Goal: Task Accomplishment & Management: Use online tool/utility

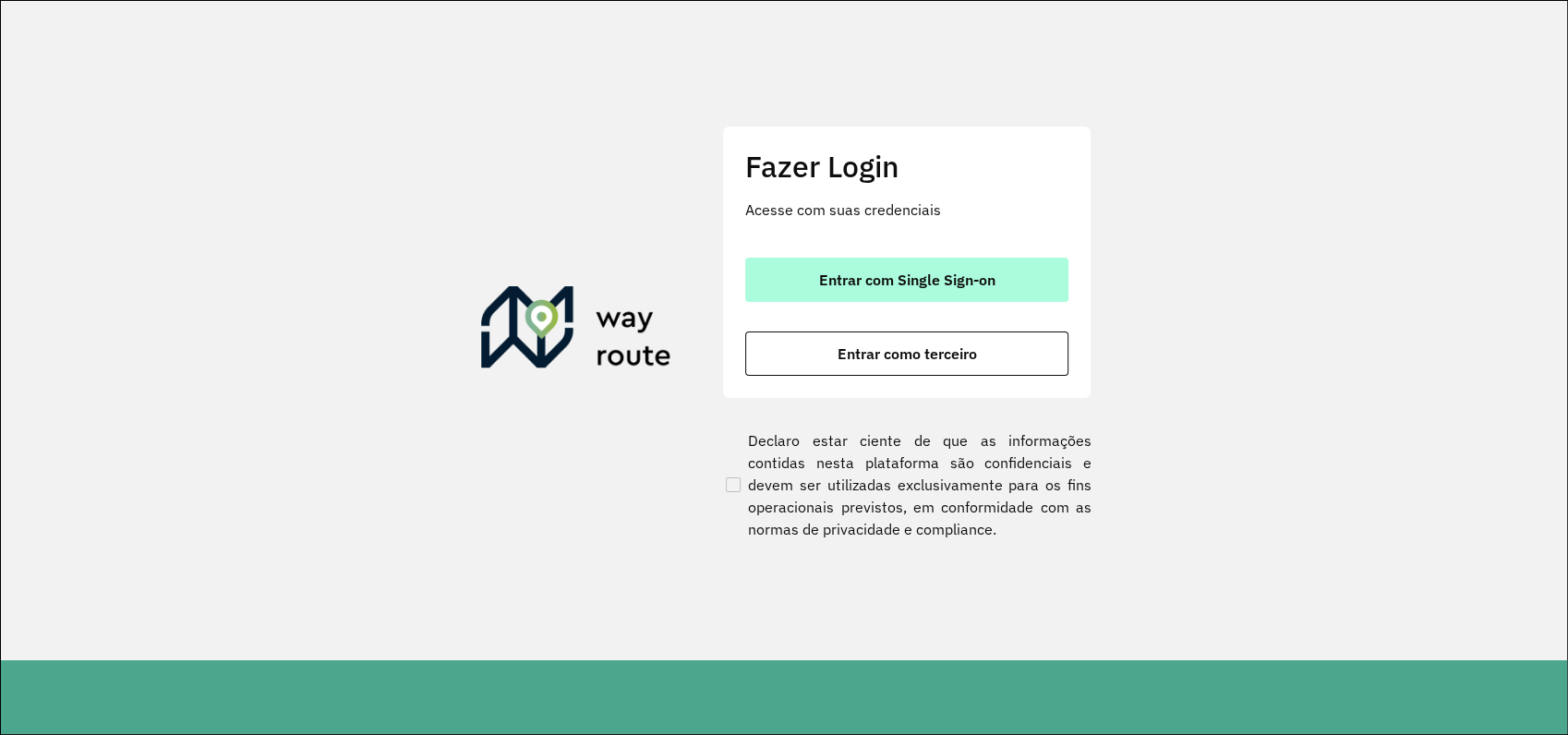
drag, startPoint x: 915, startPoint y: 252, endPoint x: 914, endPoint y: 262, distance: 10.0
click at [914, 262] on div "Fazer Login Acesse com suas credenciais Entrar com Single Sign-on Entrar como t…" at bounding box center [907, 262] width 370 height 273
click at [896, 281] on span "Entrar com Single Sign-on" at bounding box center [908, 280] width 176 height 15
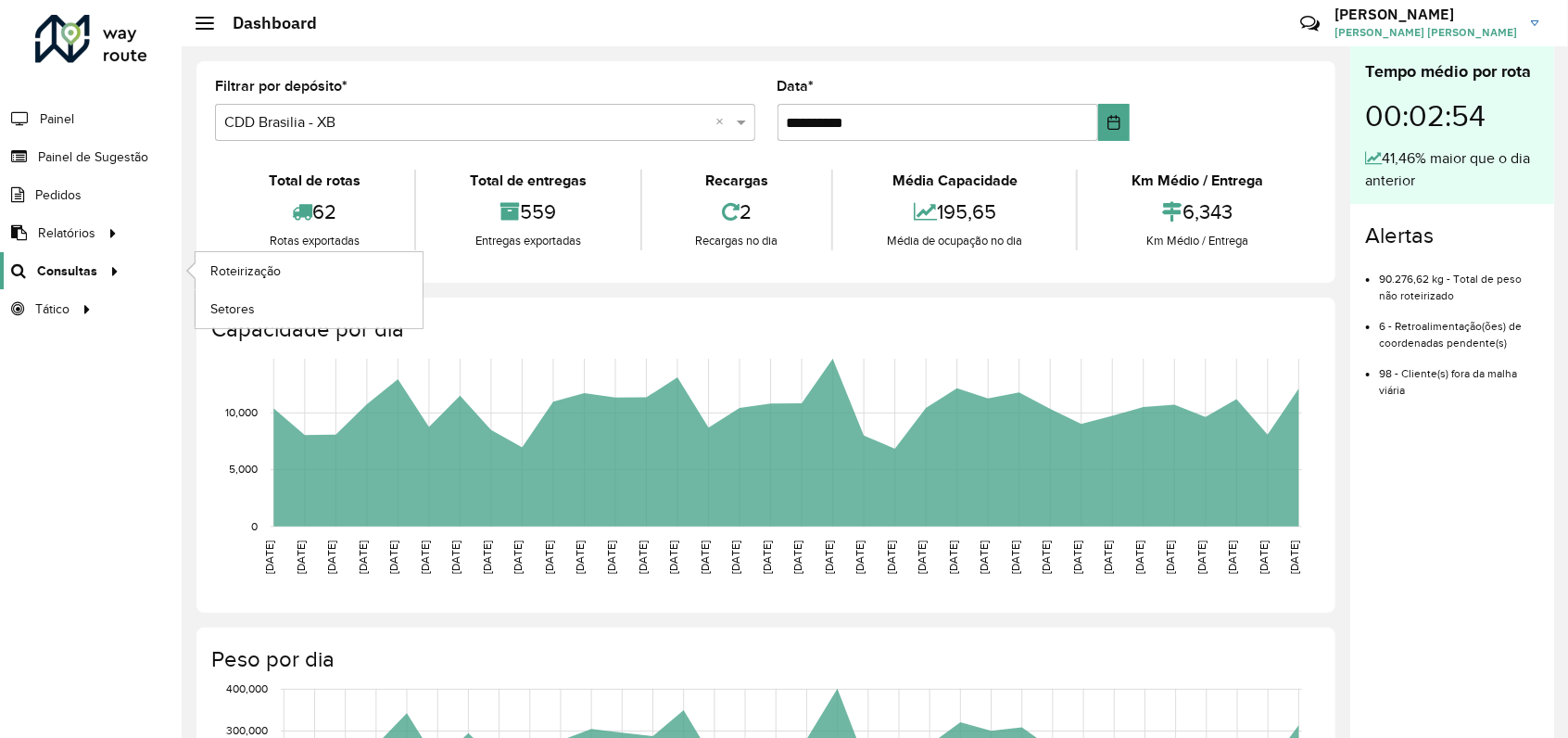
click at [84, 270] on span "Consultas" at bounding box center [67, 270] width 60 height 20
click at [242, 270] on span "Roteirização" at bounding box center [247, 270] width 75 height 20
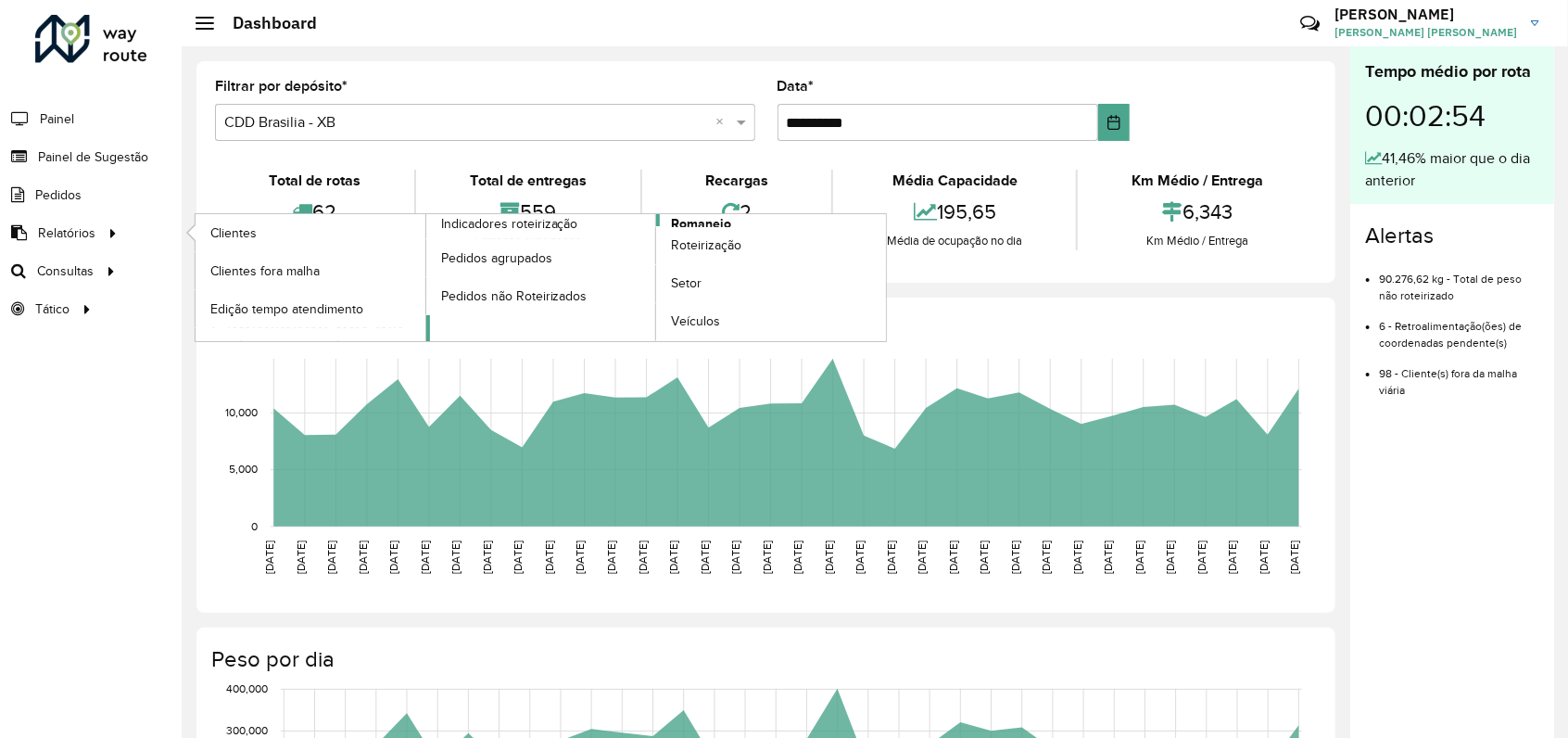
click at [718, 220] on span "Romaneio" at bounding box center [701, 223] width 60 height 20
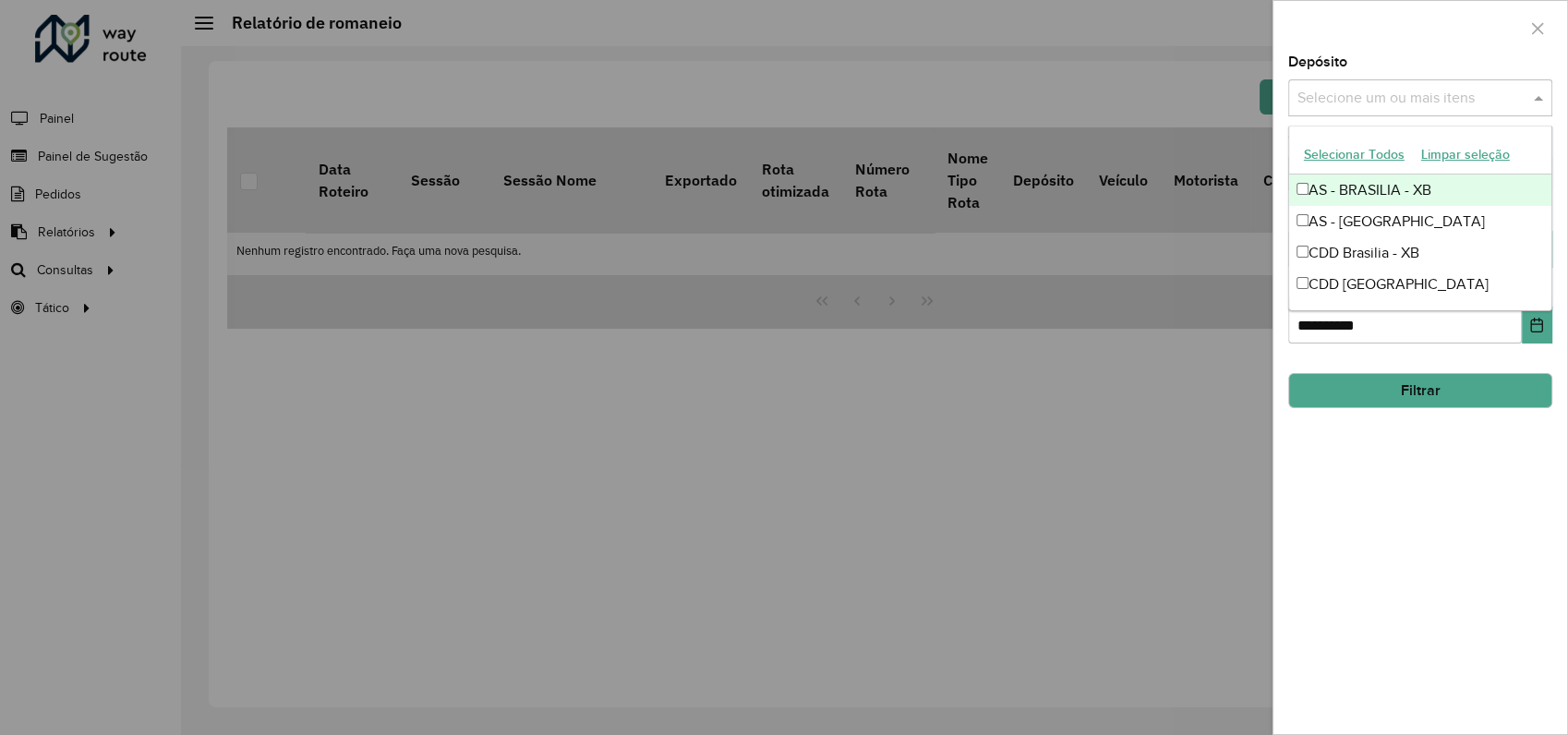
click at [1386, 86] on div "Selecione um ou mais itens" at bounding box center [1420, 98] width 264 height 37
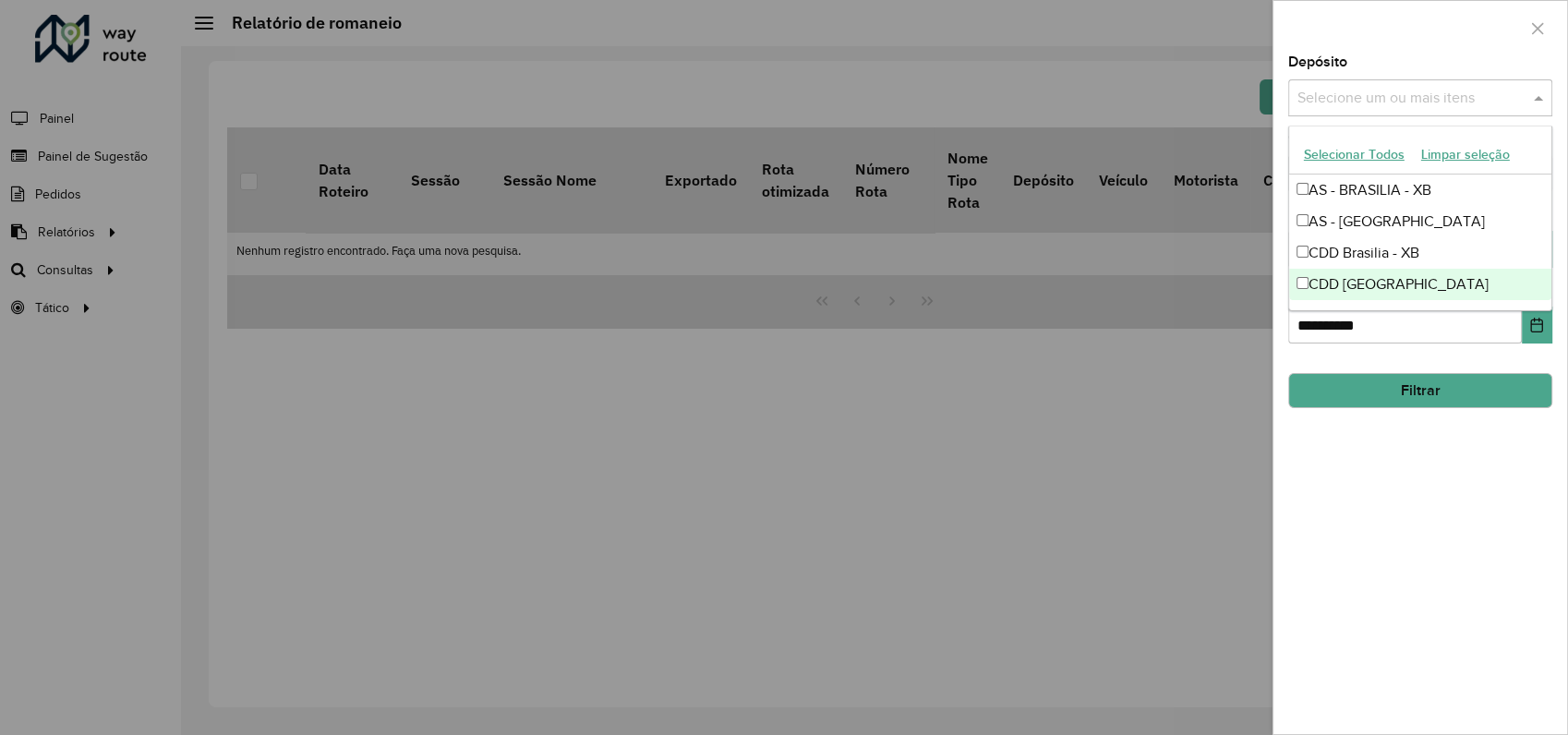
click at [1378, 283] on div "CDD [GEOGRAPHIC_DATA]" at bounding box center [1420, 284] width 262 height 31
click at [1447, 489] on div "**********" at bounding box center [1420, 394] width 294 height 679
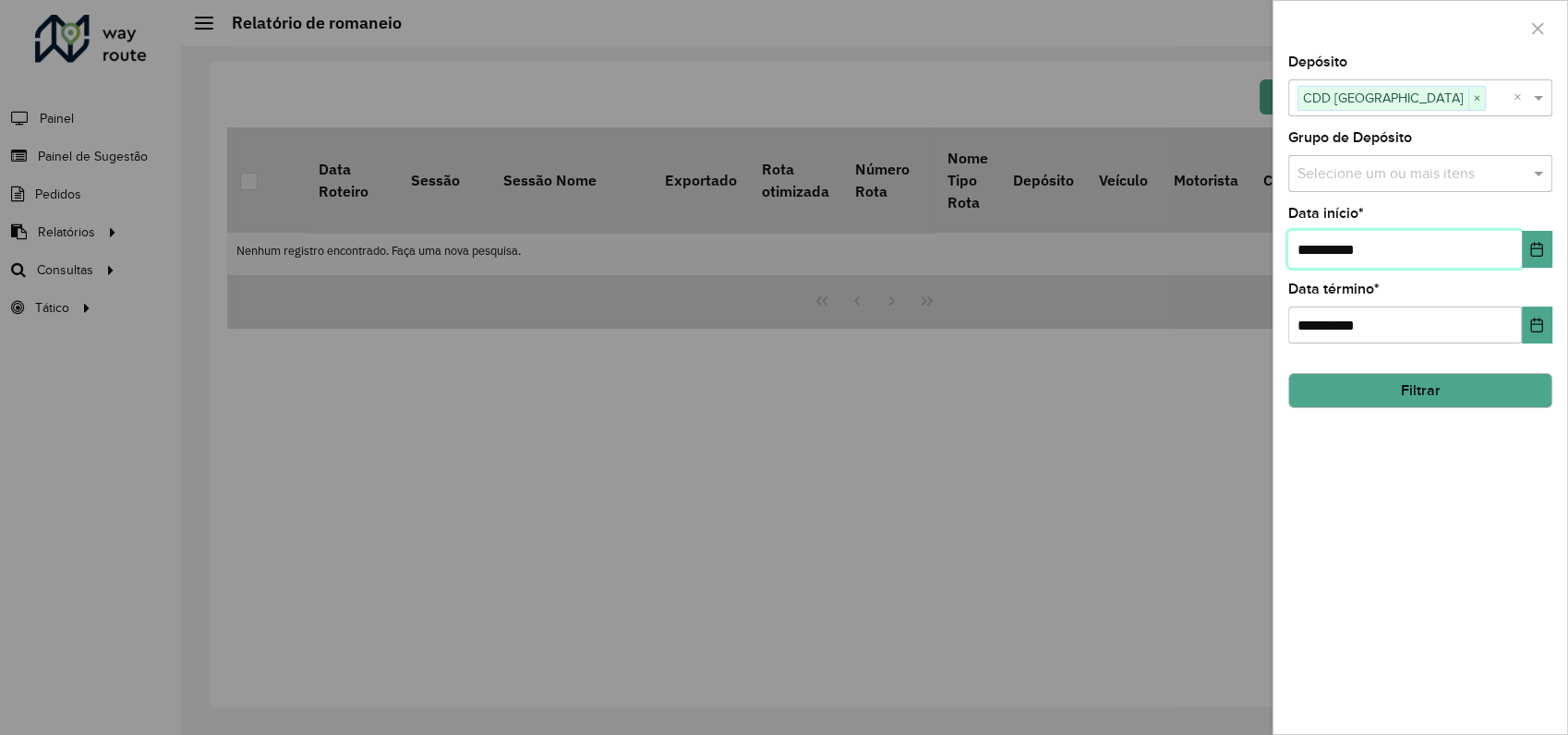
click at [1402, 249] on input "**********" at bounding box center [1405, 249] width 233 height 37
click at [1524, 255] on button "Choose Date" at bounding box center [1537, 249] width 31 height 37
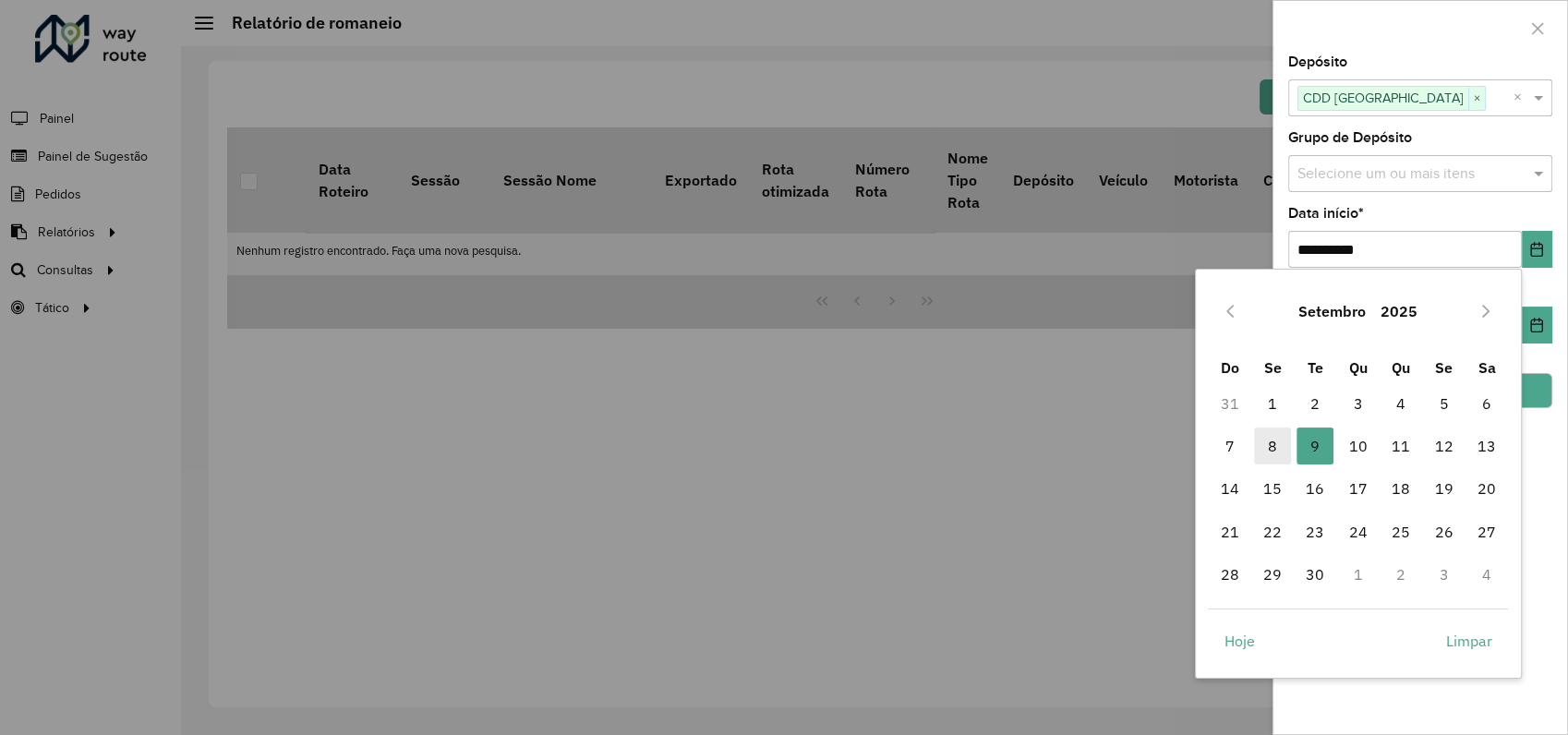
click at [1270, 450] on span "8" at bounding box center [1273, 446] width 37 height 37
type input "**********"
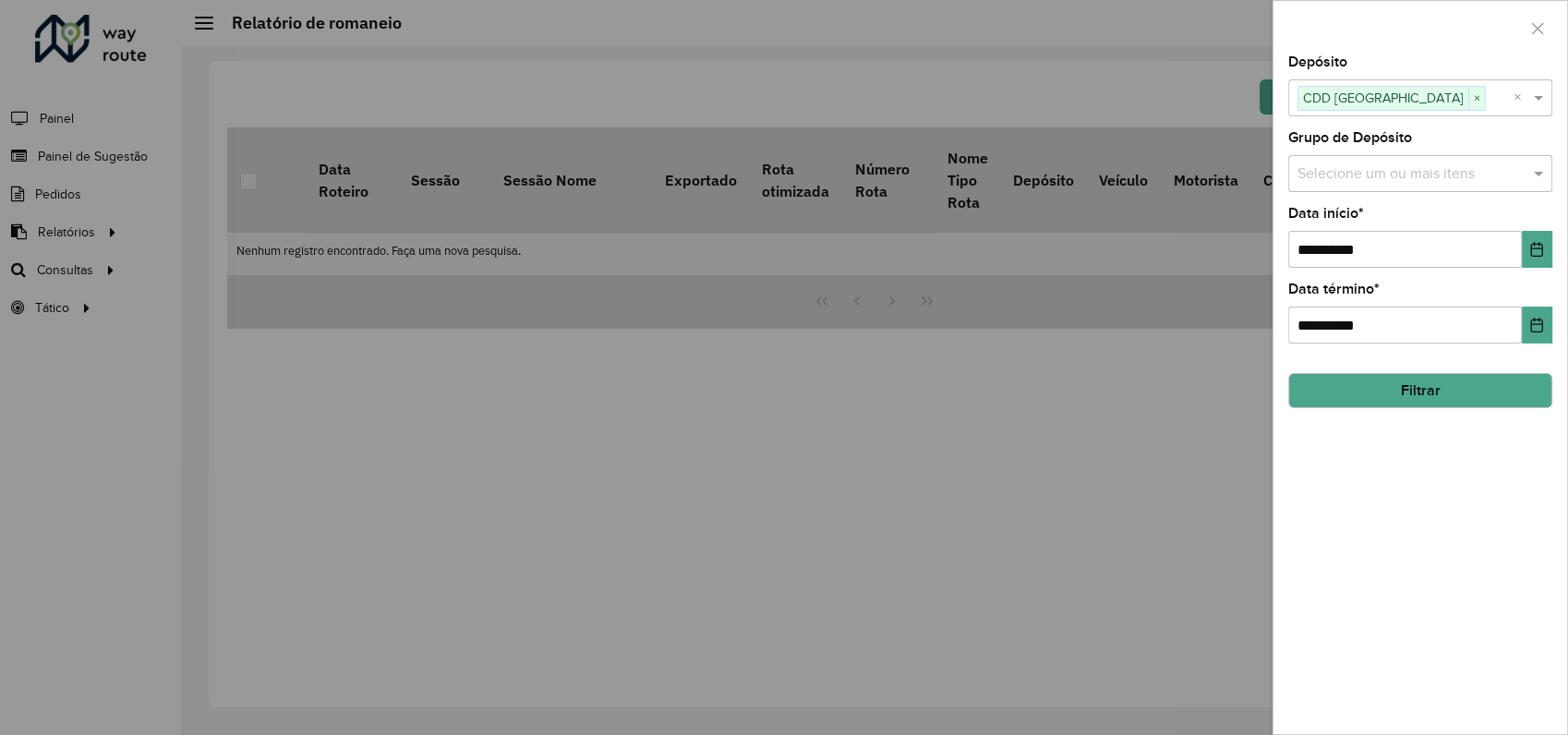
click at [1521, 391] on button "Filtrar" at bounding box center [1420, 391] width 264 height 35
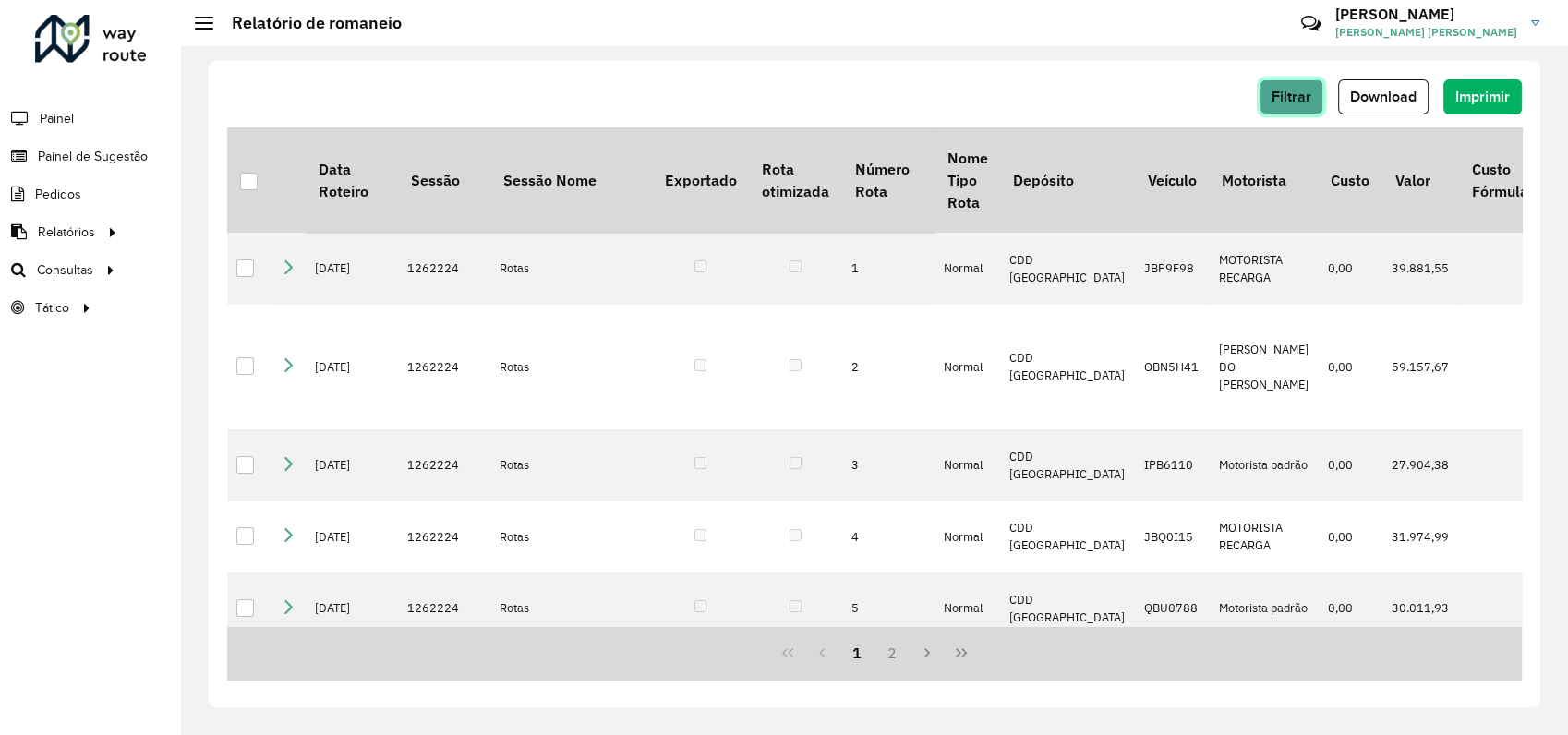
click at [1302, 90] on span "Filtrar" at bounding box center [1291, 96] width 40 height 16
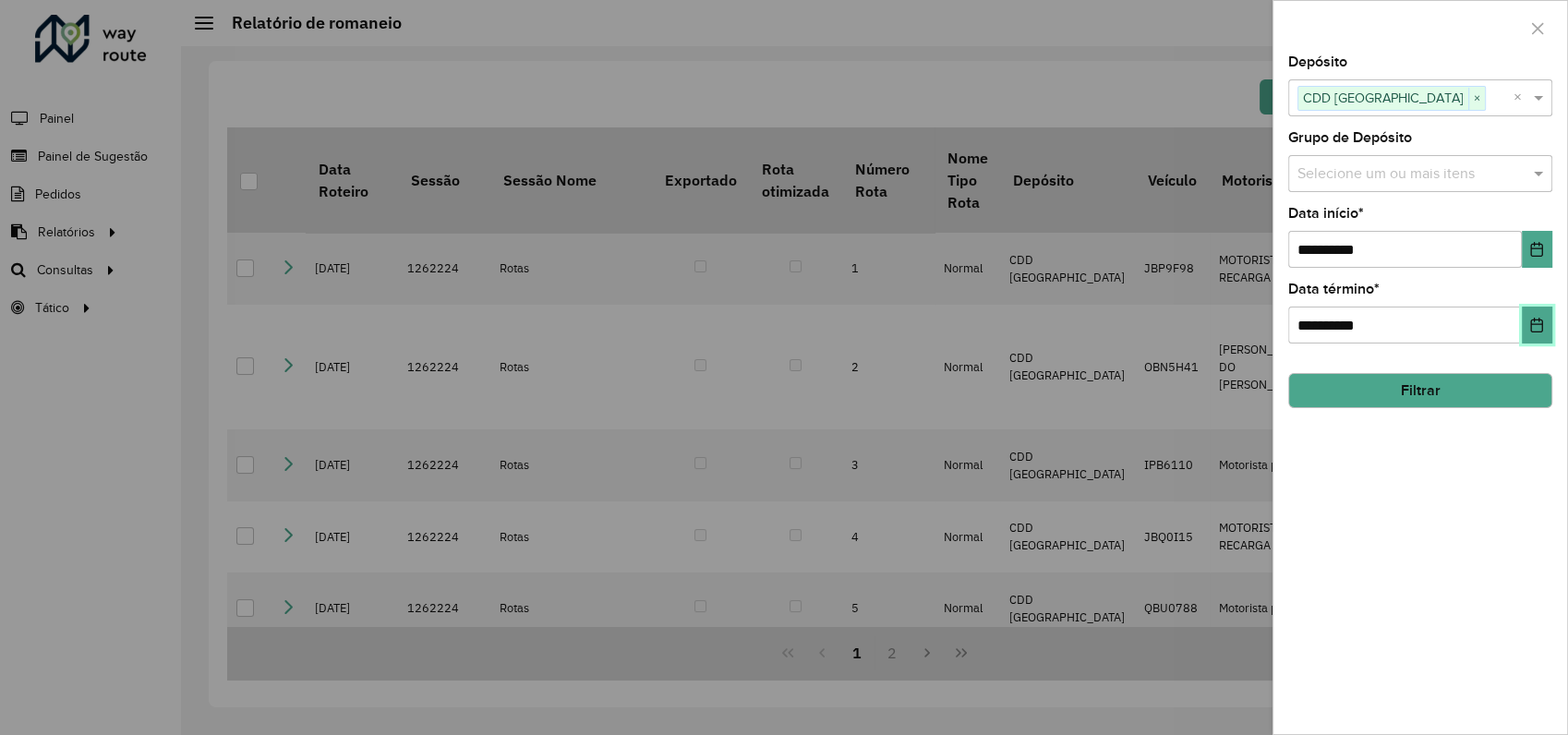
click at [1535, 329] on icon "Choose Date" at bounding box center [1537, 325] width 15 height 15
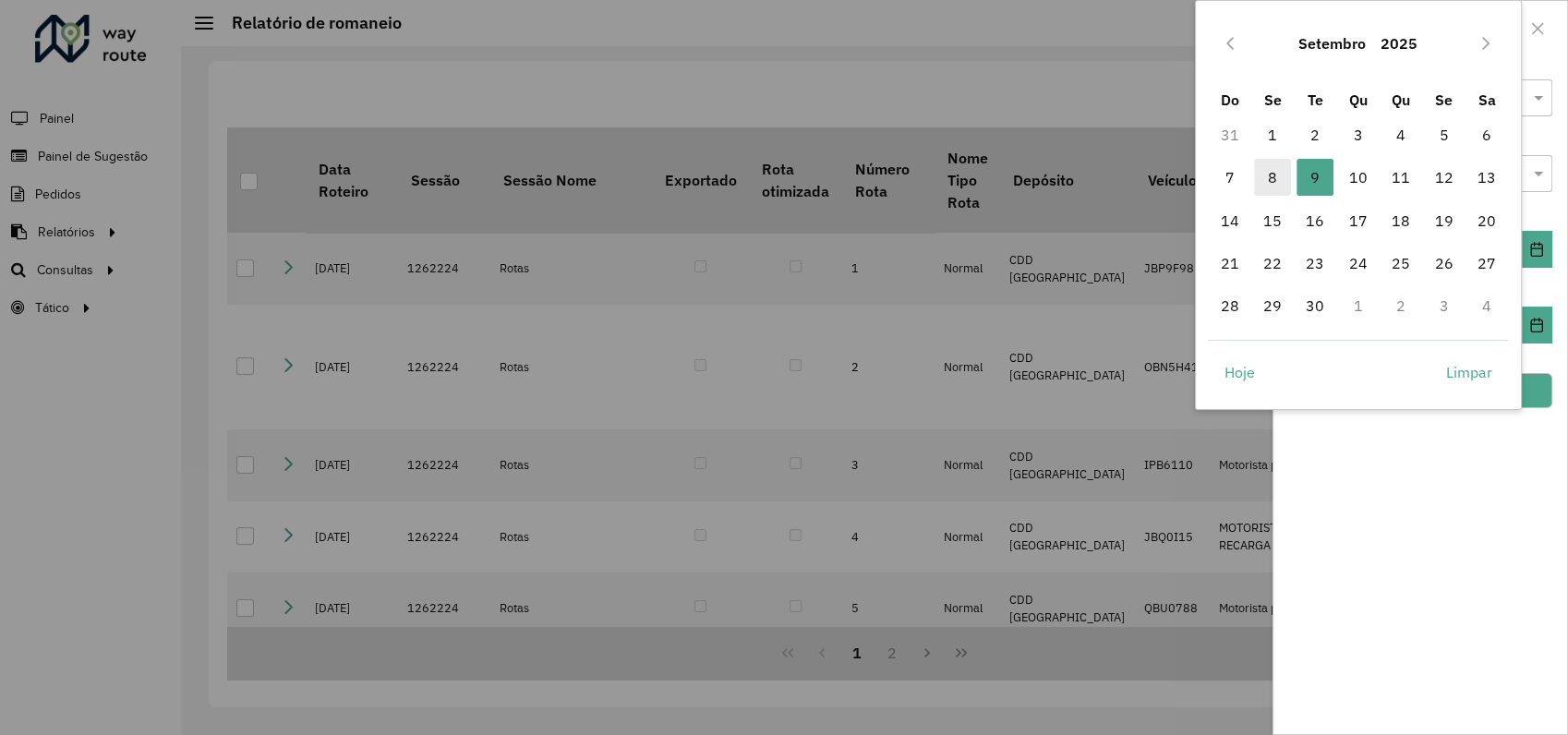
click at [1273, 176] on span "8" at bounding box center [1273, 178] width 37 height 37
type input "**********"
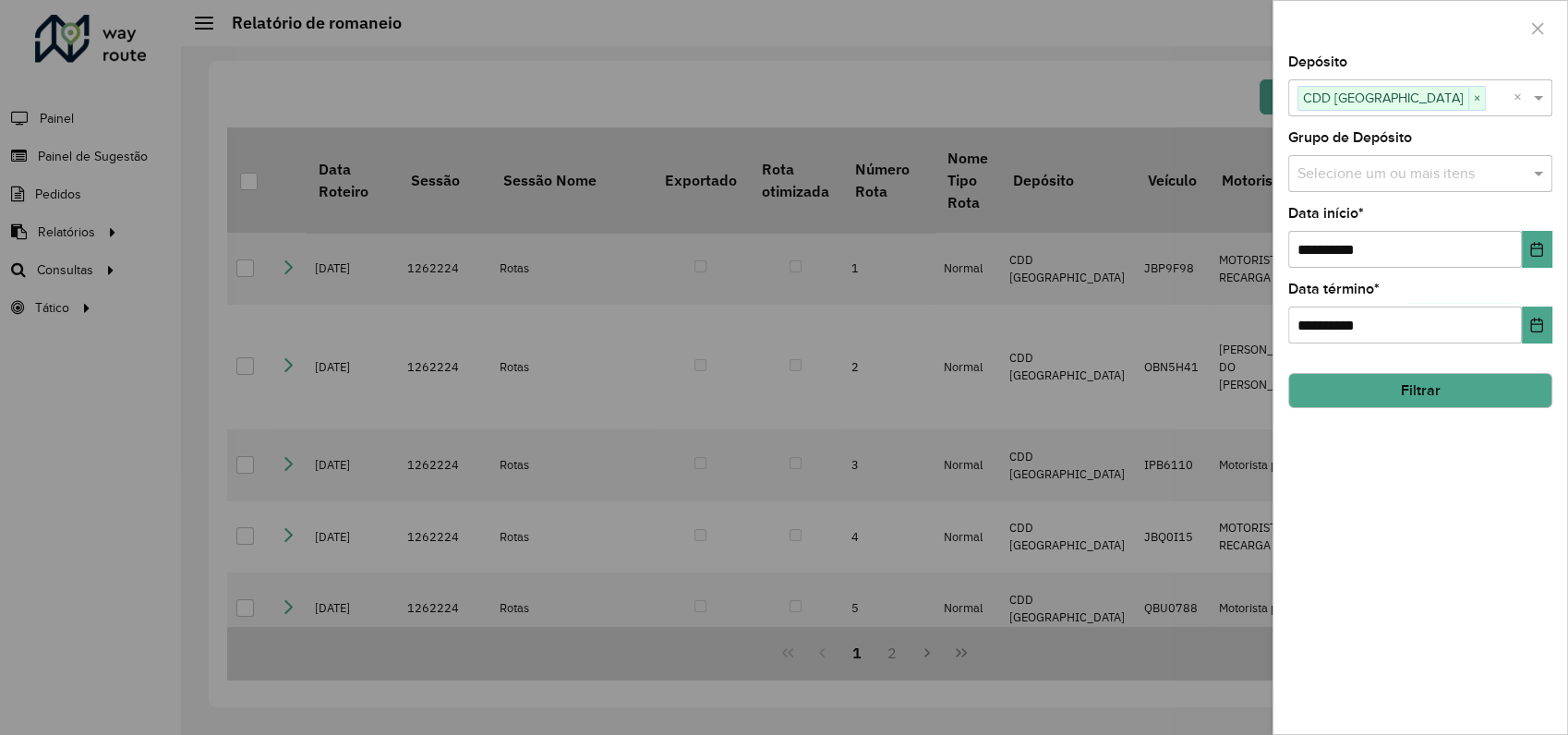
click at [1444, 381] on button "Filtrar" at bounding box center [1420, 391] width 264 height 35
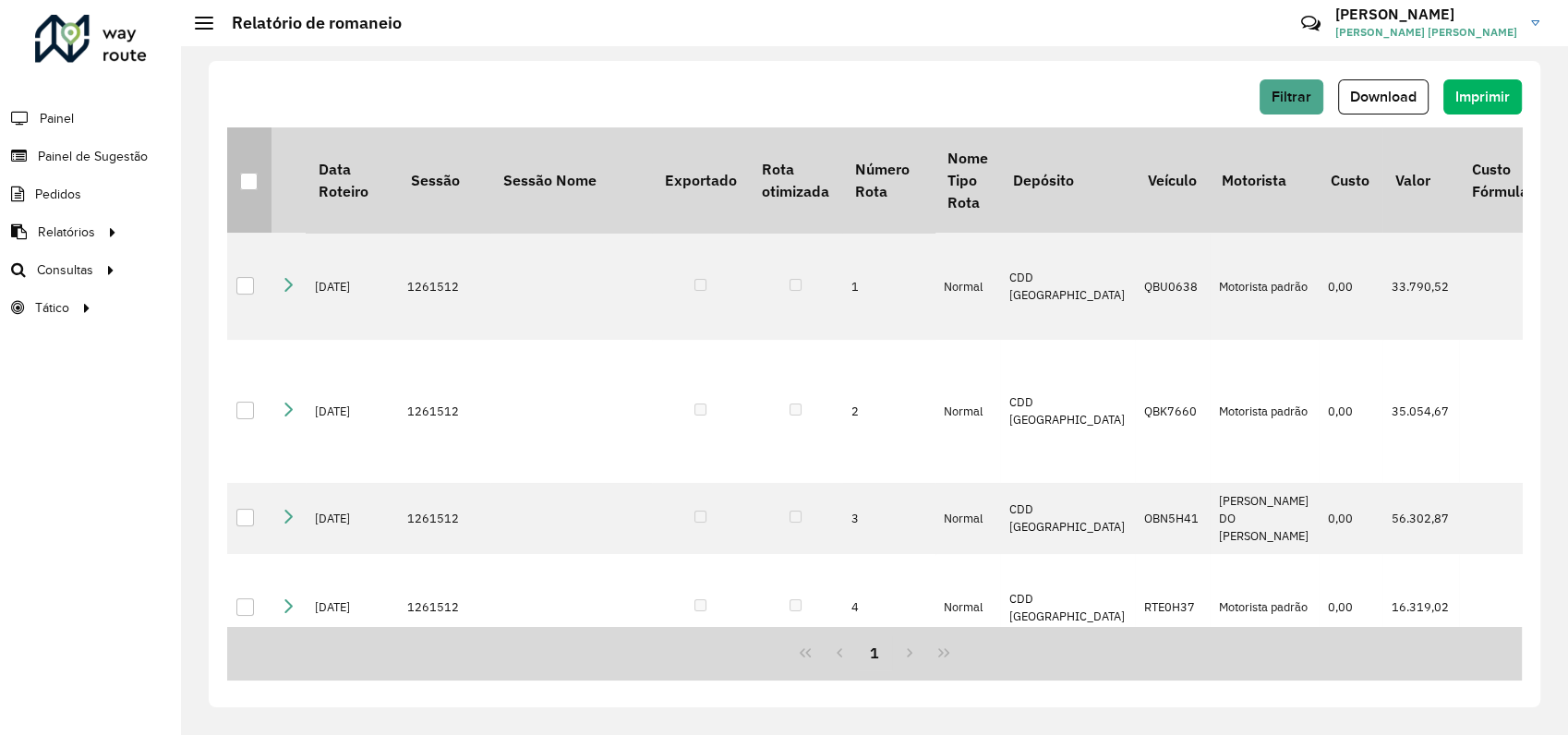
click at [250, 174] on th at bounding box center [249, 181] width 44 height 106
click at [255, 181] on div at bounding box center [248, 181] width 18 height 18
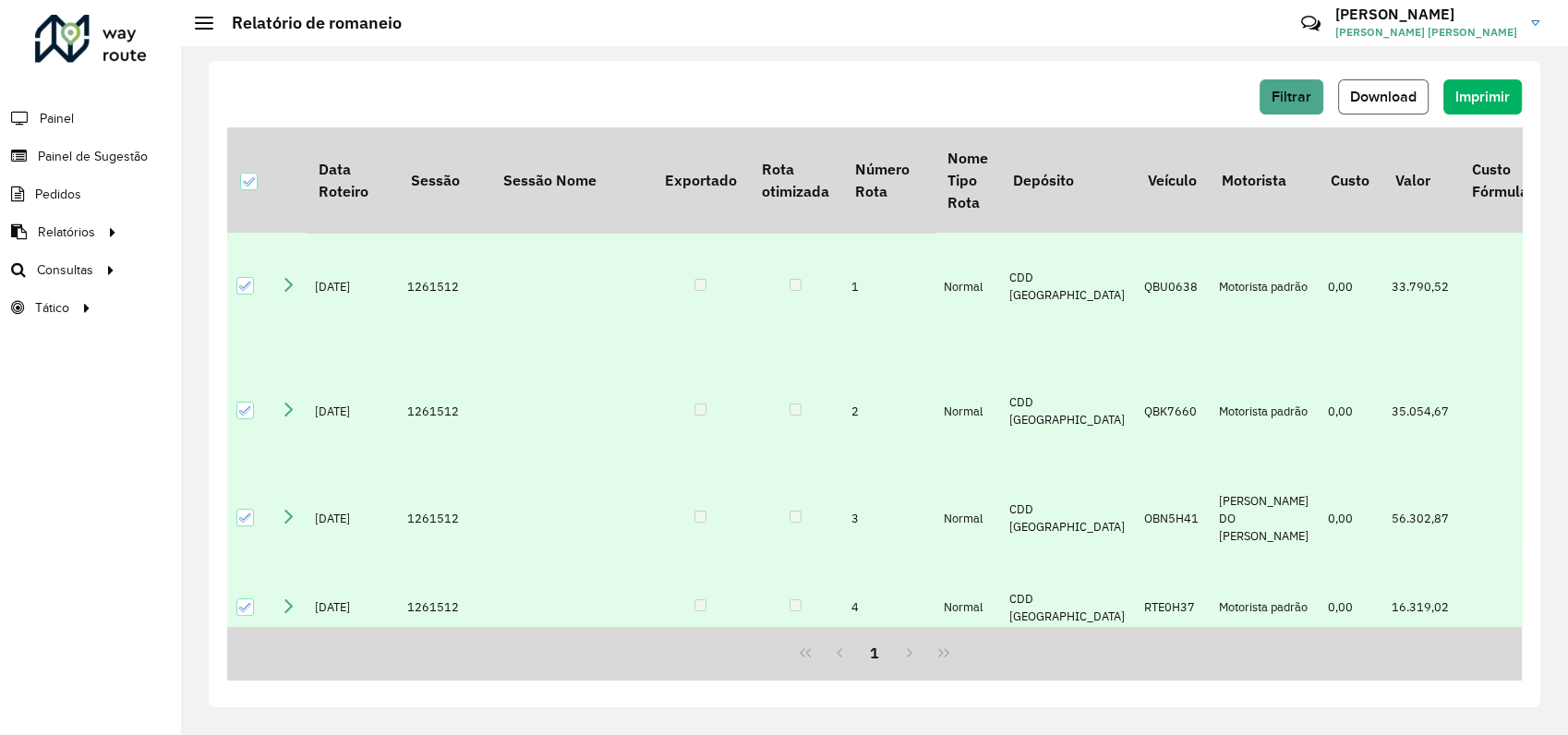
click at [1380, 90] on span "Download" at bounding box center [1384, 96] width 67 height 16
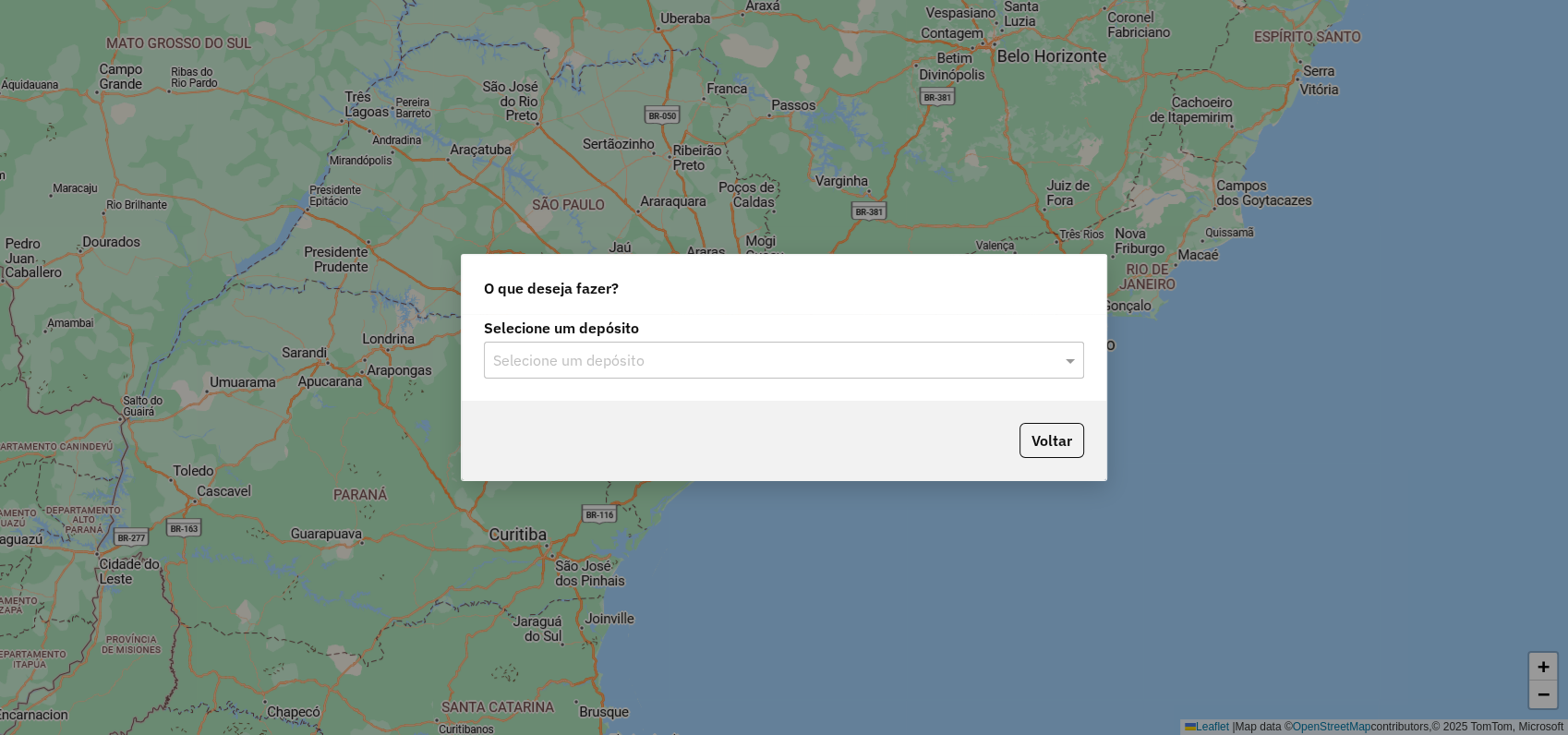
click at [582, 355] on input "text" at bounding box center [766, 361] width 545 height 22
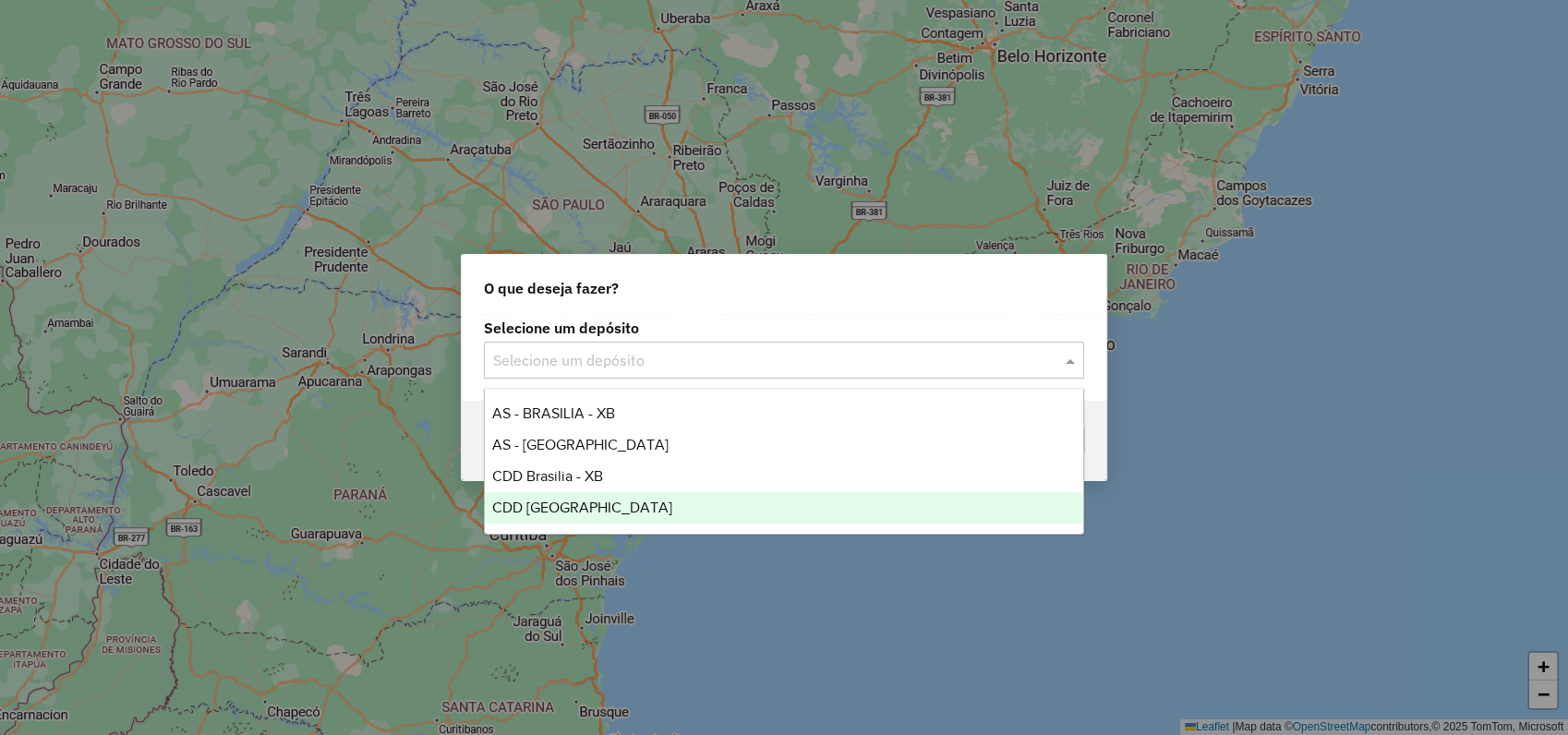
click at [561, 506] on span "CDD [GEOGRAPHIC_DATA]" at bounding box center [583, 507] width 180 height 16
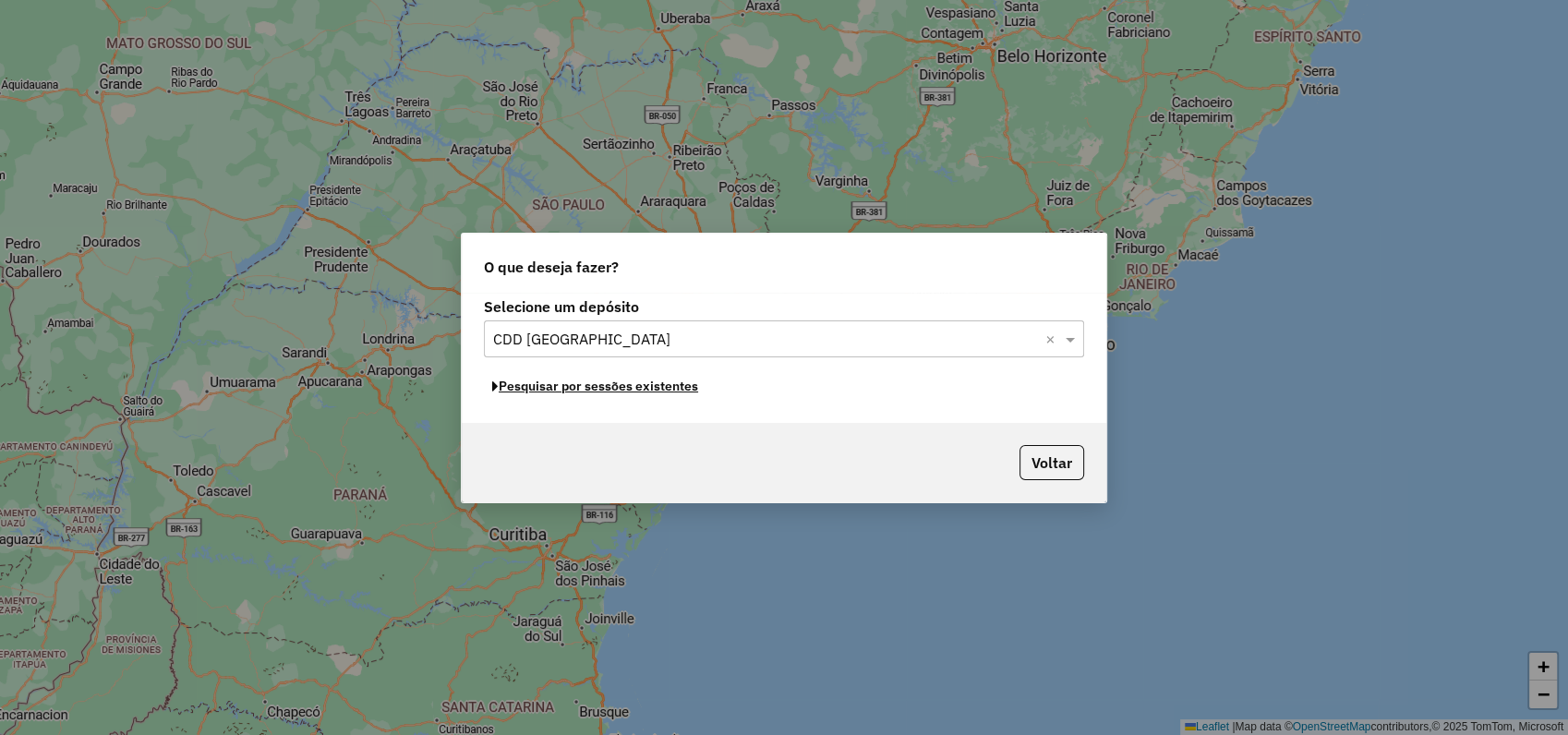
click at [617, 387] on button "Pesquisar por sessões existentes" at bounding box center [596, 386] width 222 height 29
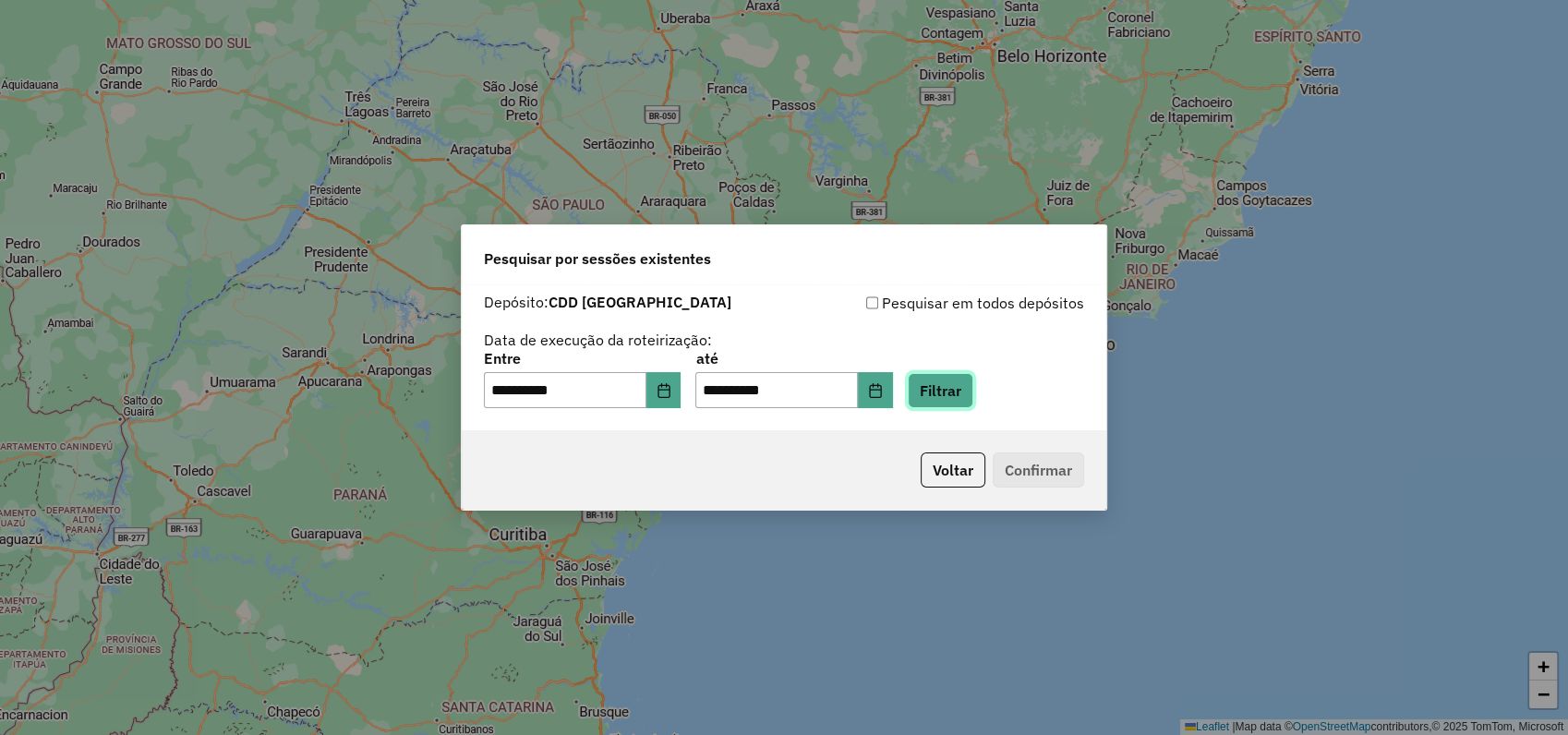
click at [973, 385] on button "Filtrar" at bounding box center [940, 391] width 66 height 35
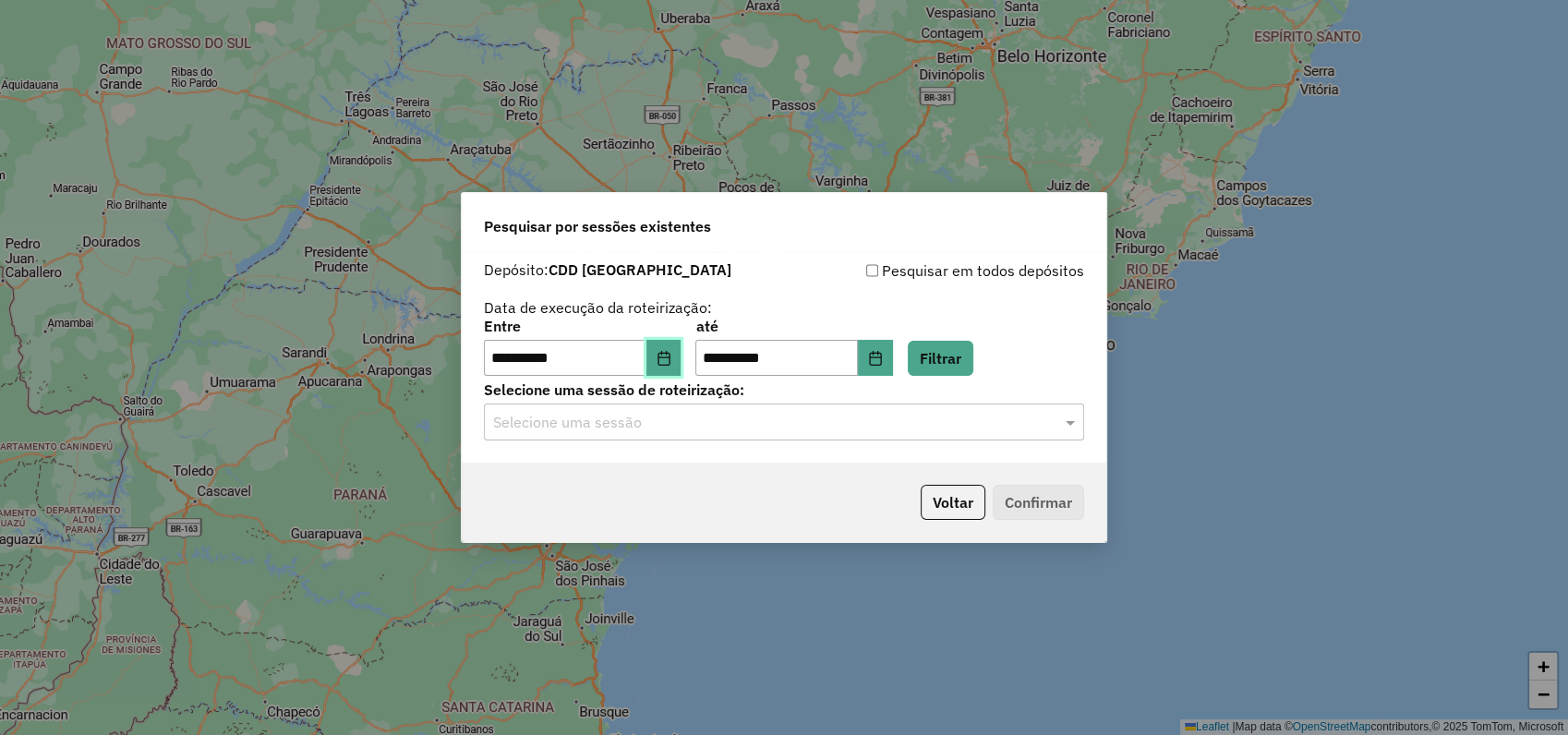
click at [661, 358] on button "Choose Date" at bounding box center [664, 358] width 35 height 37
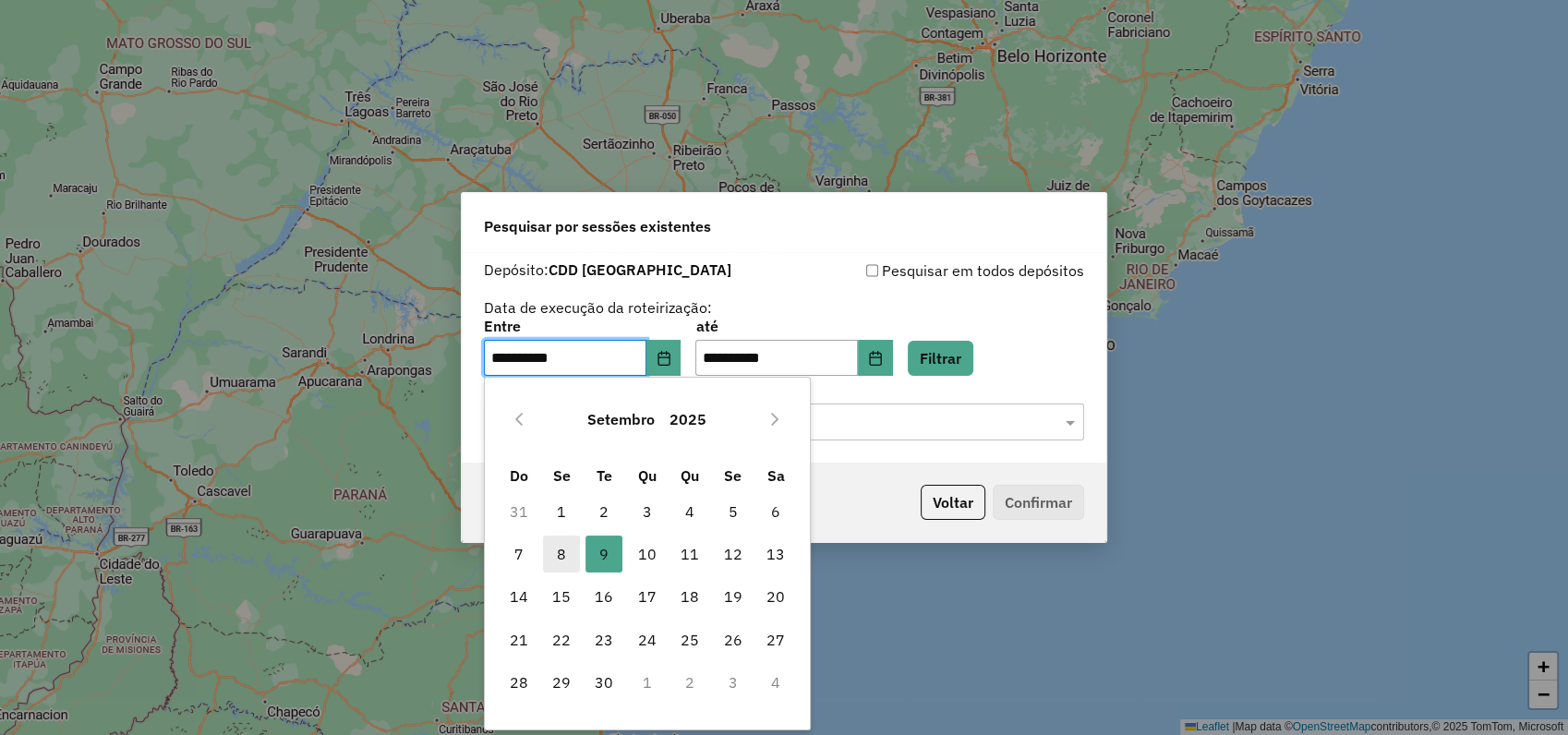
click at [567, 550] on span "8" at bounding box center [561, 554] width 37 height 37
type input "**********"
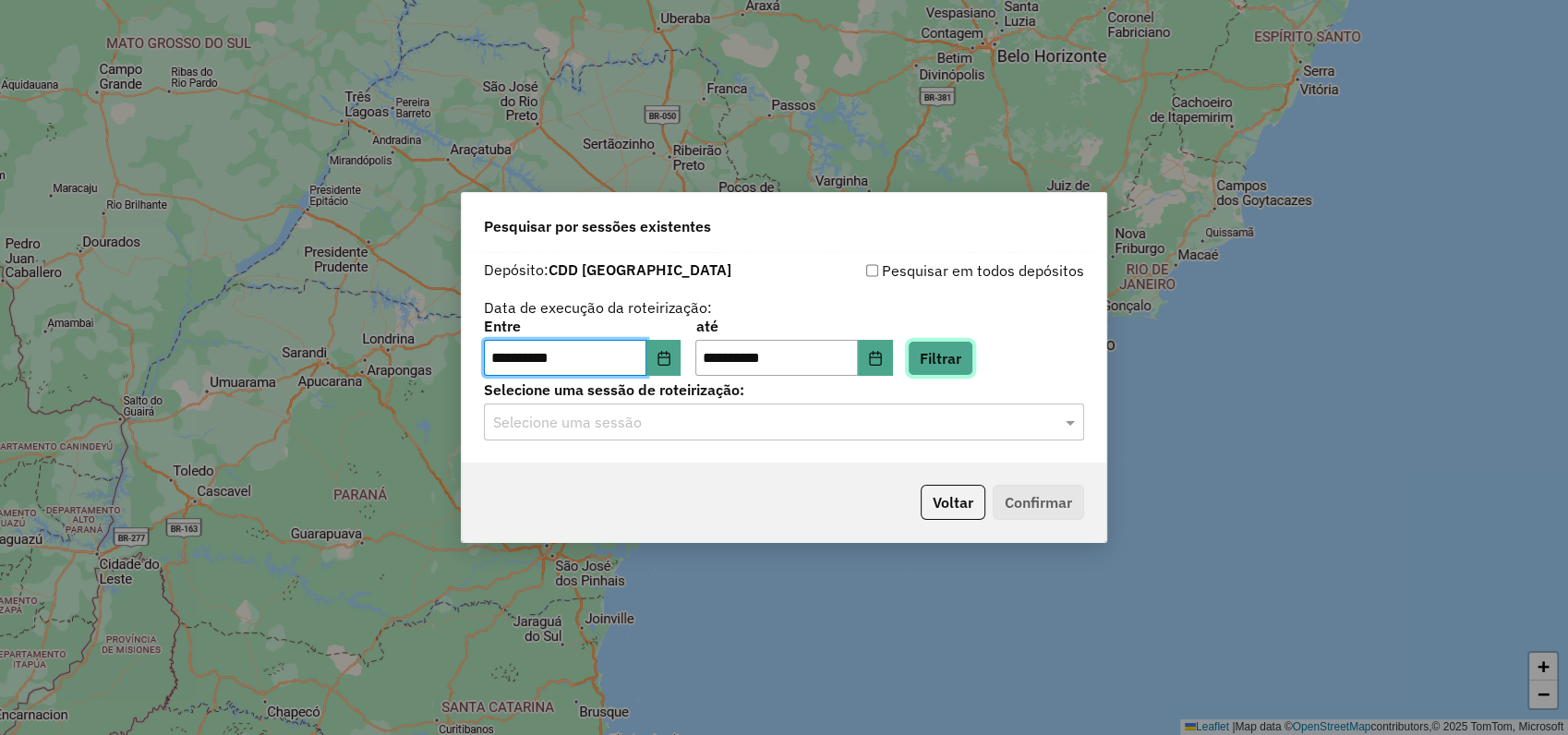
click at [973, 354] on button "Filtrar" at bounding box center [940, 358] width 66 height 35
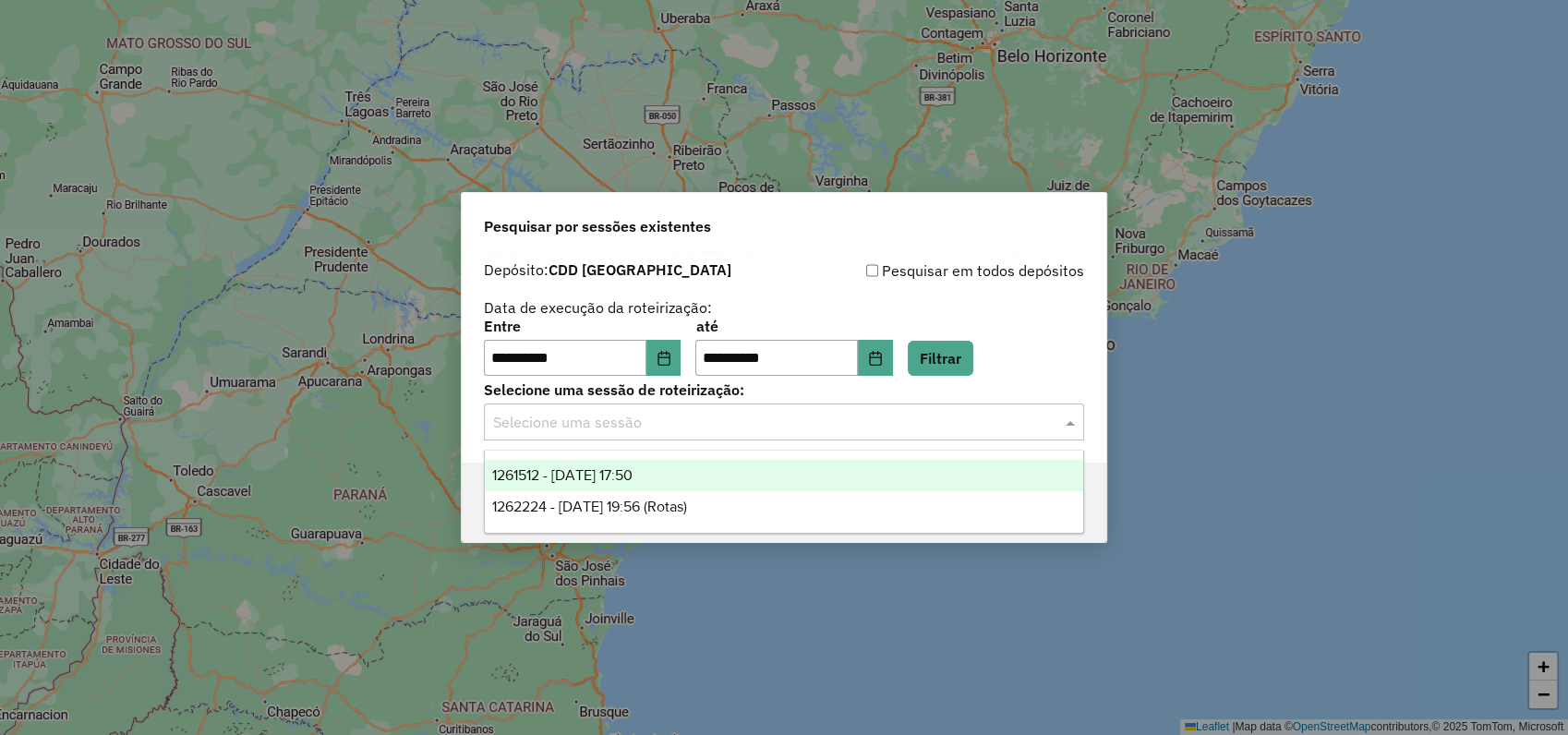
click at [579, 425] on input "text" at bounding box center [766, 423] width 545 height 22
click at [608, 469] on span "1261512 - 08/09/2025 17:50" at bounding box center [563, 475] width 141 height 16
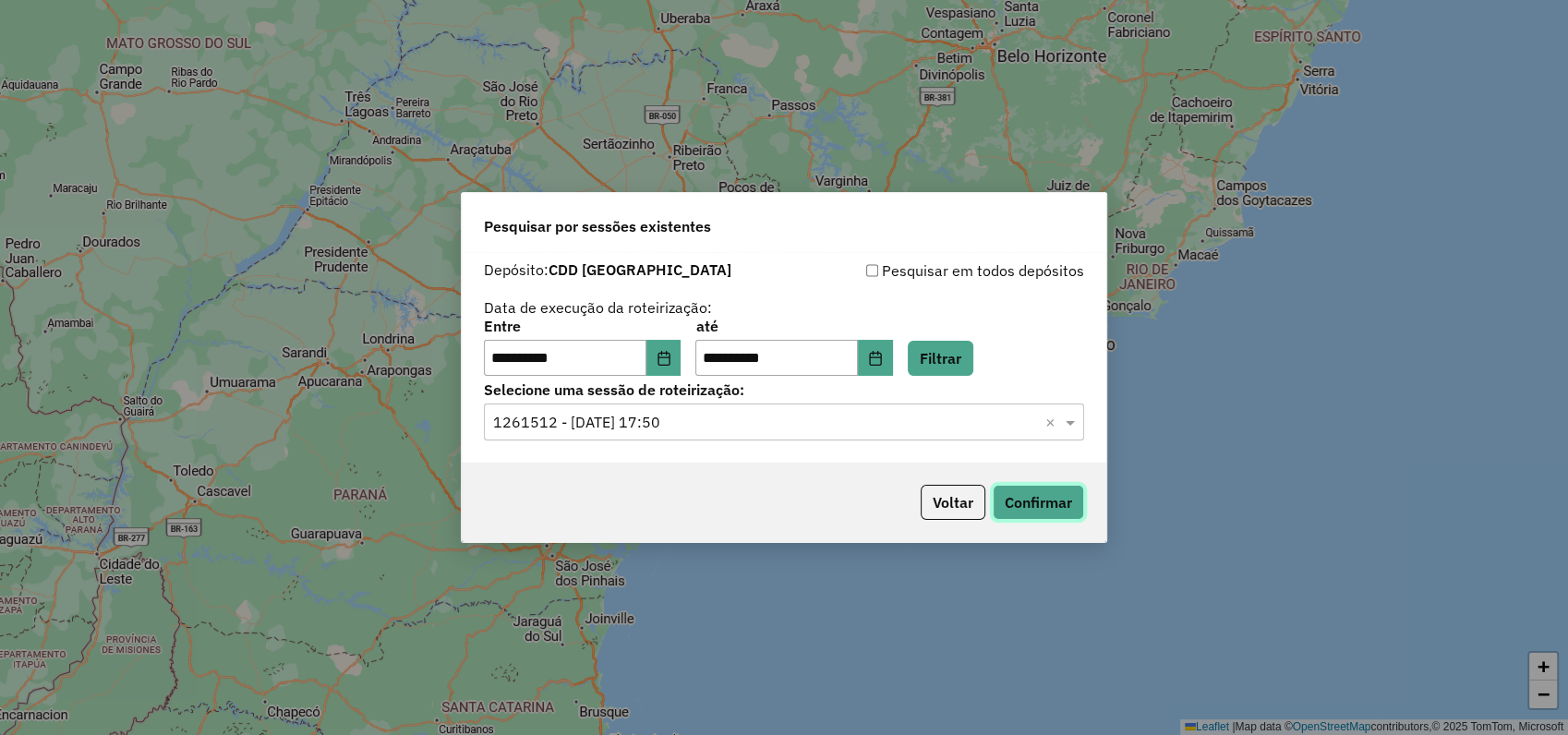
click at [1038, 496] on button "Confirmar" at bounding box center [1038, 503] width 92 height 35
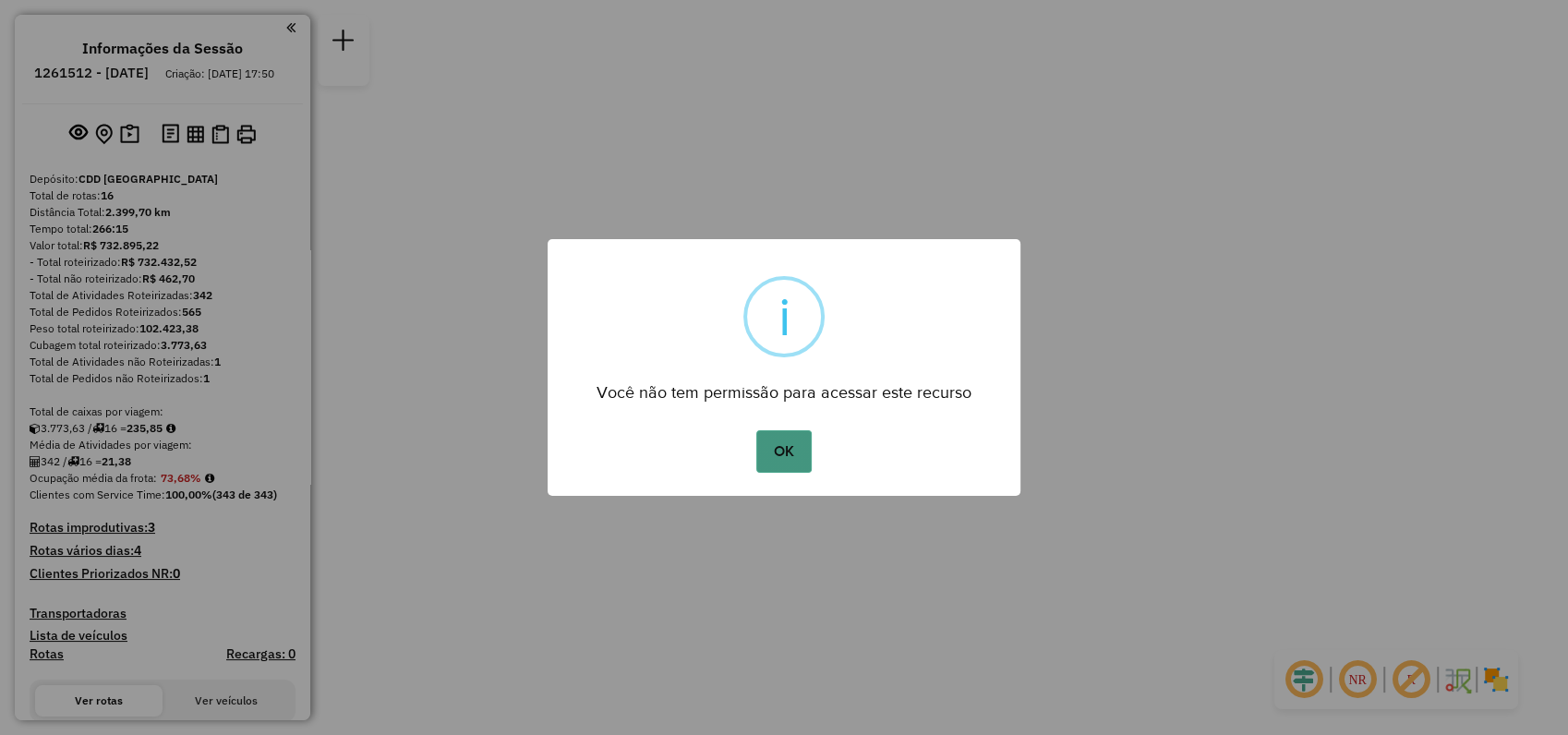
click at [785, 446] on button "OK" at bounding box center [784, 452] width 55 height 43
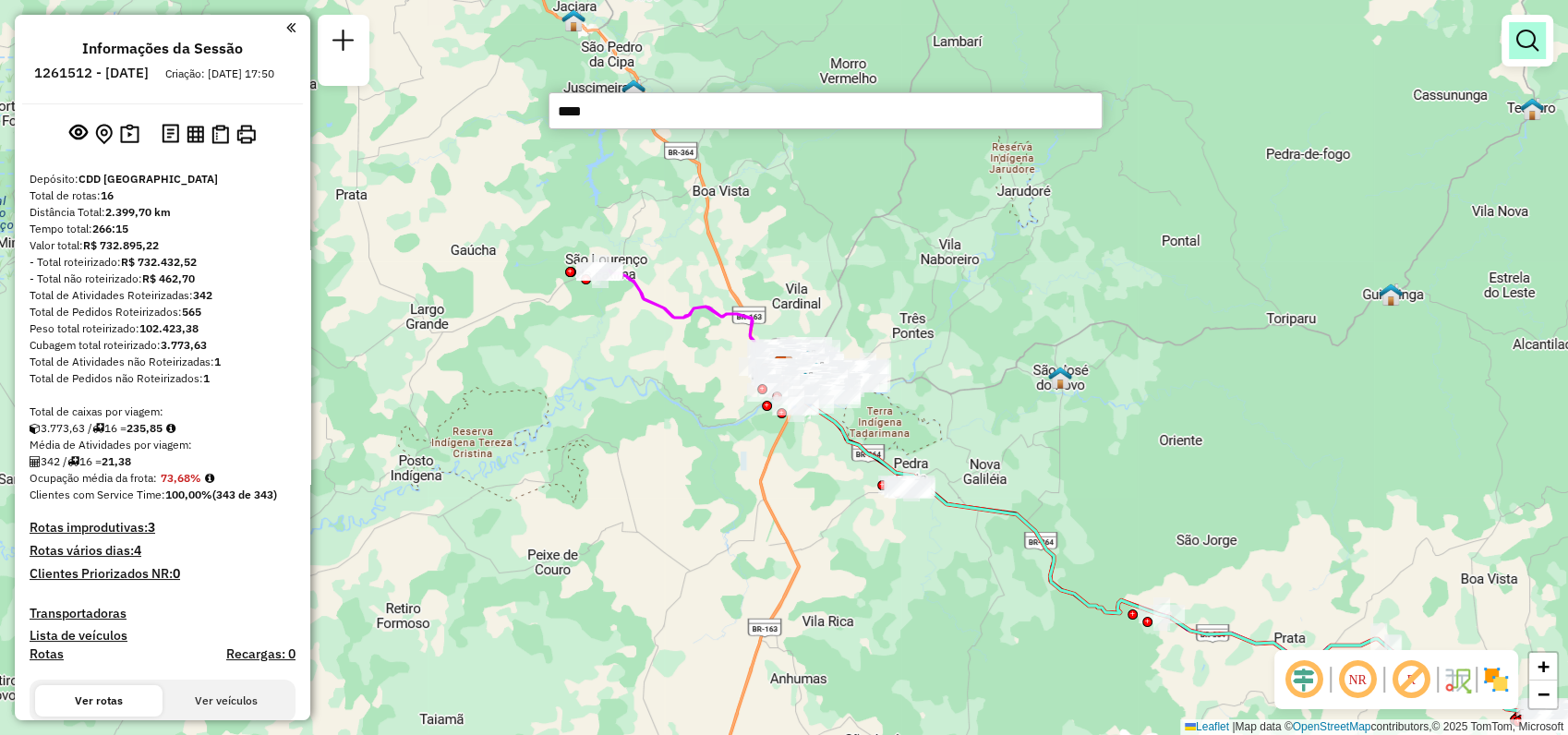
type input "****"
click at [1511, 50] on link at bounding box center [1528, 41] width 37 height 37
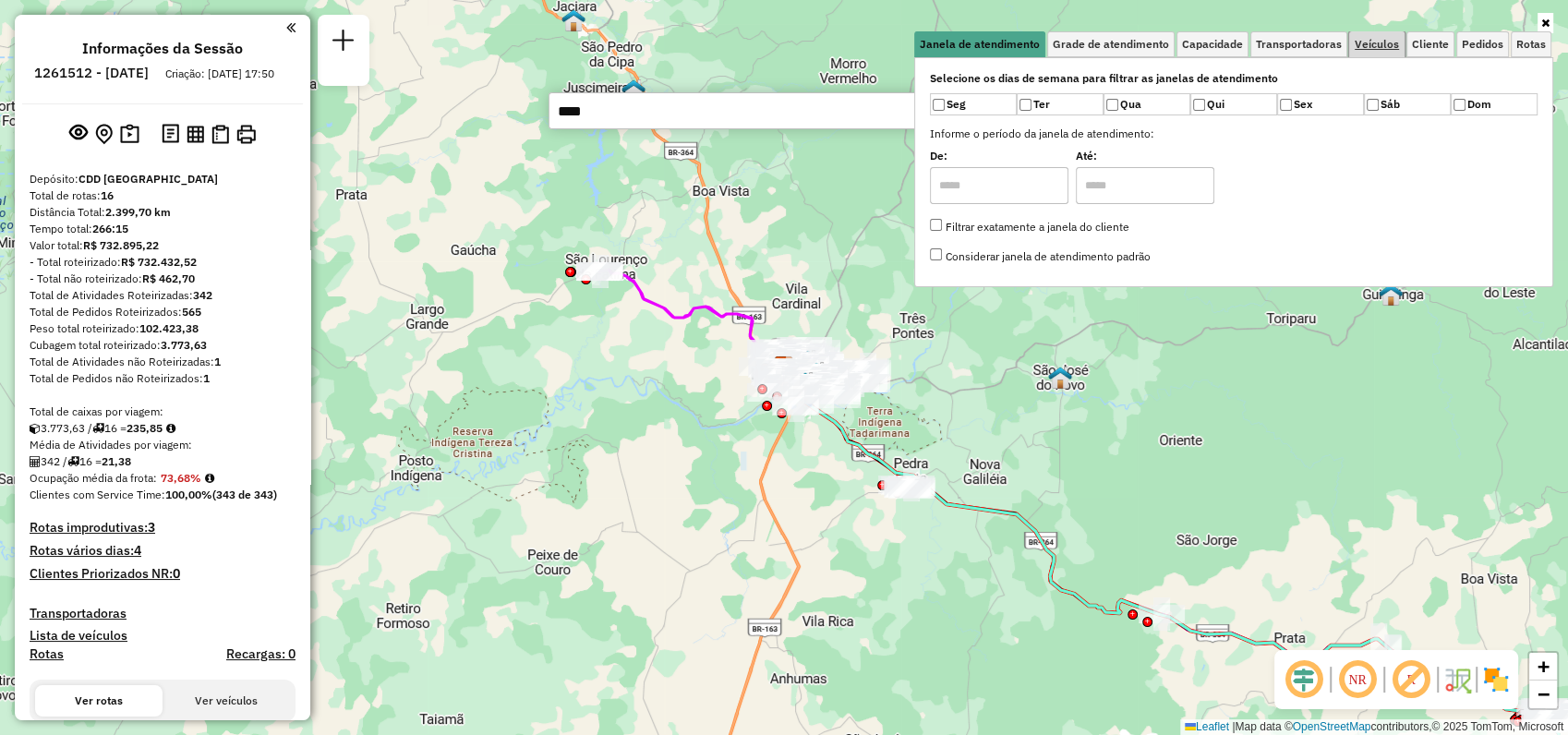
click at [1377, 45] on span "Veículos" at bounding box center [1377, 44] width 44 height 11
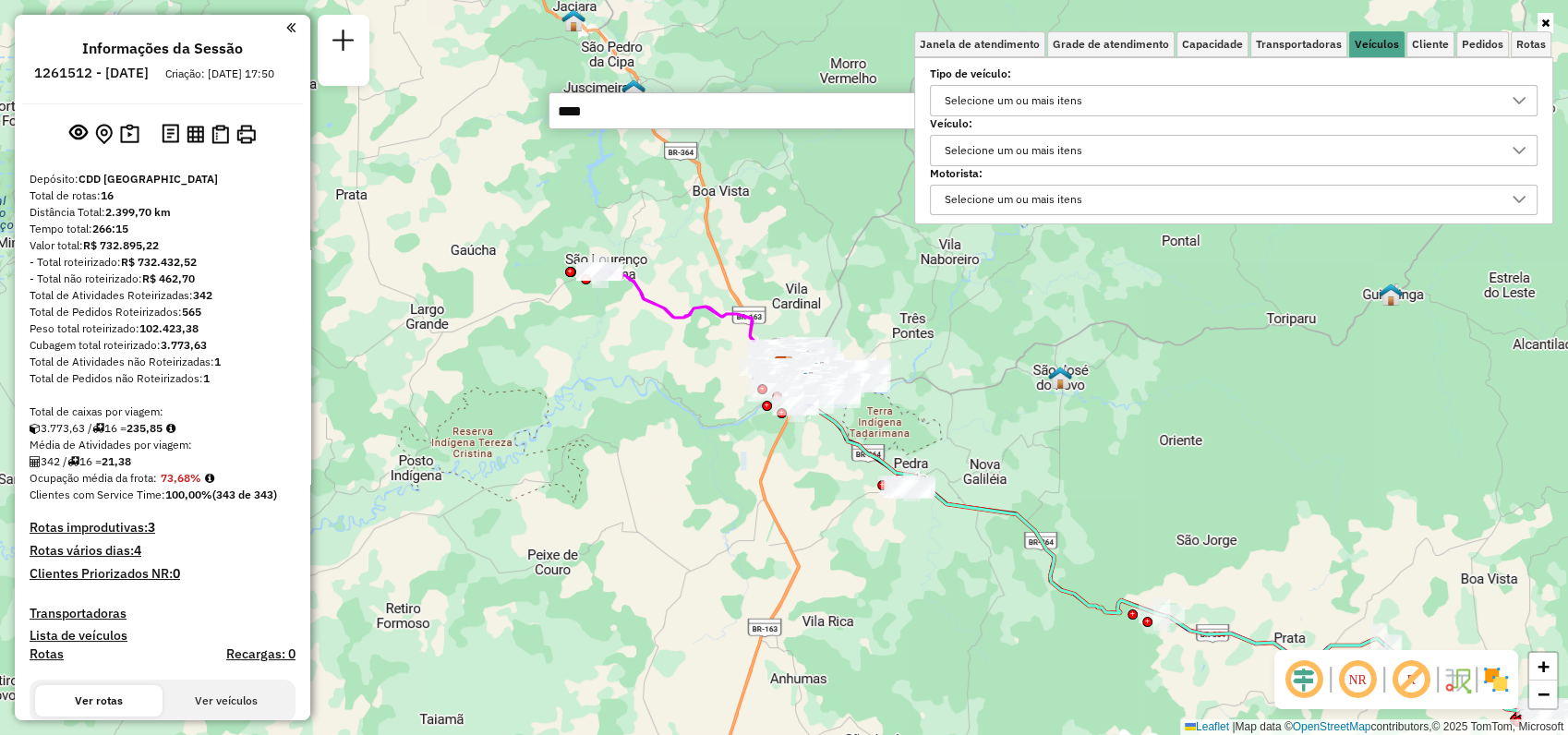
click at [982, 153] on div "Selecione um ou mais itens" at bounding box center [1013, 151] width 151 height 30
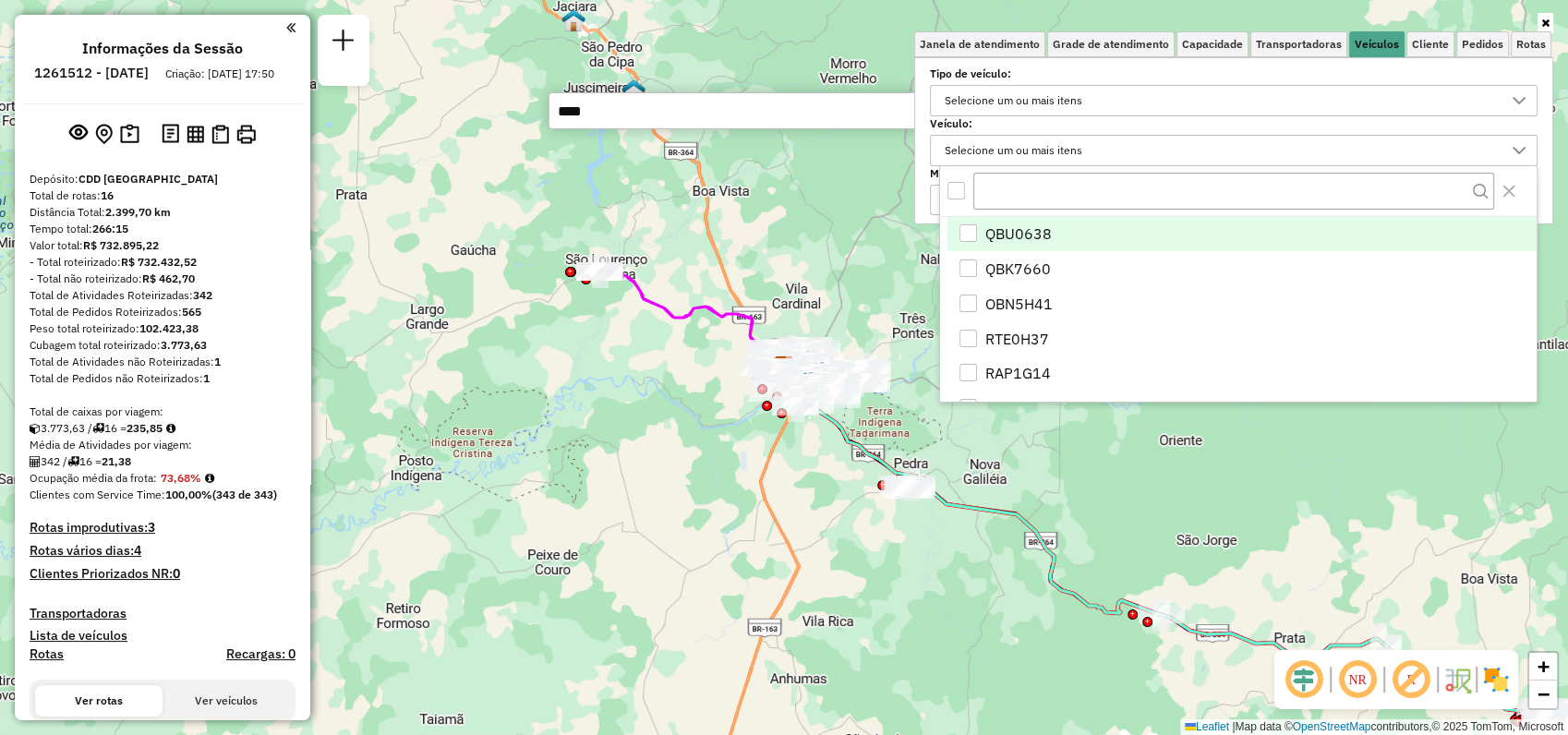
scroll to position [10, 65]
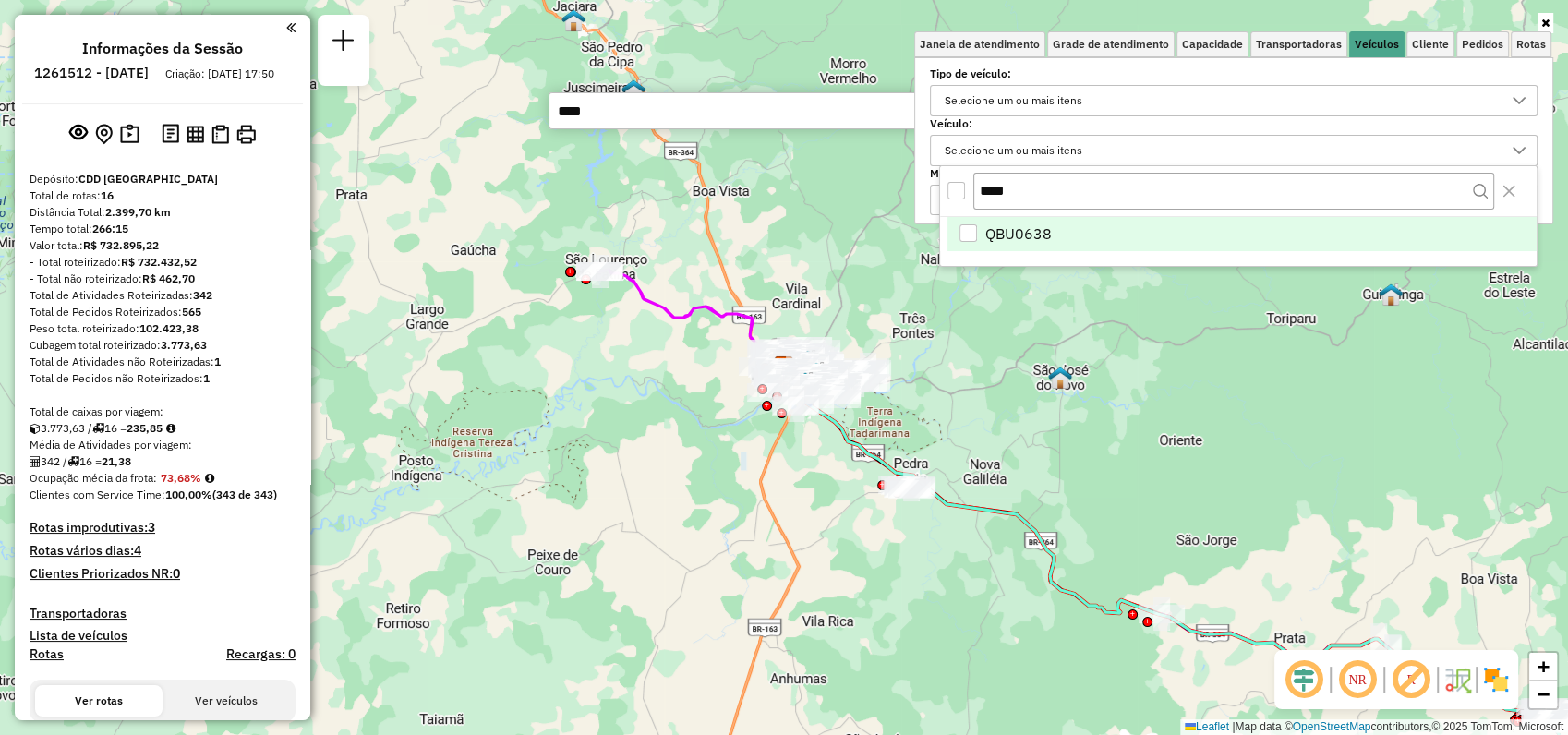
type input "****"
click at [1055, 236] on li "QBU0638" at bounding box center [1242, 234] width 589 height 35
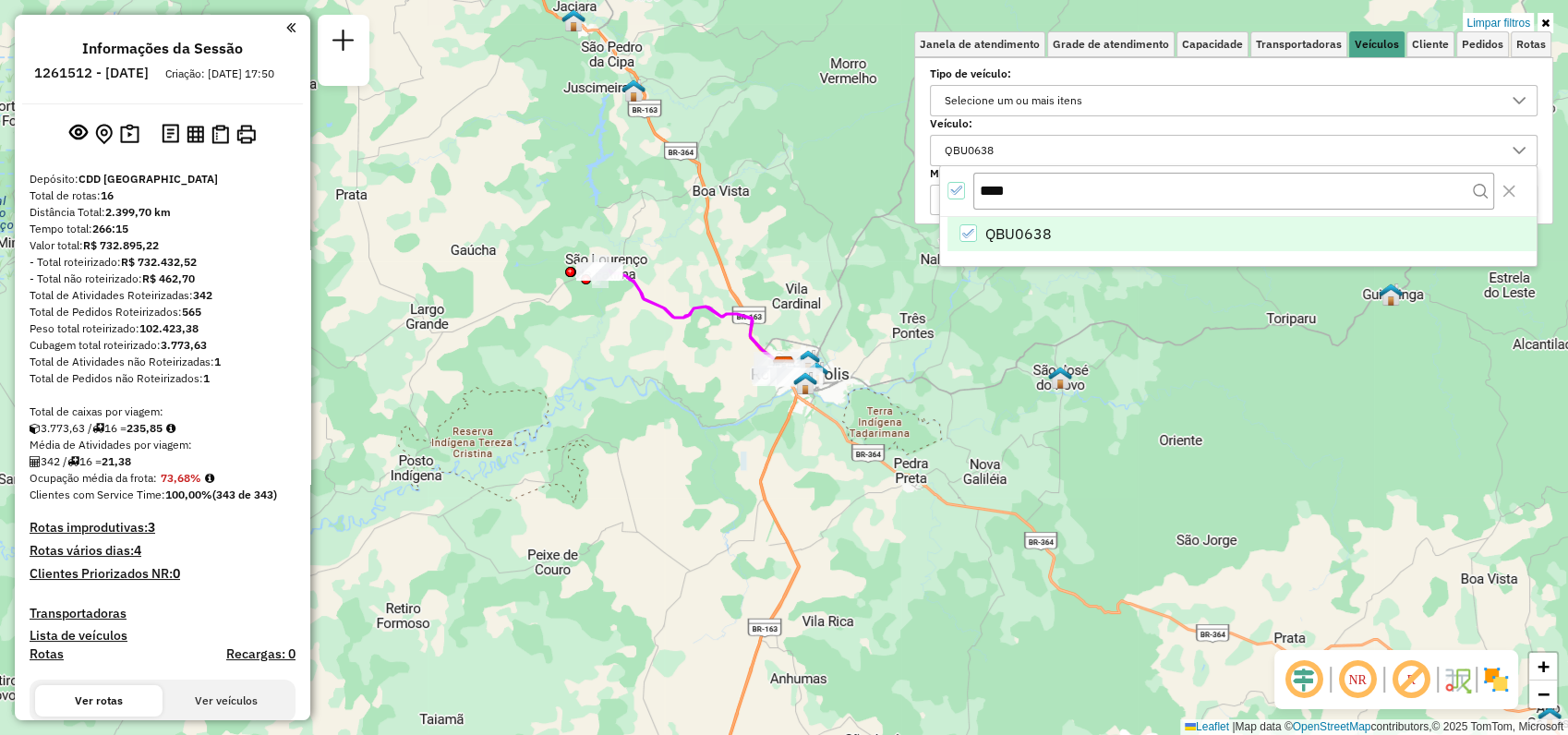
click at [1546, 22] on icon at bounding box center [1545, 23] width 8 height 11
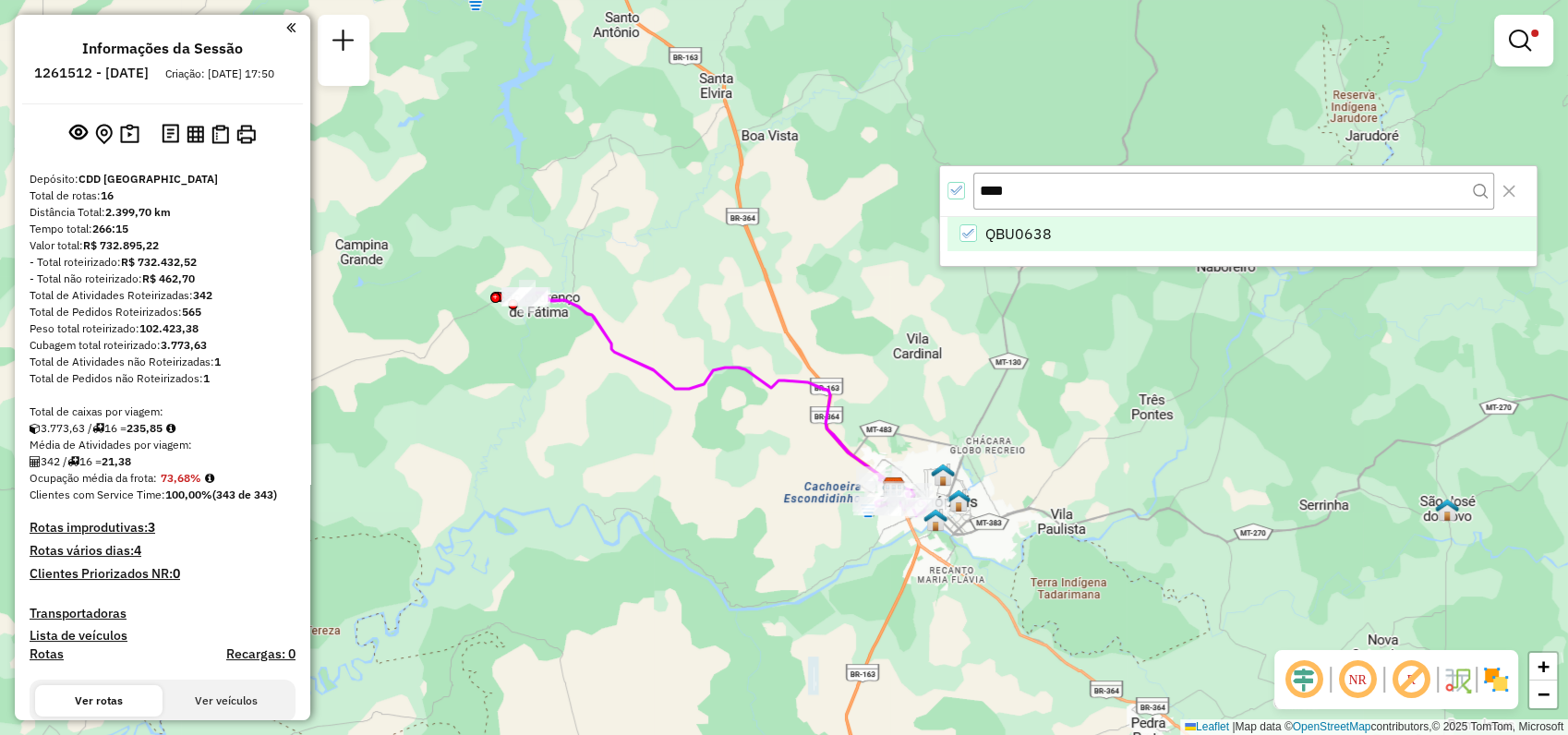
drag, startPoint x: 798, startPoint y: 297, endPoint x: 857, endPoint y: 346, distance: 76.7
click at [857, 346] on div "Limpar filtros Janela de atendimento Grade de atendimento Capacidade Transporta…" at bounding box center [784, 368] width 1568 height 735
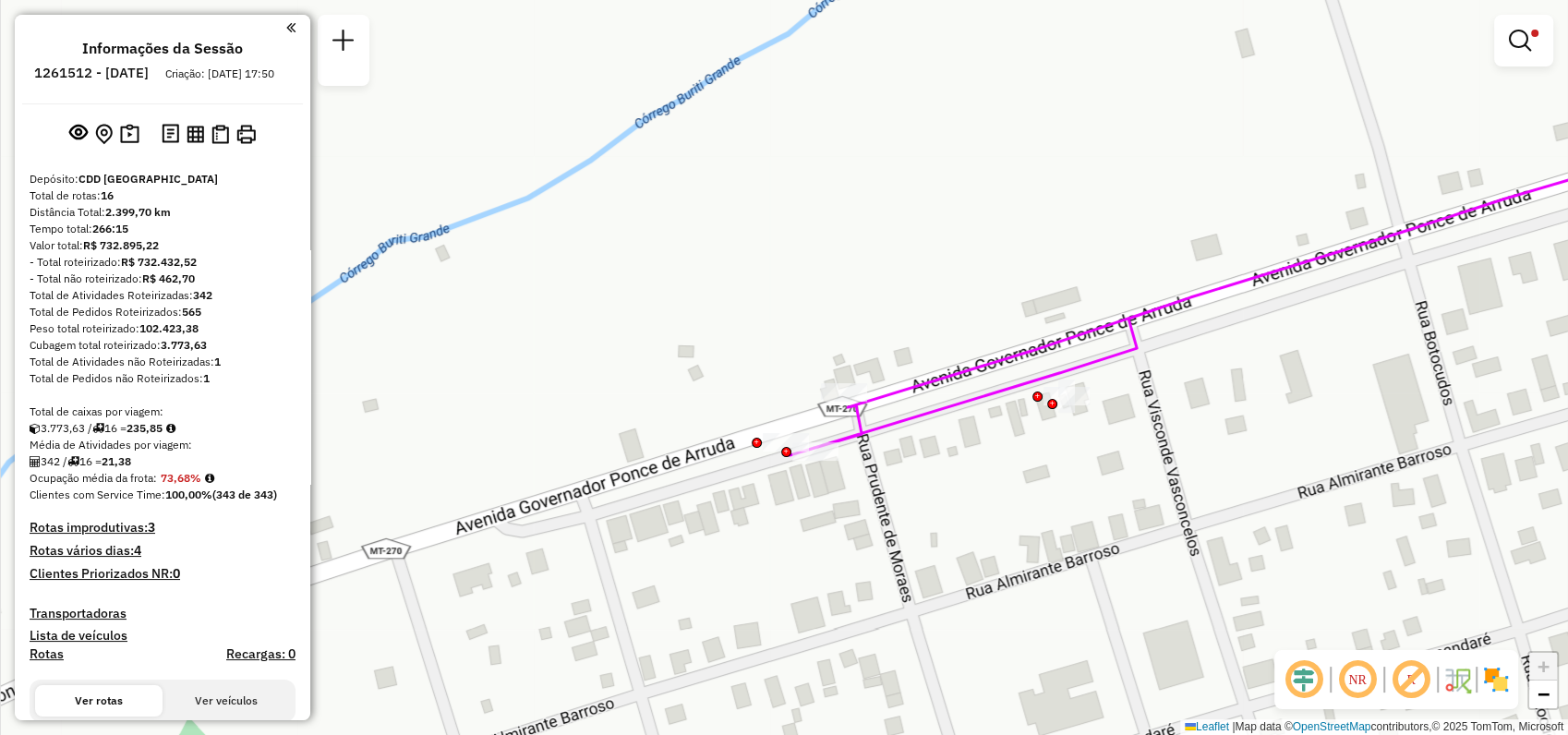
drag, startPoint x: 1110, startPoint y: 474, endPoint x: 1020, endPoint y: 477, distance: 90.0
click at [1020, 477] on div "Limpar filtros Janela de atendimento Grade de atendimento Capacidade Transporta…" at bounding box center [784, 368] width 1568 height 735
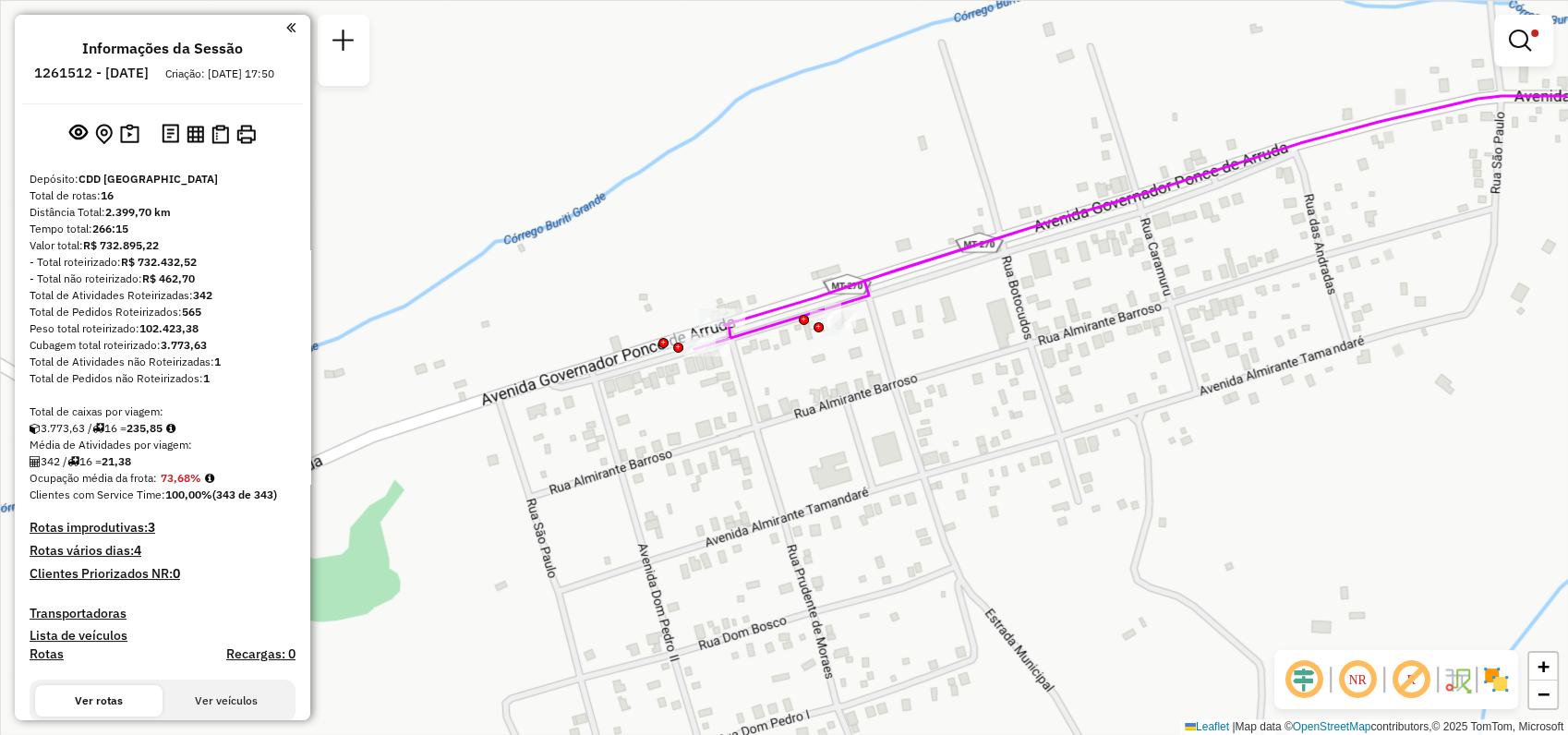
drag, startPoint x: 1002, startPoint y: 604, endPoint x: 845, endPoint y: 444, distance: 224.2
click at [845, 444] on div "Limpar filtros Janela de atendimento Grade de atendimento Capacidade Transporta…" at bounding box center [784, 368] width 1568 height 735
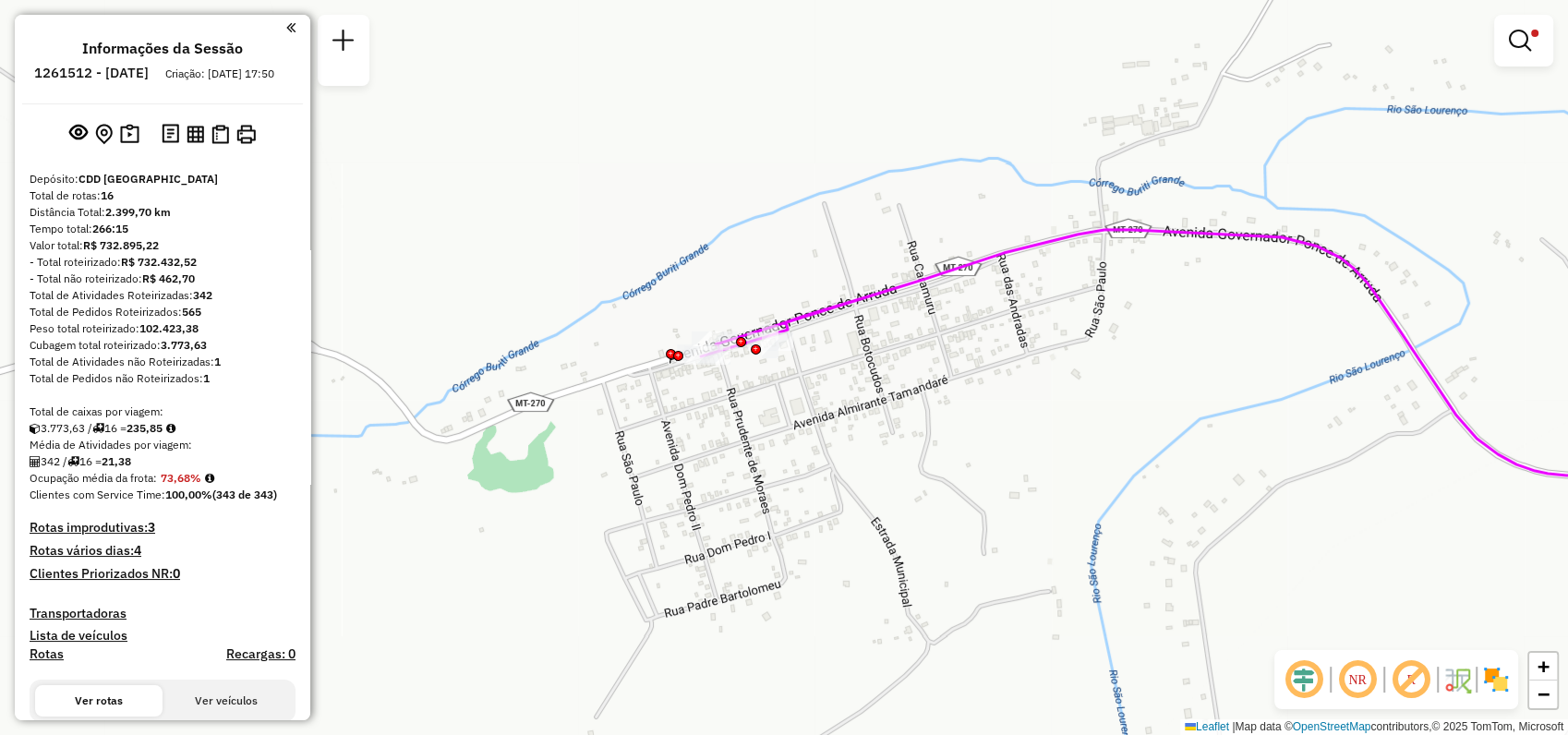
drag, startPoint x: 1097, startPoint y: 481, endPoint x: 1021, endPoint y: 438, distance: 87.3
click at [1021, 438] on div "Limpar filtros Janela de atendimento Grade de atendimento Capacidade Transporta…" at bounding box center [784, 368] width 1568 height 735
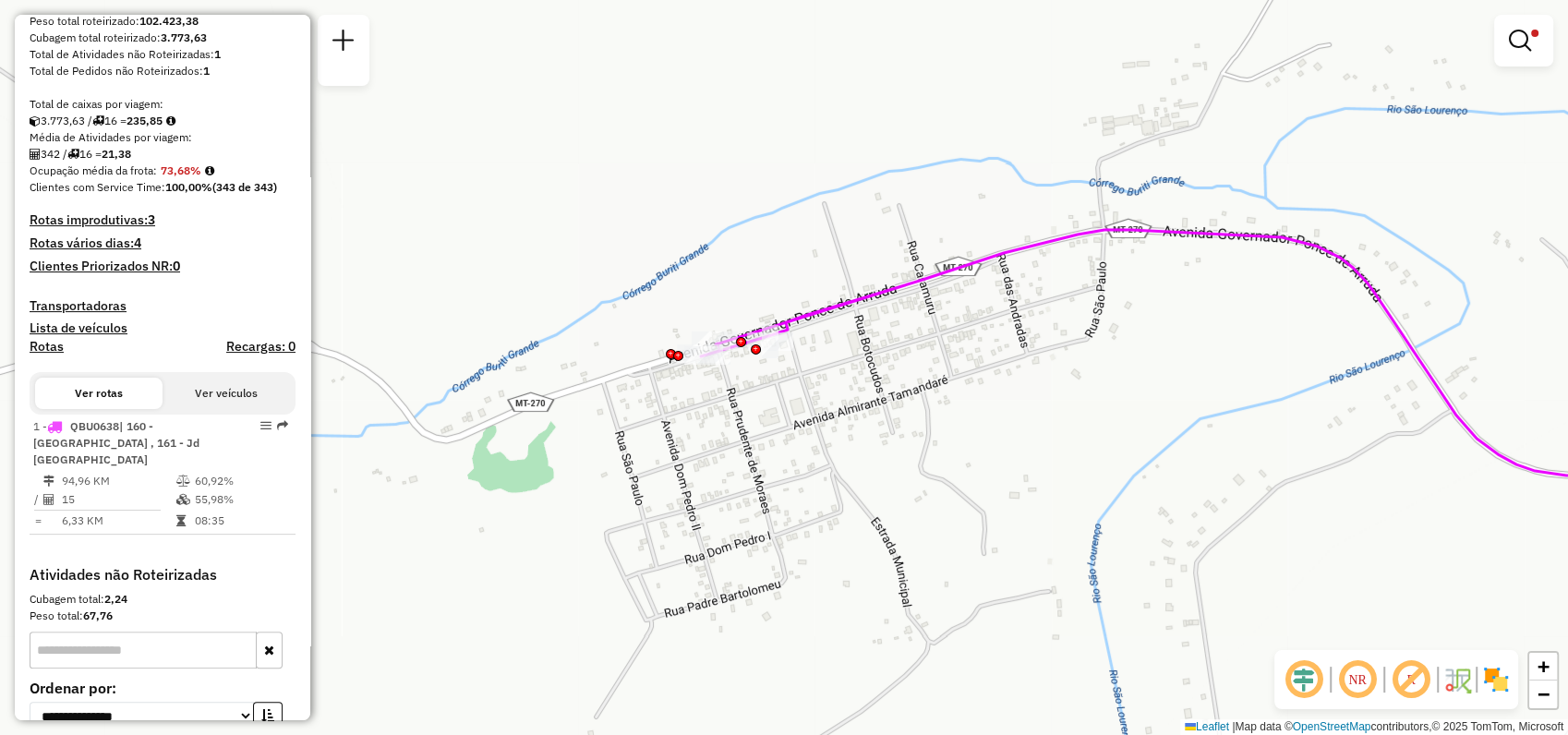
scroll to position [0, 0]
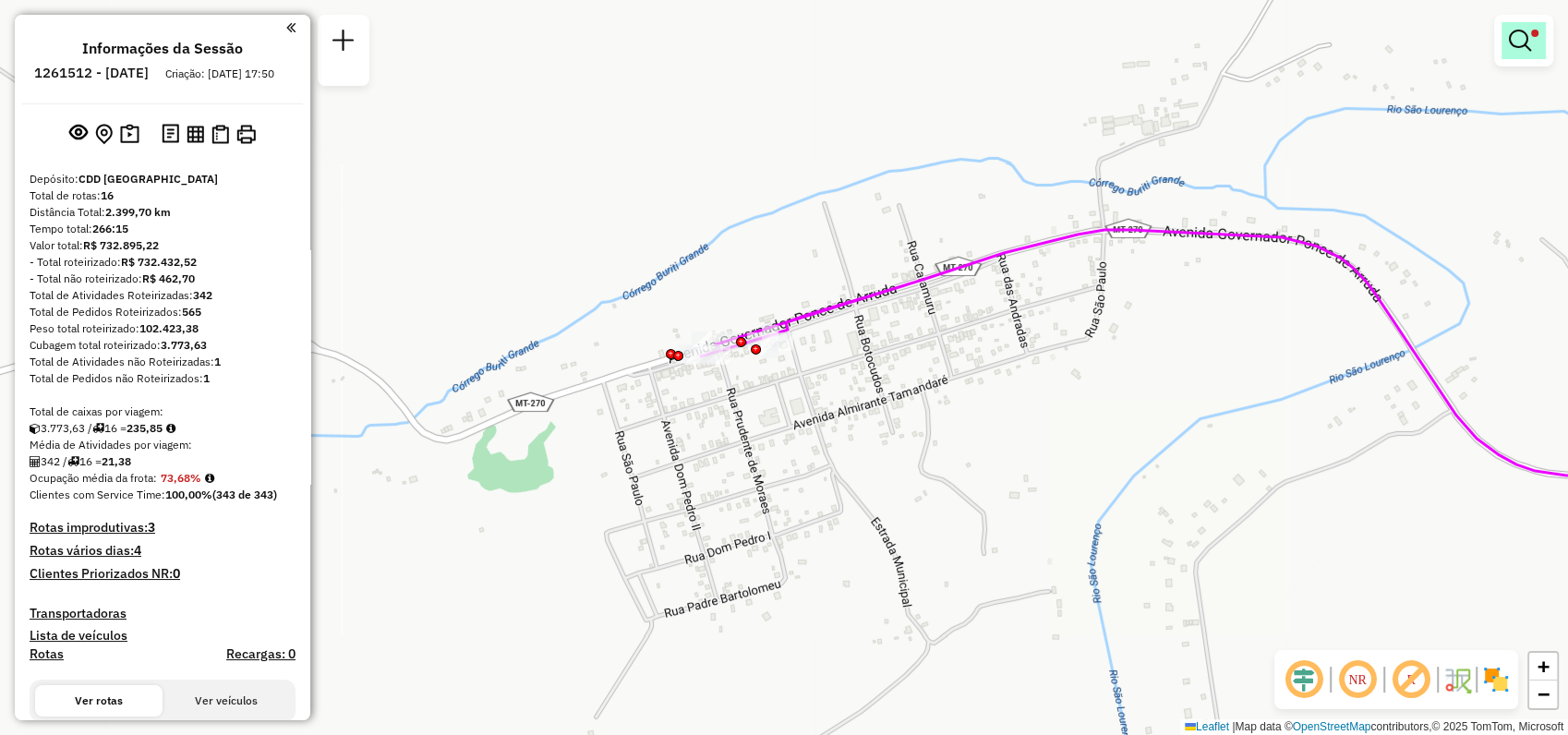
click at [1513, 44] on em at bounding box center [1521, 41] width 22 height 22
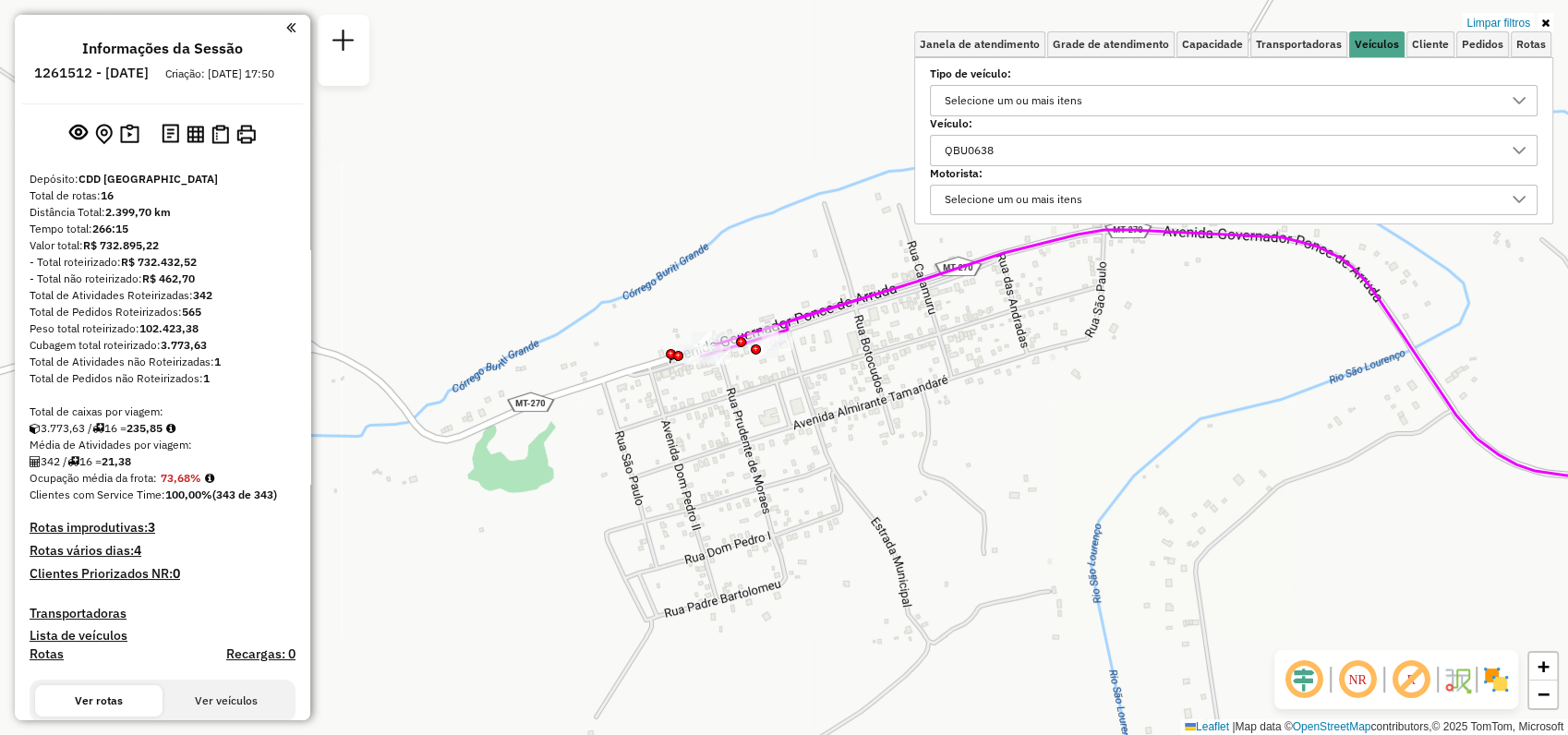
drag, startPoint x: 1512, startPoint y: 147, endPoint x: 1466, endPoint y: 148, distance: 46.0
click at [1506, 146] on div at bounding box center [1520, 151] width 35 height 30
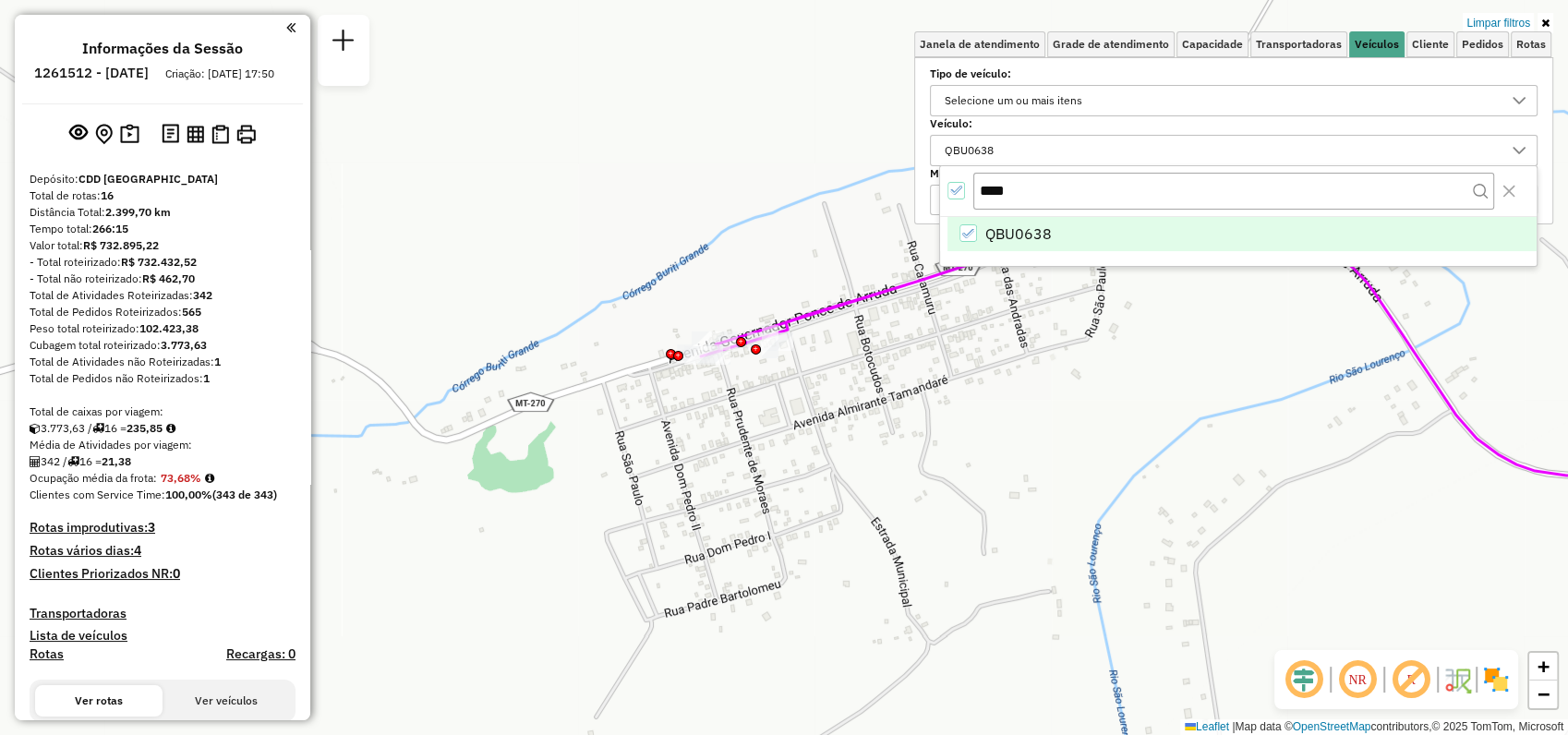
click at [975, 229] on div "QBU0638" at bounding box center [968, 232] width 18 height 18
click at [1057, 185] on input "****" at bounding box center [1234, 190] width 521 height 35
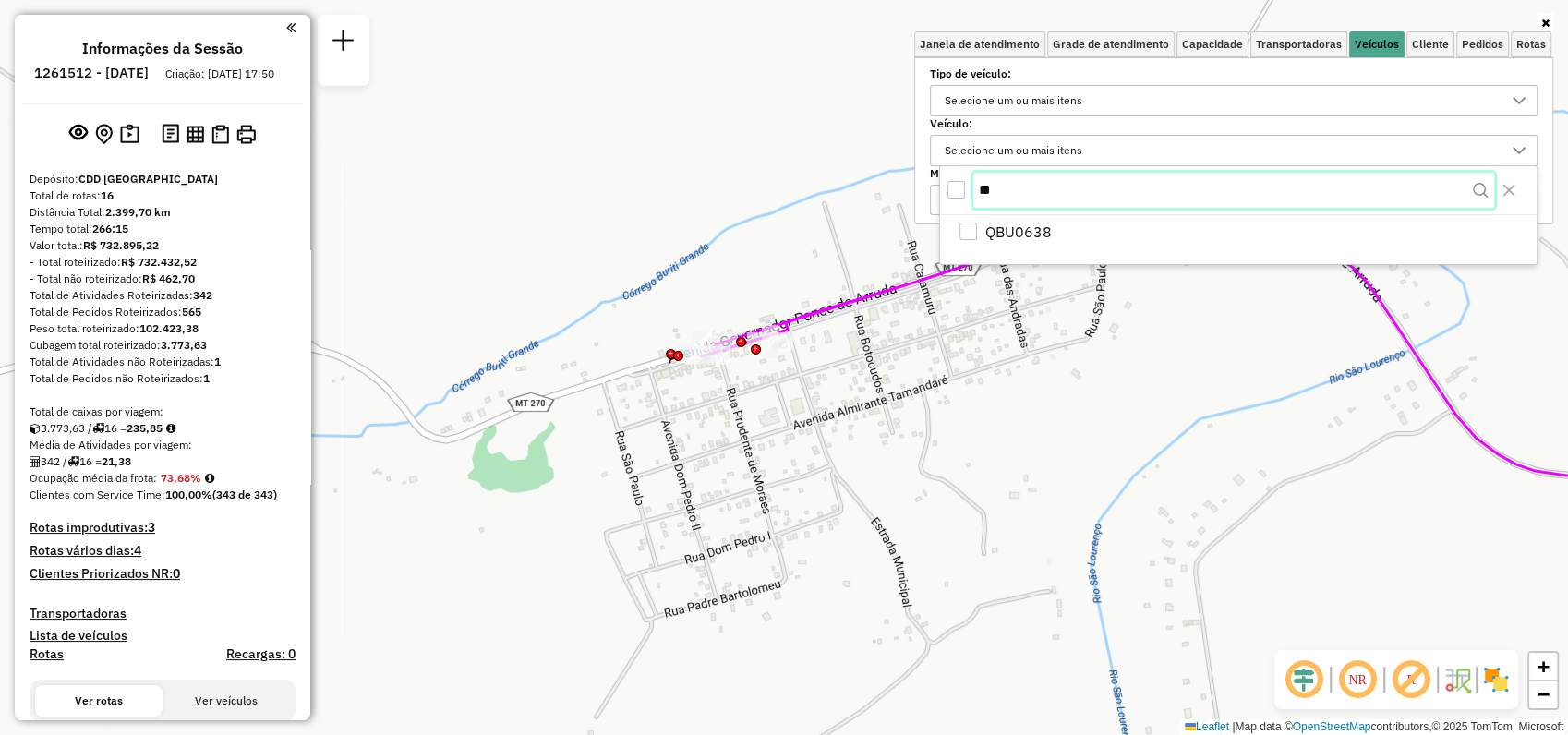
type input "*"
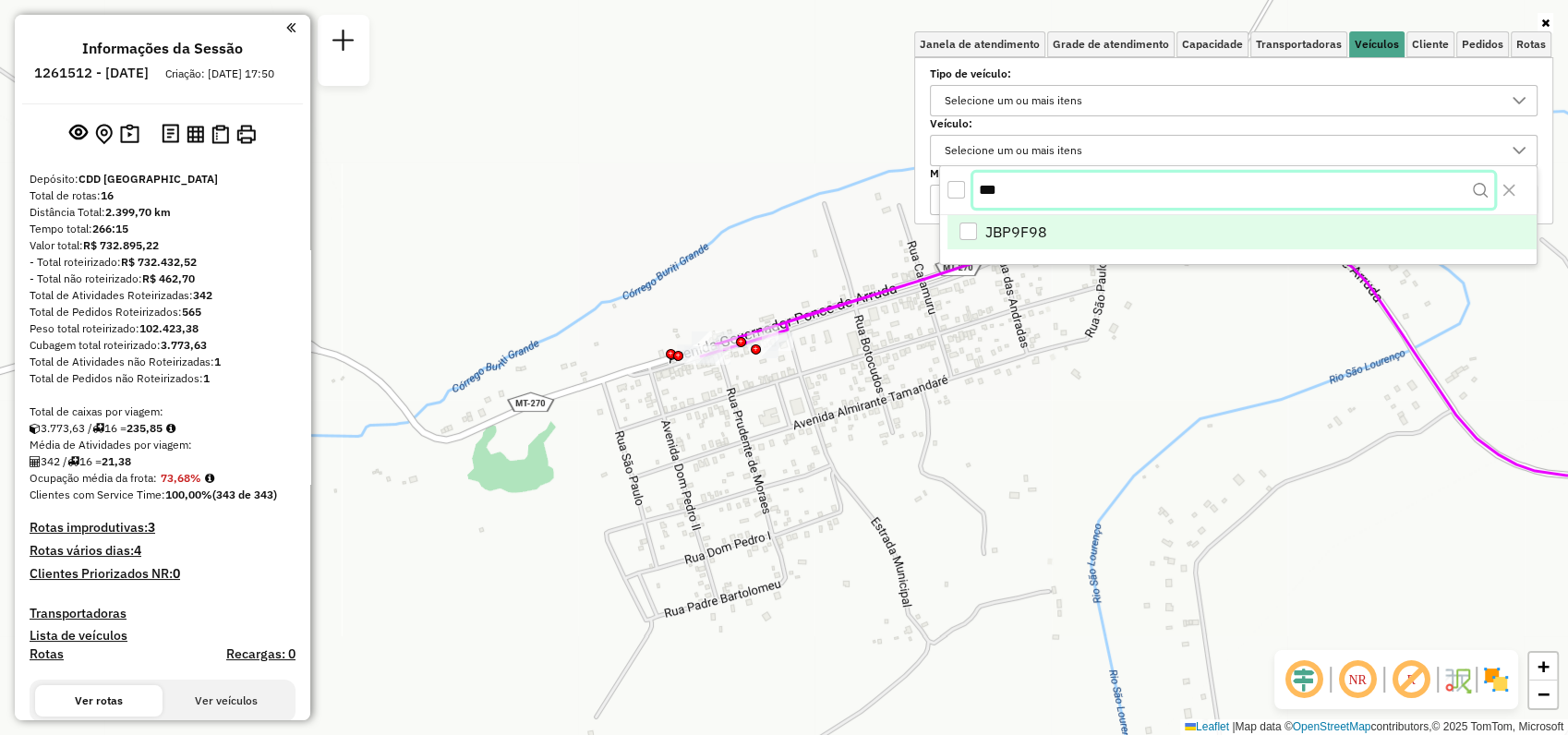
type input "***"
click at [1031, 231] on span "JBP9F98" at bounding box center [1016, 233] width 62 height 22
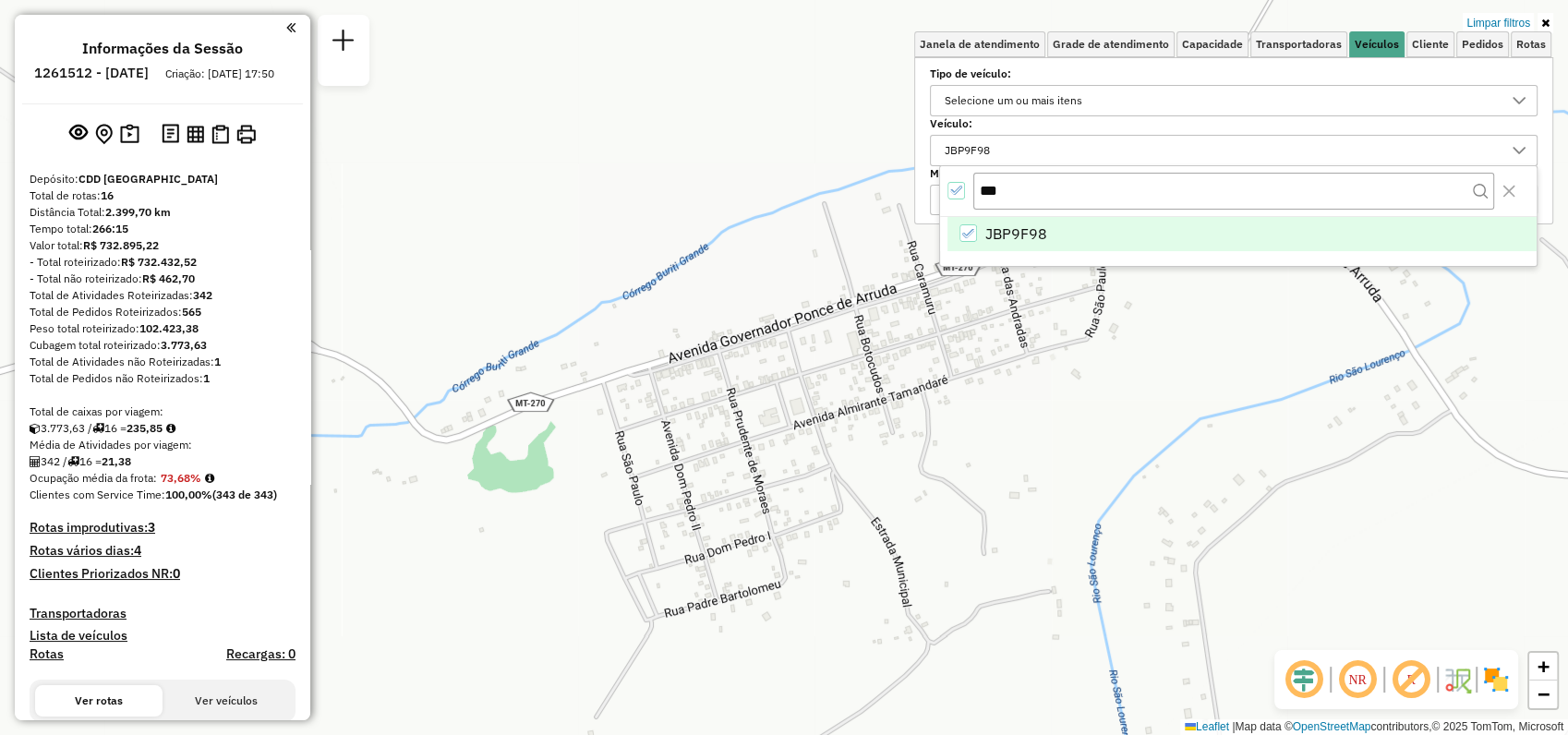
click at [629, 318] on div "Limpar filtros Janela de atendimento Grade de atendimento Capacidade Transporta…" at bounding box center [784, 368] width 1568 height 735
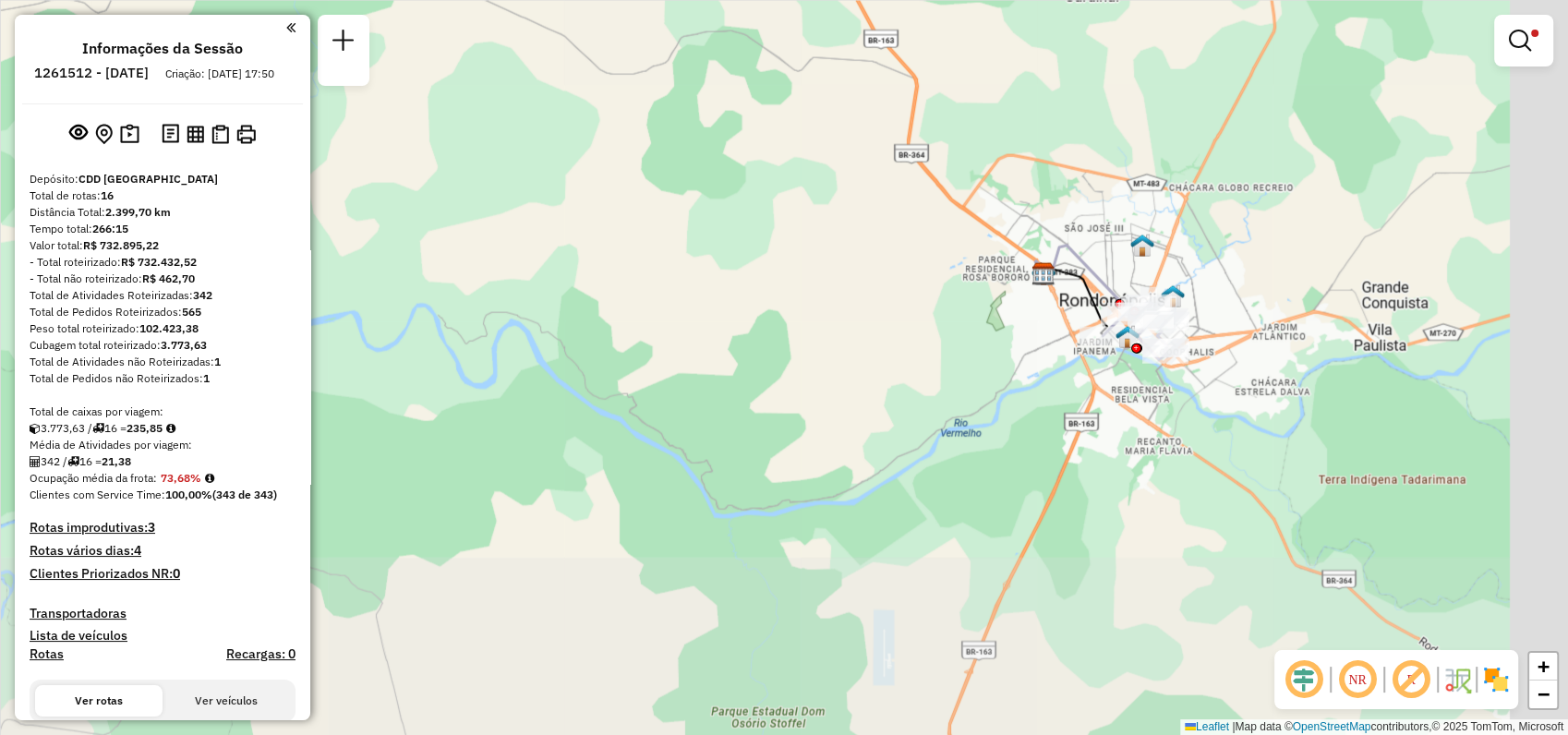
drag, startPoint x: 864, startPoint y: 643, endPoint x: 848, endPoint y: 325, distance: 318.4
click at [533, 212] on div "Limpar filtros Janela de atendimento Grade de atendimento Capacidade Transporta…" at bounding box center [784, 368] width 1568 height 735
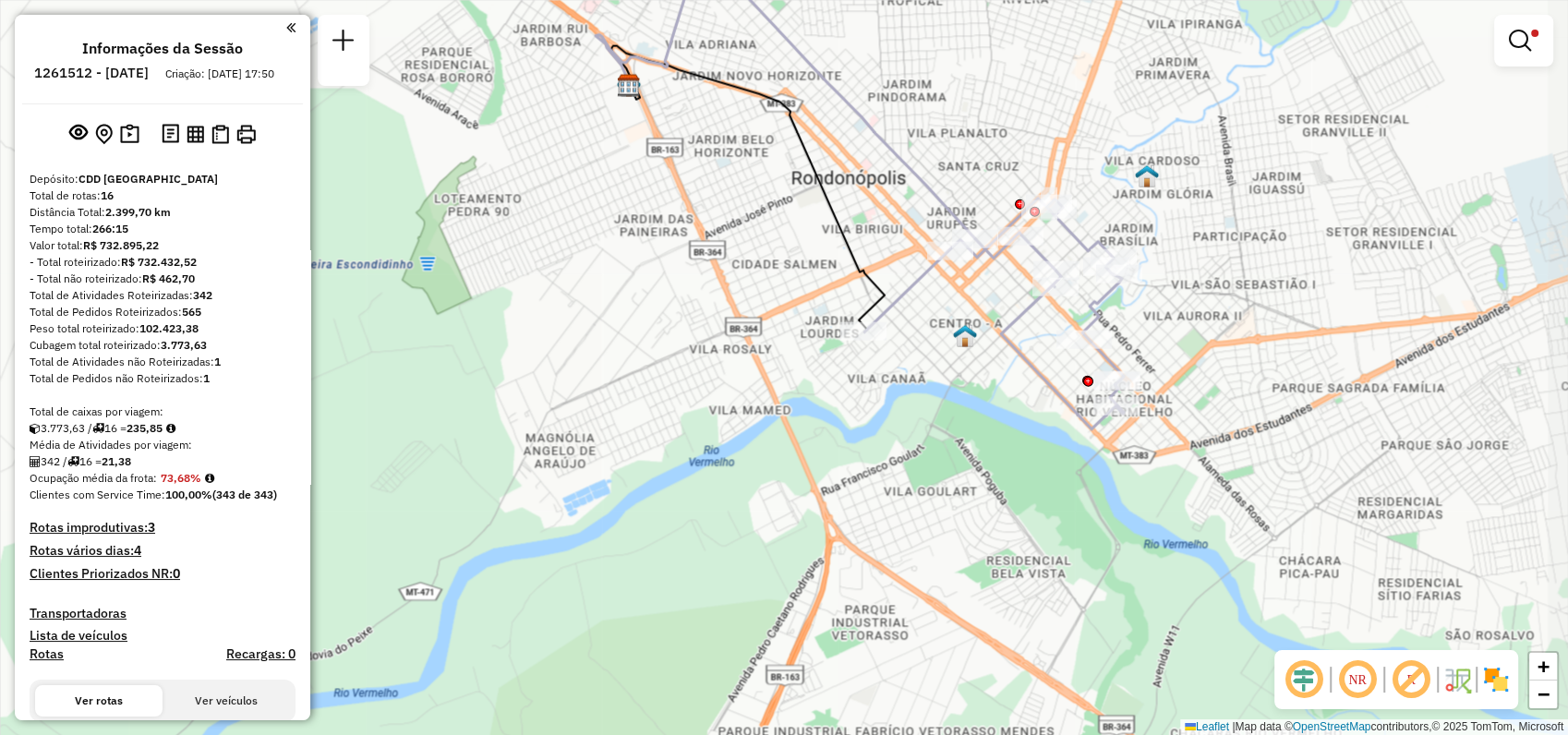
drag, startPoint x: 1360, startPoint y: 303, endPoint x: 1271, endPoint y: 281, distance: 91.7
click at [1271, 281] on div "Limpar filtros Janela de atendimento Grade de atendimento Capacidade Transporta…" at bounding box center [784, 368] width 1568 height 735
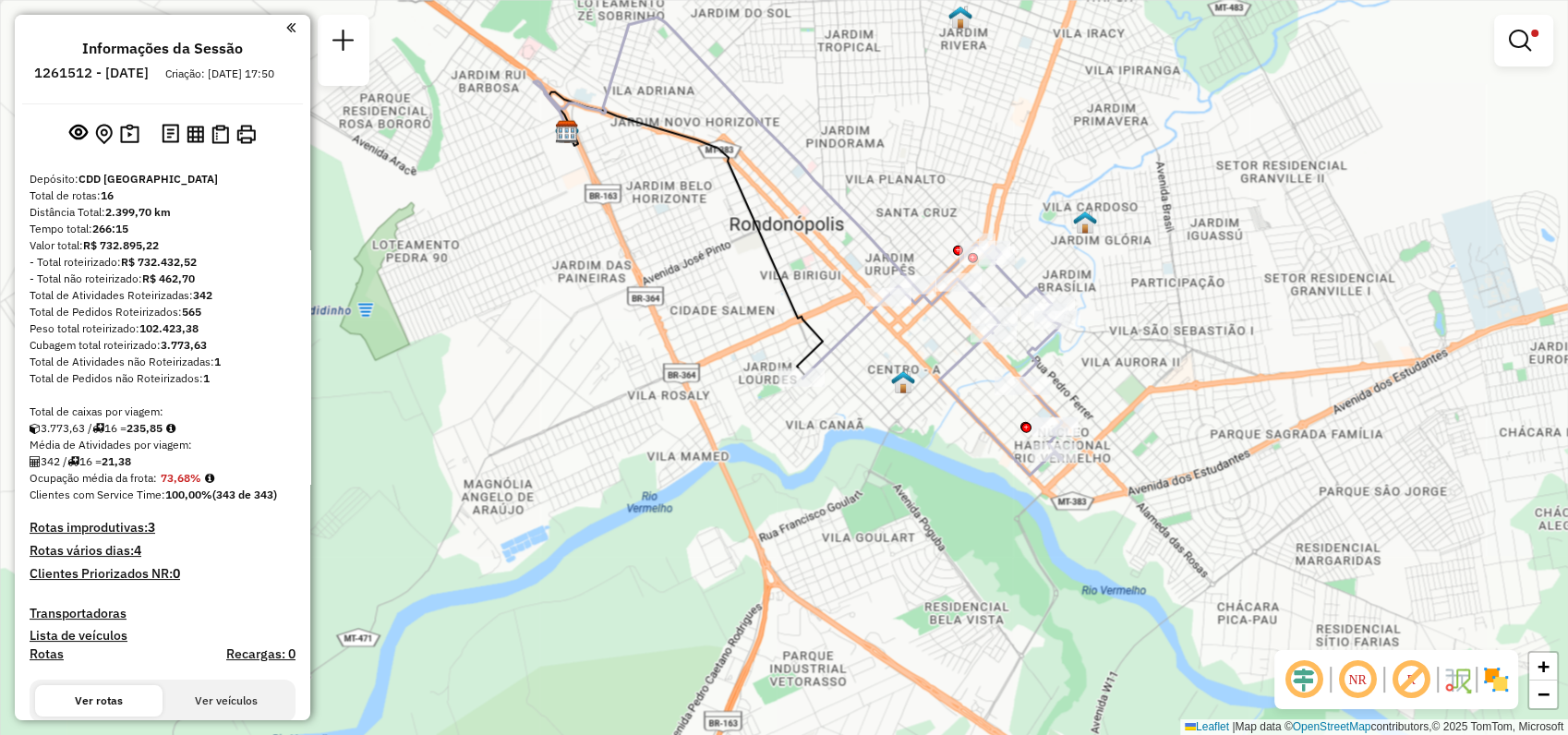
drag, startPoint x: 1219, startPoint y: 168, endPoint x: 1158, endPoint y: 214, distance: 76.4
click at [1158, 214] on div "Limpar filtros Janela de atendimento Grade de atendimento Capacidade Transporta…" at bounding box center [784, 368] width 1568 height 735
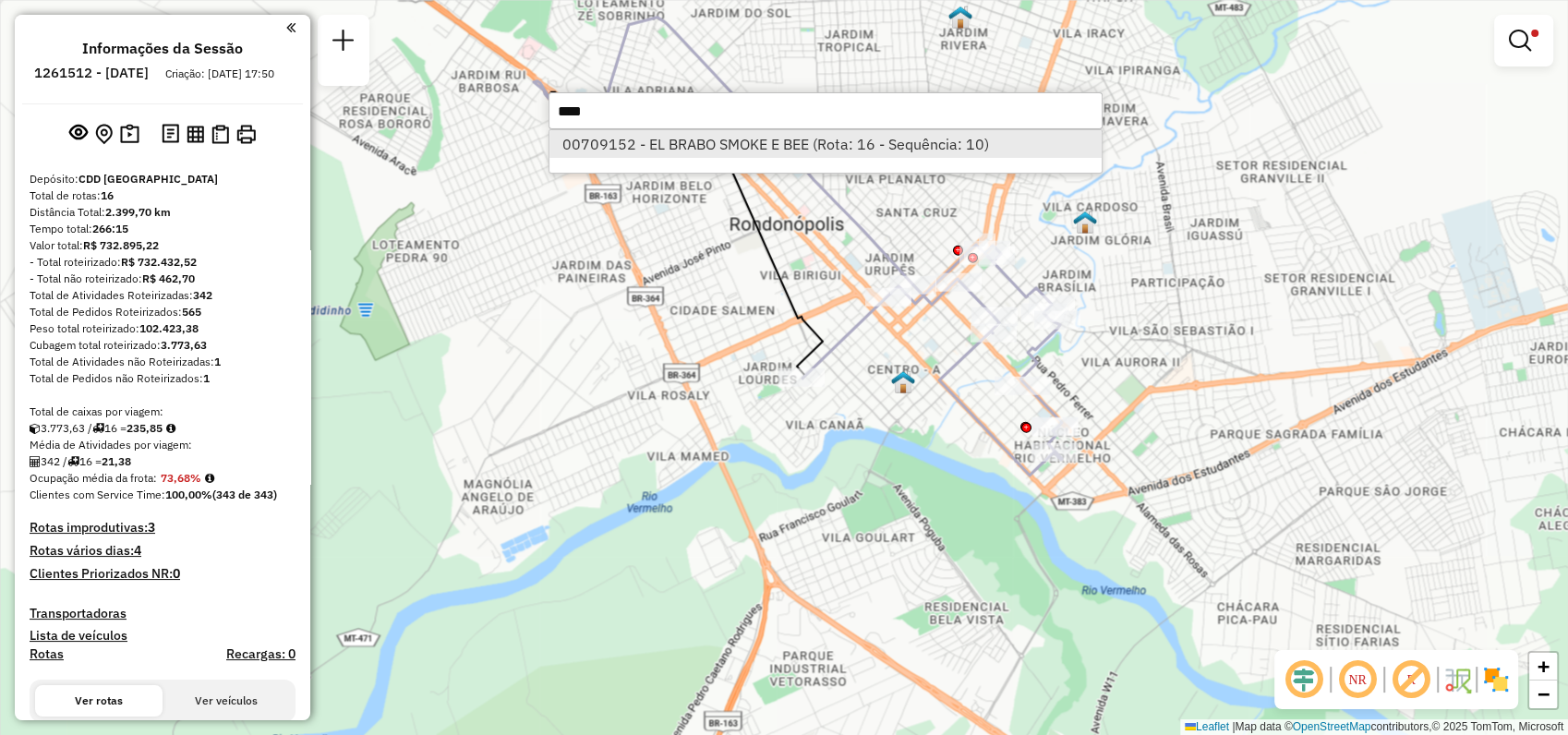
type input "****"
click at [786, 136] on li "00709152 - EL BRABO SMOKE E BEE (Rota: 16 - Sequência: 10)" at bounding box center [825, 144] width 552 height 28
select select "**********"
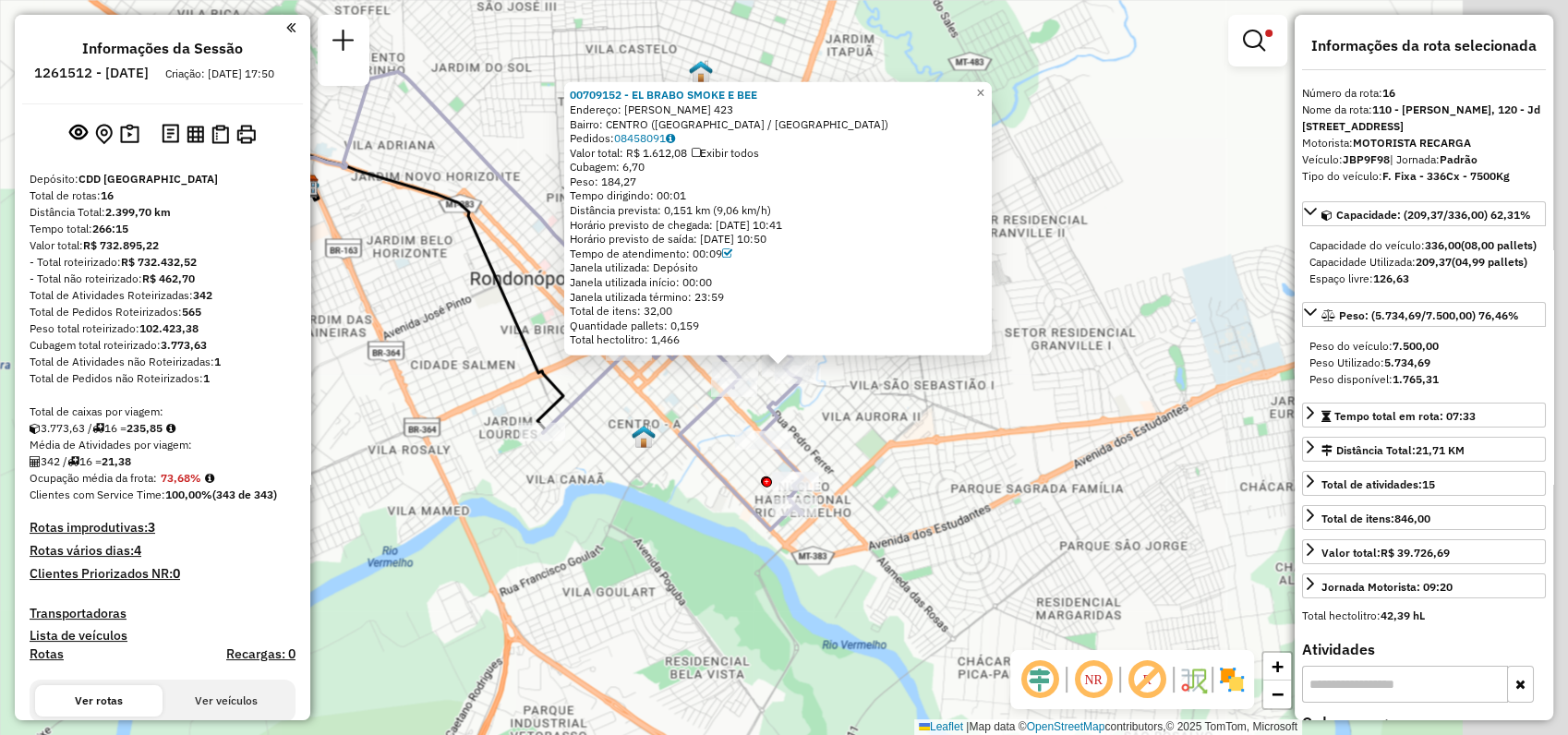
scroll to position [476, 0]
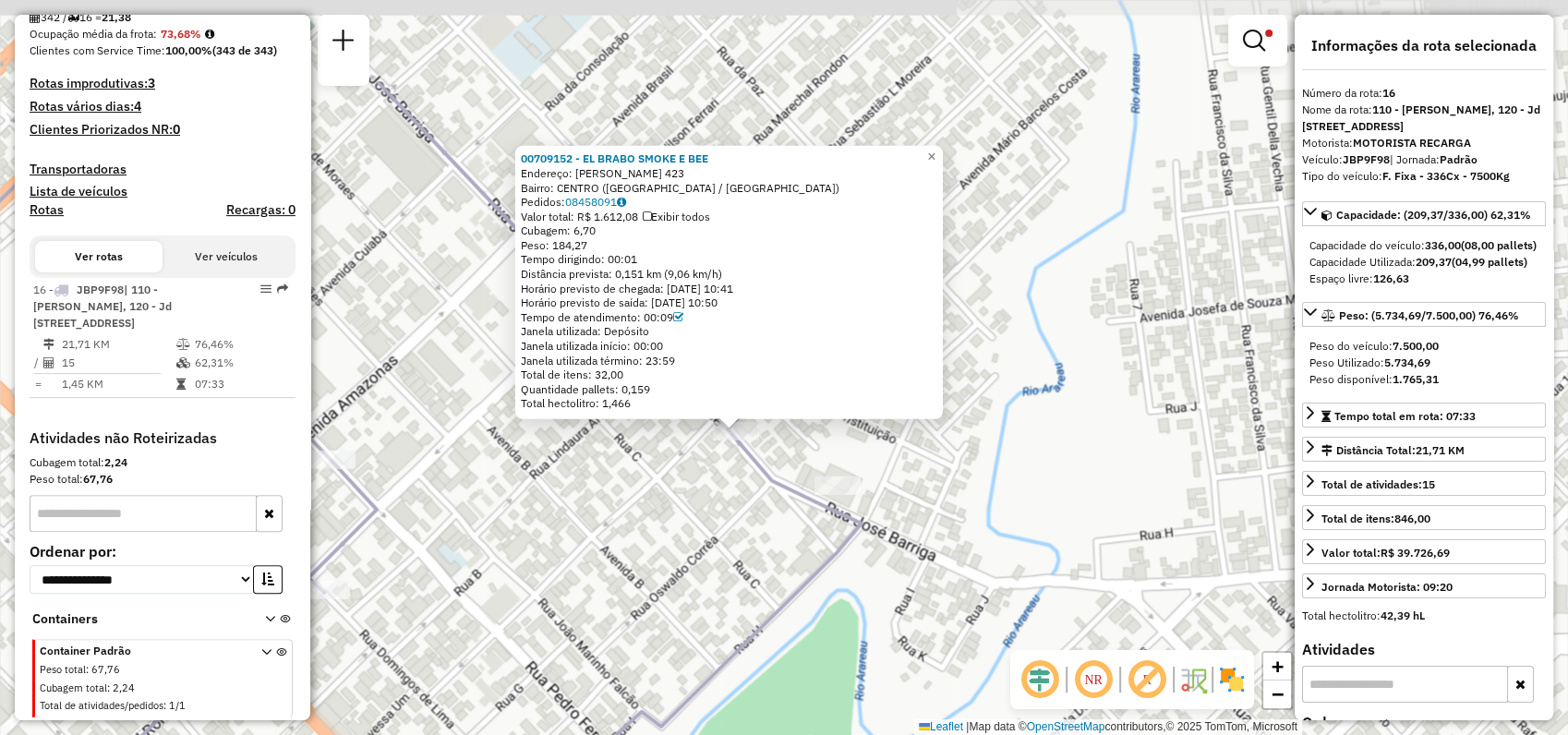
drag, startPoint x: 959, startPoint y: 410, endPoint x: 892, endPoint y: 499, distance: 111.4
click at [856, 531] on icon at bounding box center [295, 523] width 1135 height 881
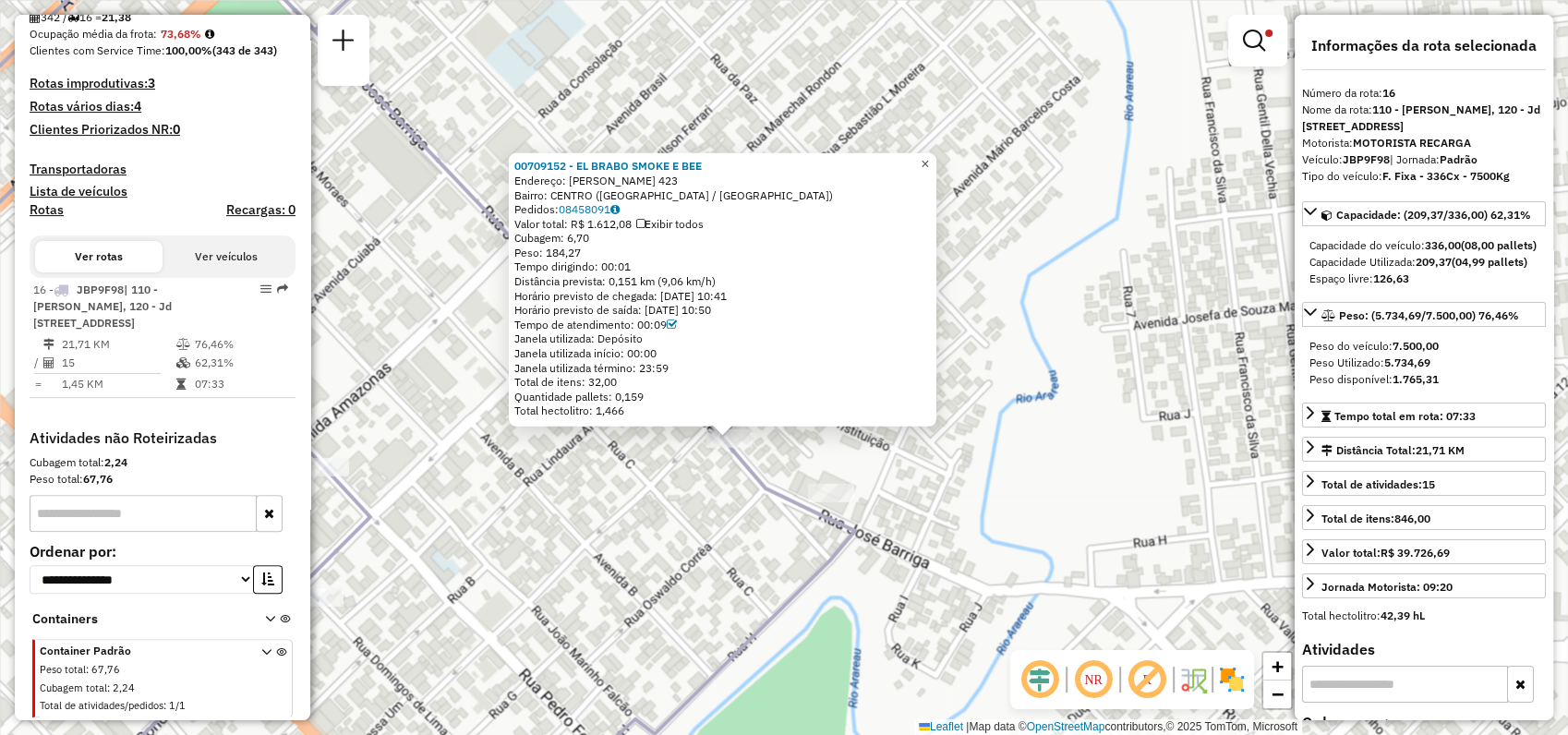
click at [936, 160] on link "×" at bounding box center [925, 165] width 22 height 22
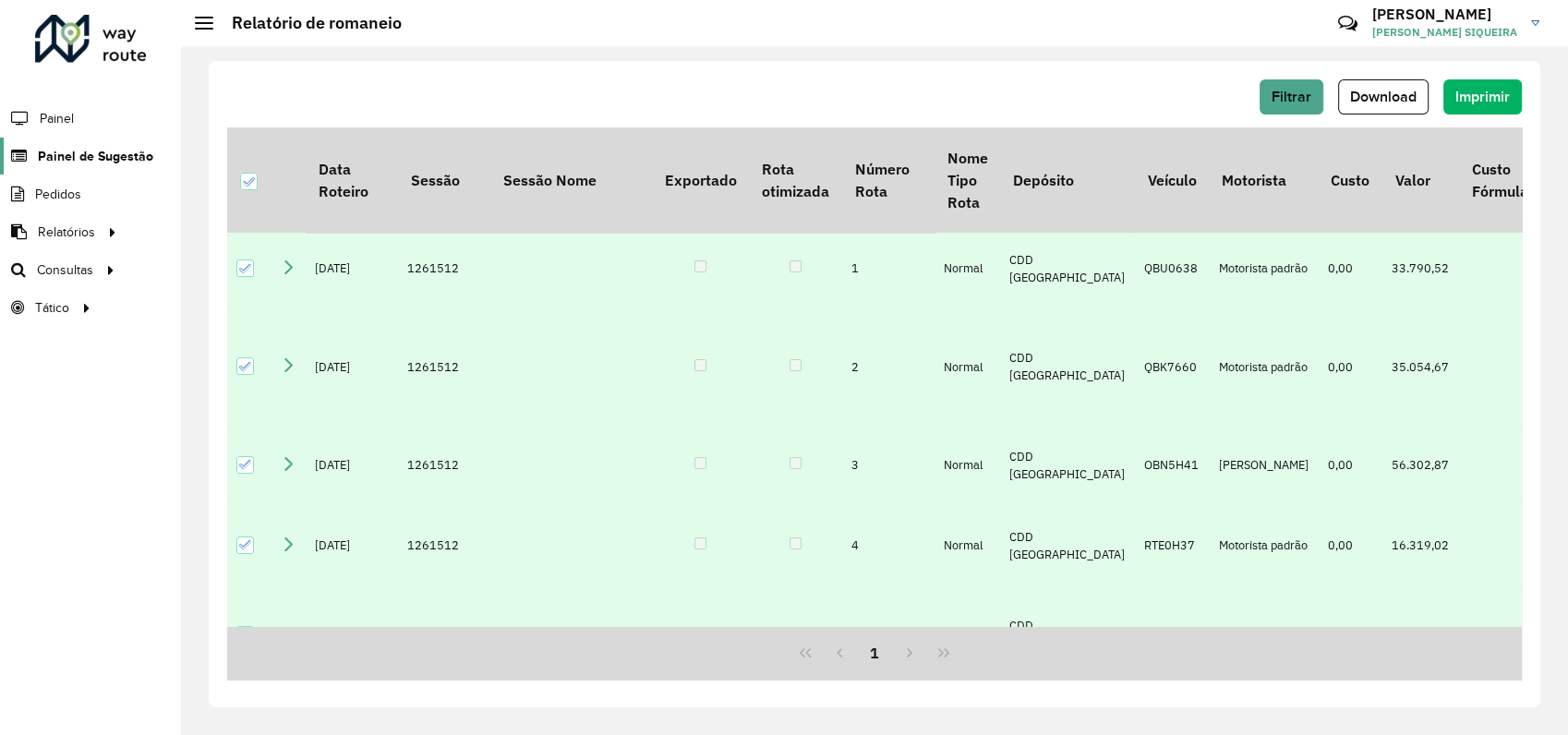
click at [107, 156] on span "Painel de Sugestão" at bounding box center [95, 156] width 116 height 19
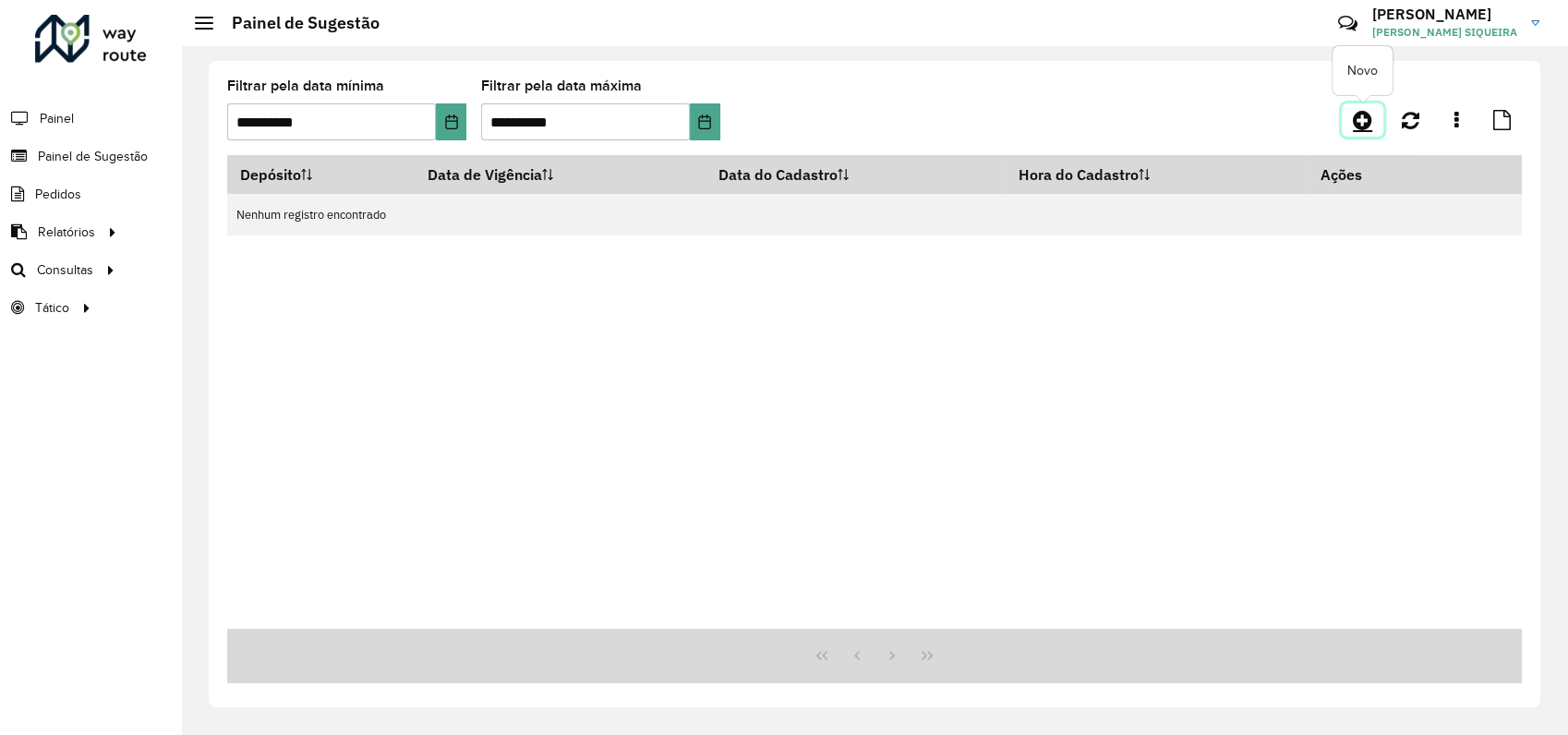
click at [1361, 115] on icon at bounding box center [1362, 120] width 19 height 22
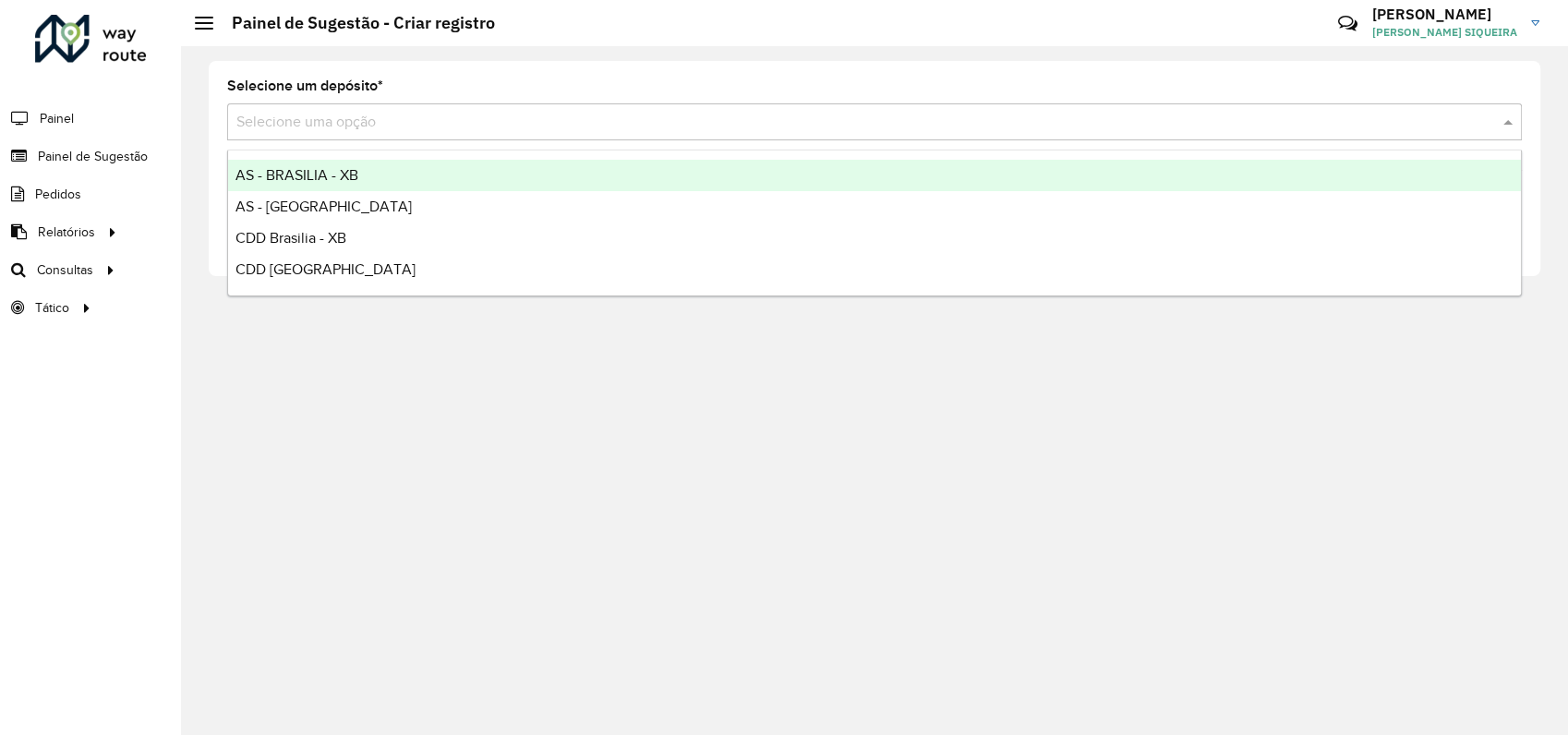
click at [358, 124] on input "text" at bounding box center [856, 123] width 1239 height 22
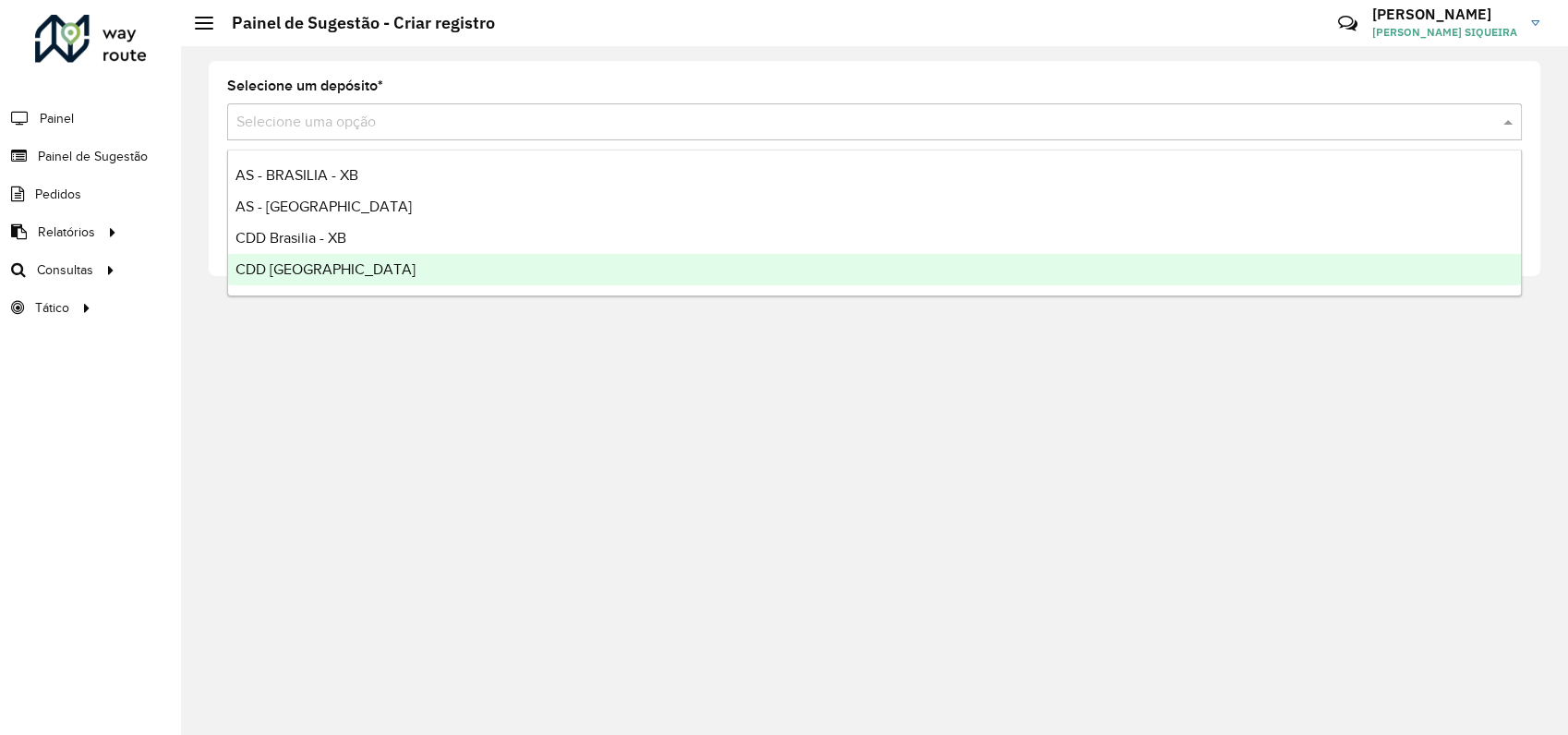
click at [311, 266] on span "CDD [GEOGRAPHIC_DATA]" at bounding box center [325, 268] width 180 height 16
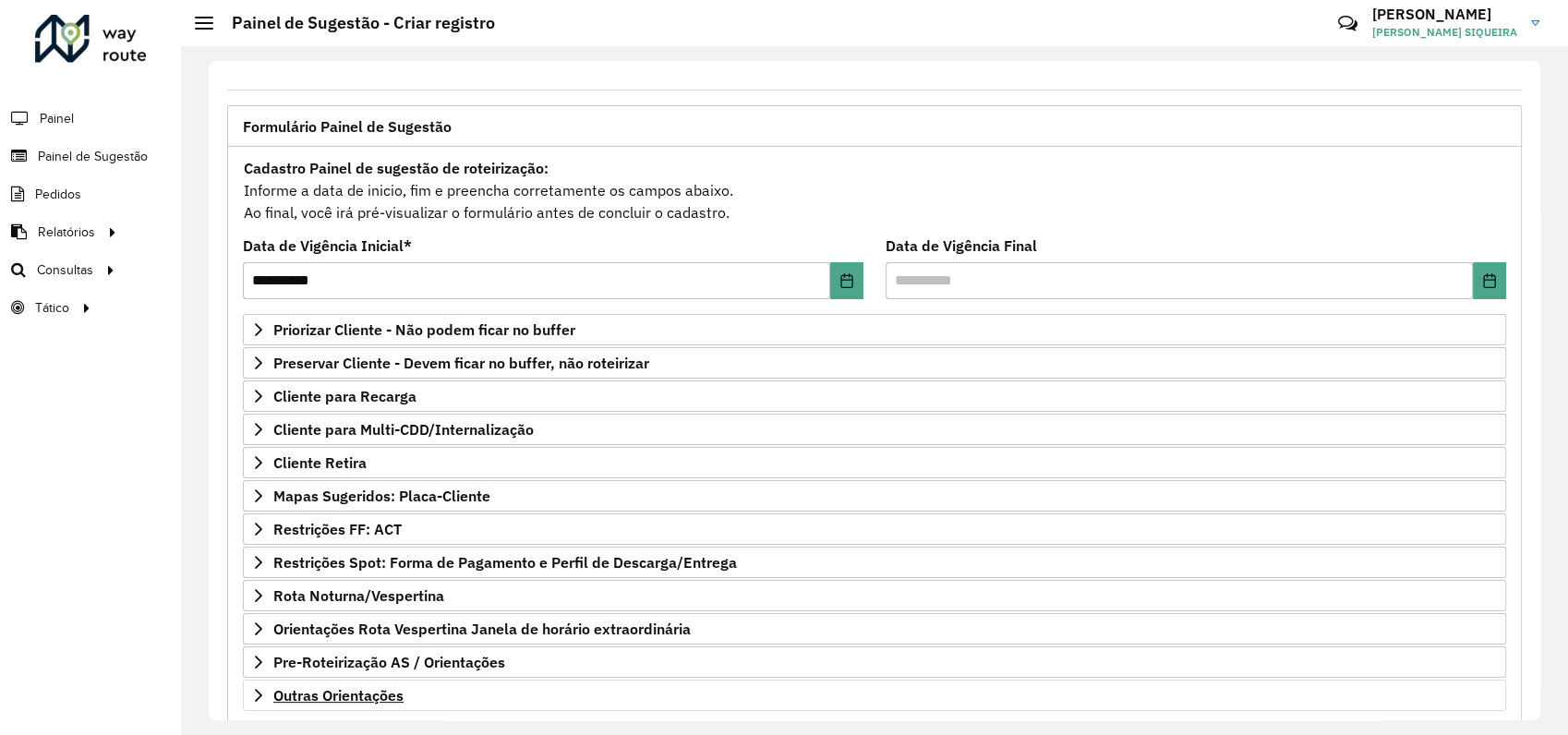
scroll to position [181, 0]
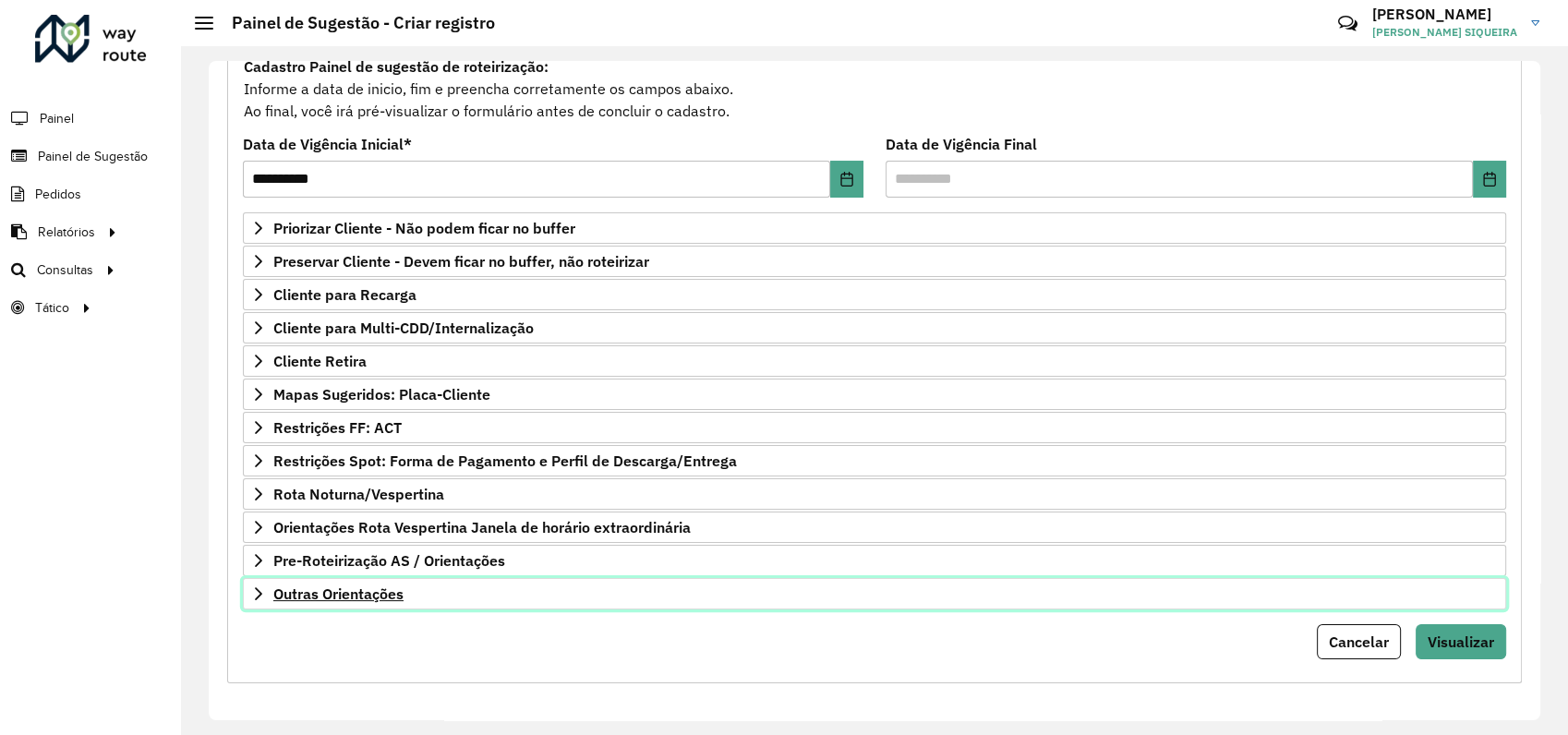
click at [304, 589] on span "Outras Orientações" at bounding box center [338, 593] width 131 height 15
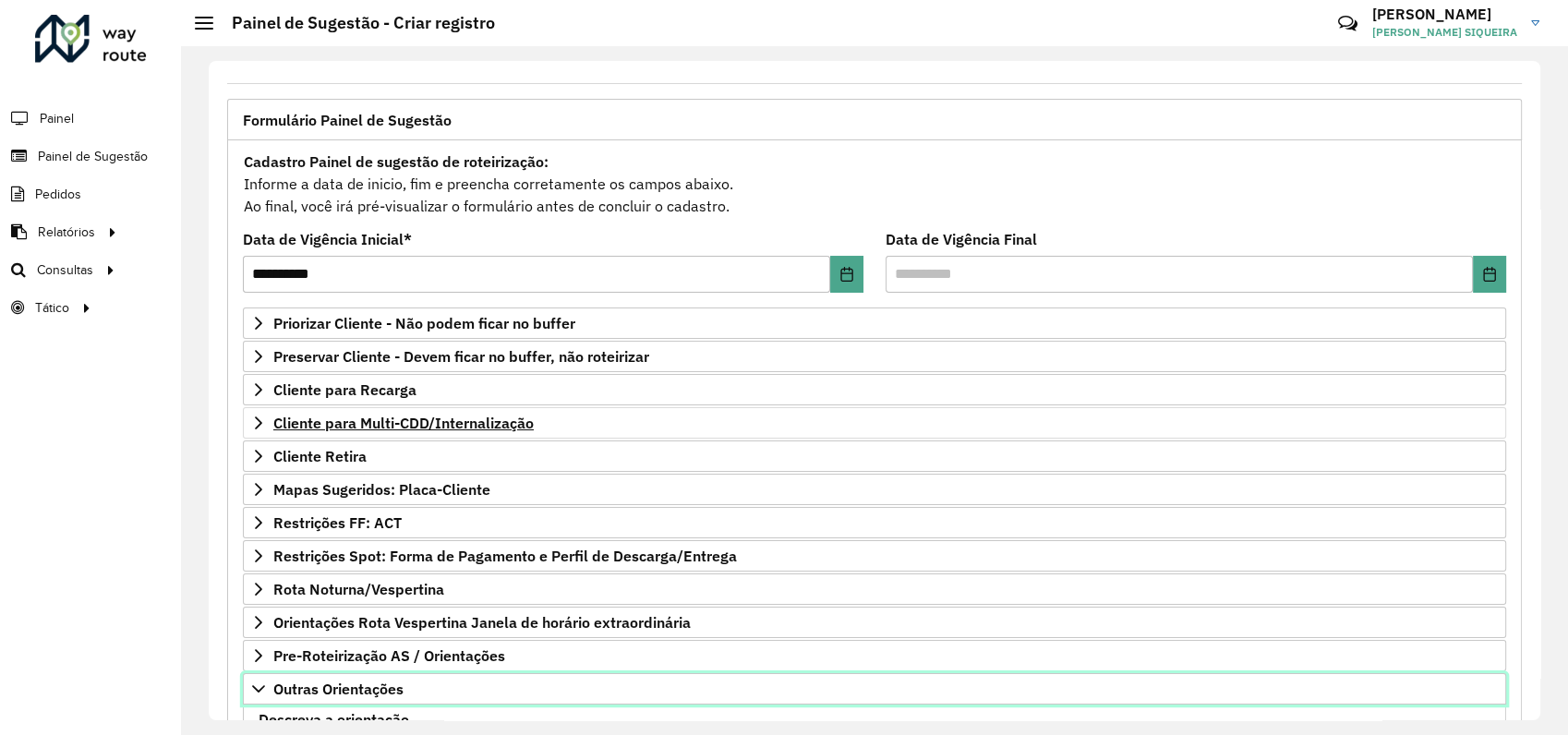
scroll to position [189, 0]
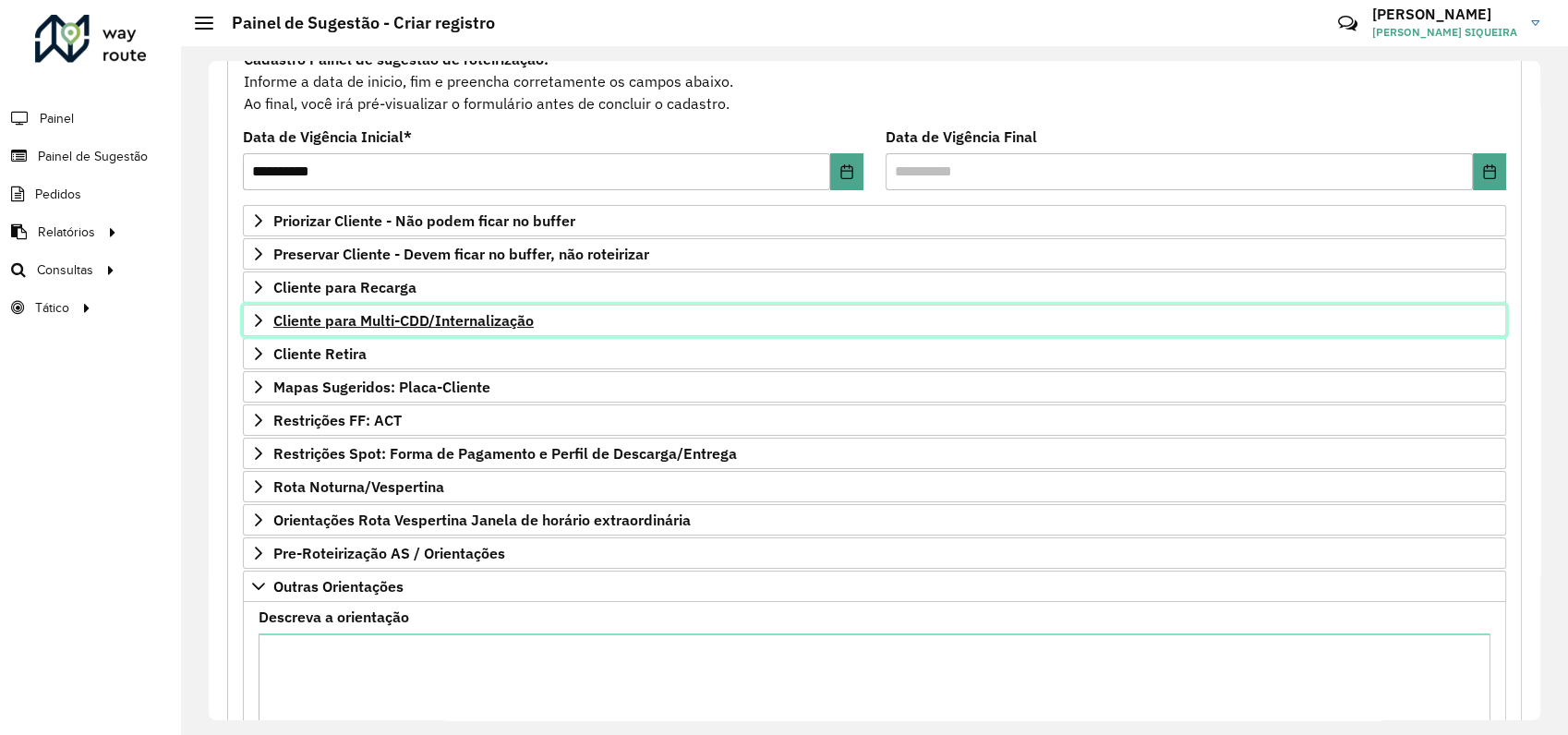
click at [259, 318] on icon at bounding box center [258, 320] width 7 height 13
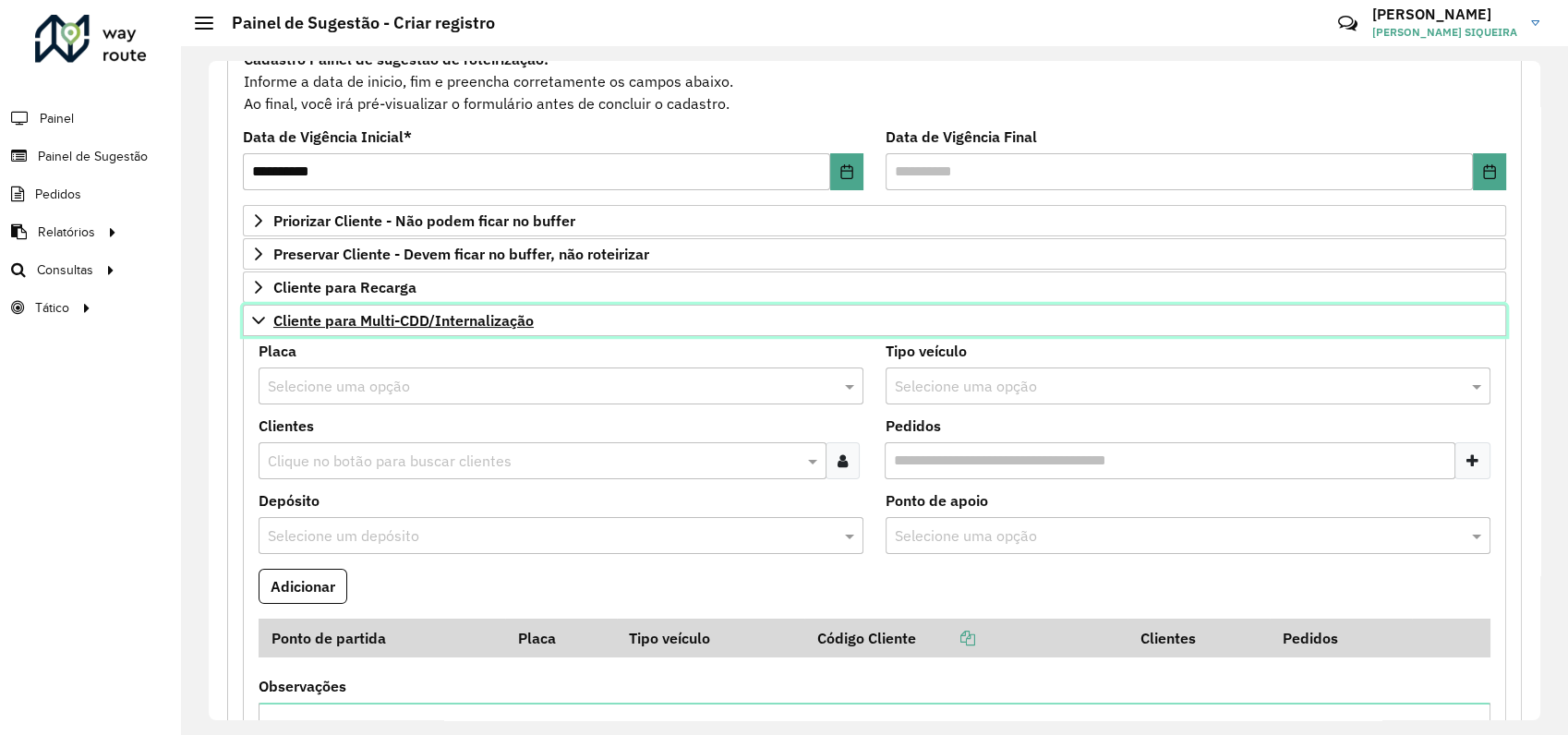
click at [259, 318] on icon at bounding box center [258, 320] width 15 height 15
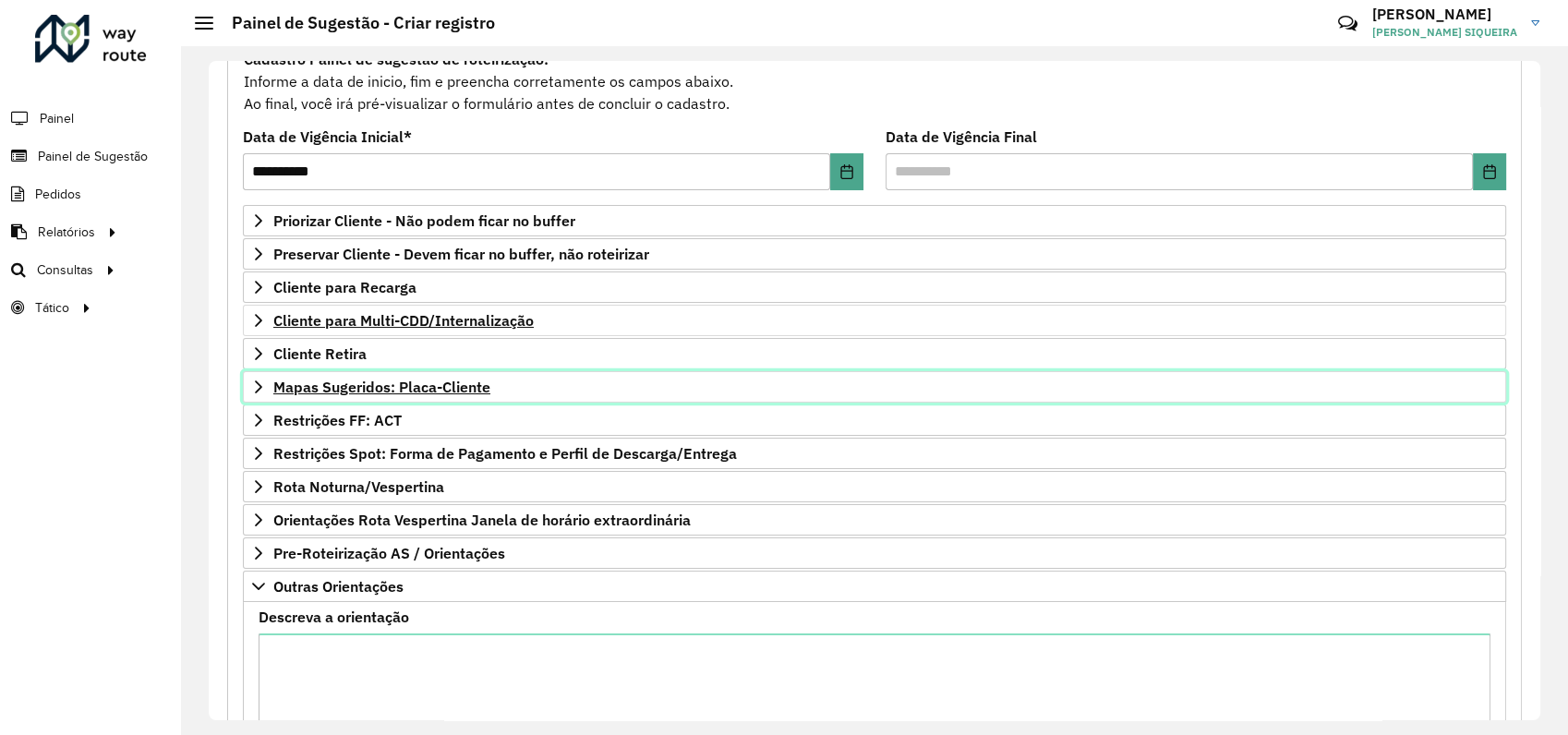
click at [253, 383] on icon at bounding box center [258, 387] width 15 height 15
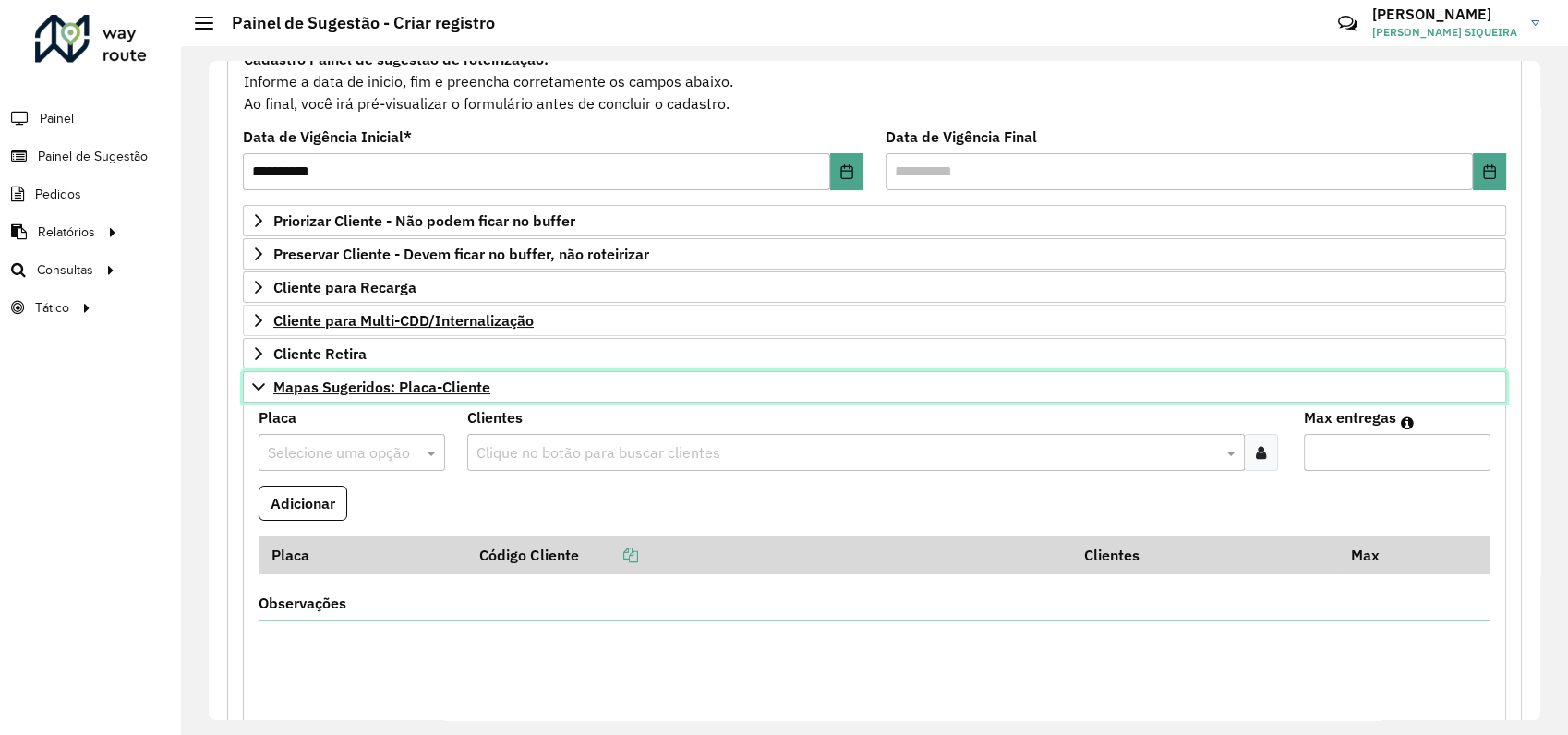
click at [266, 392] on link "Mapas Sugeridos: Placa-Cliente" at bounding box center [874, 387] width 1263 height 31
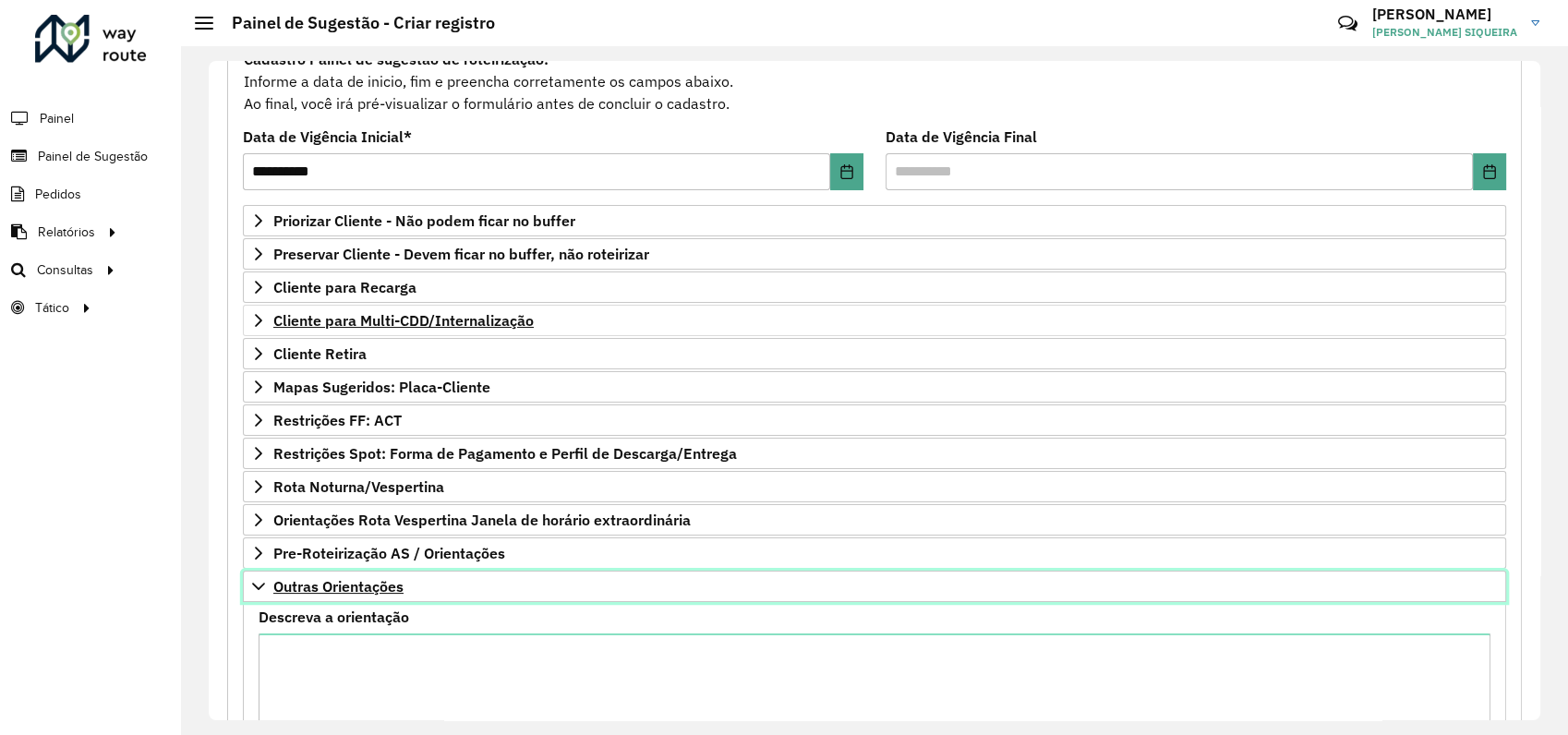
click at [260, 579] on icon at bounding box center [258, 586] width 15 height 15
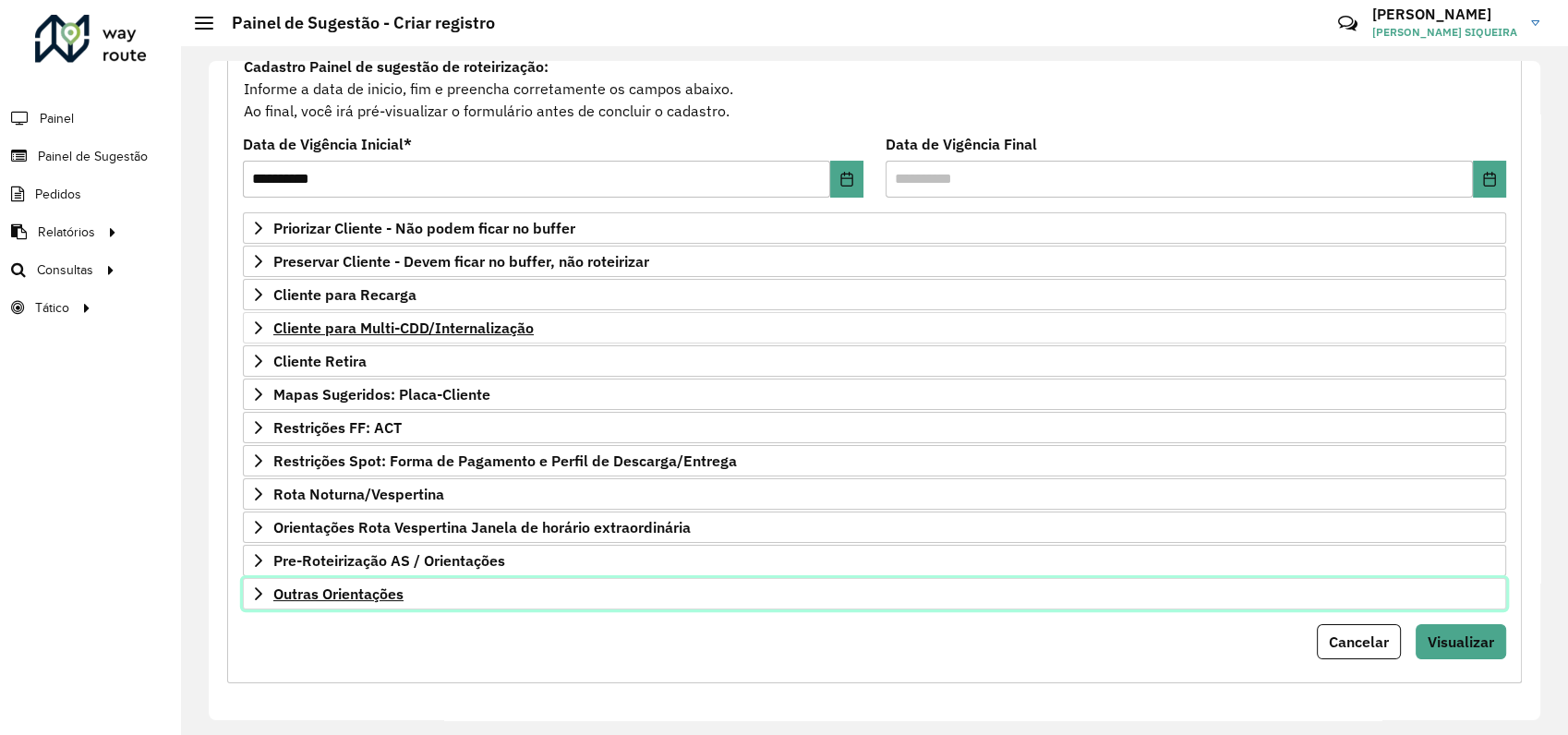
scroll to position [0, 0]
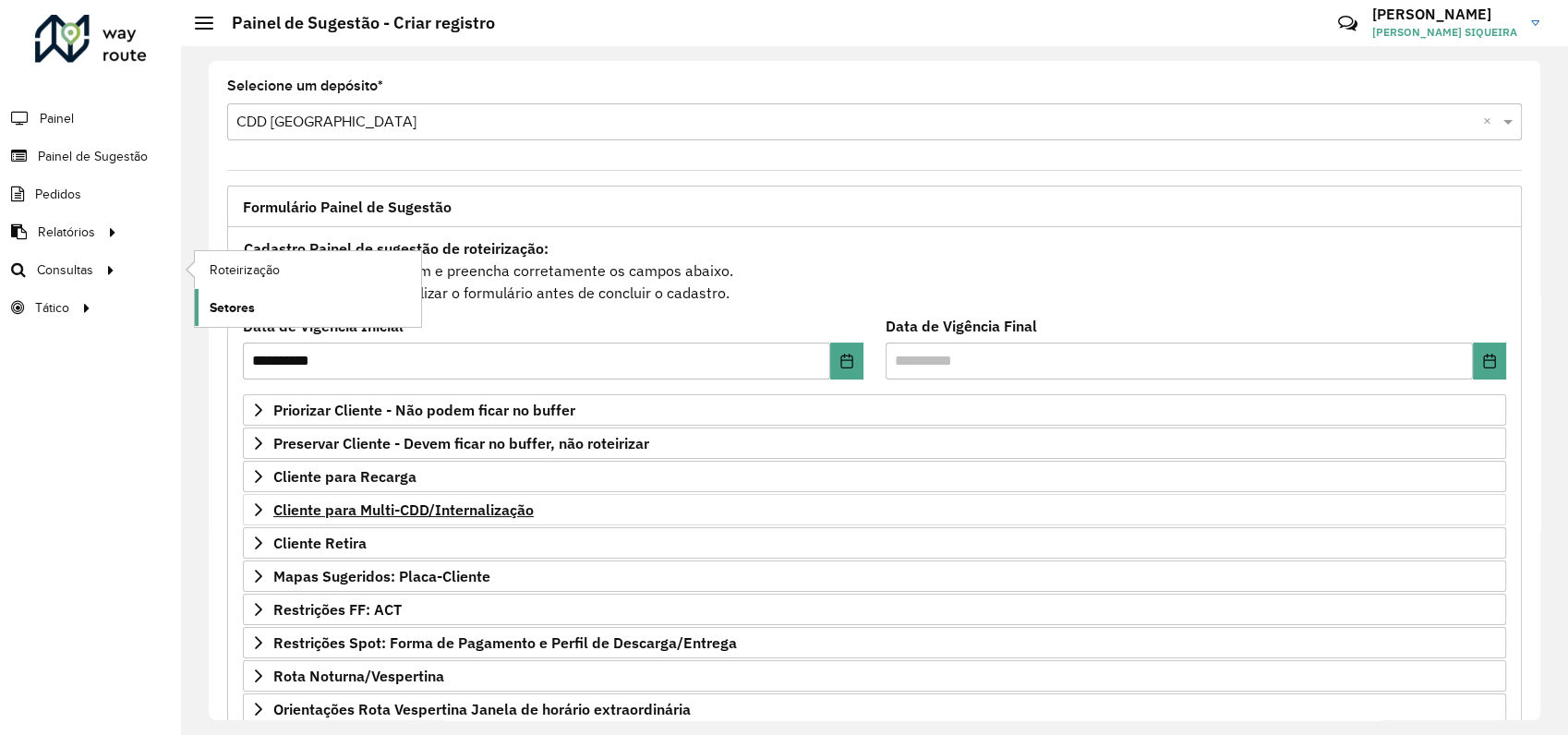
click at [249, 312] on span "Setores" at bounding box center [232, 307] width 45 height 19
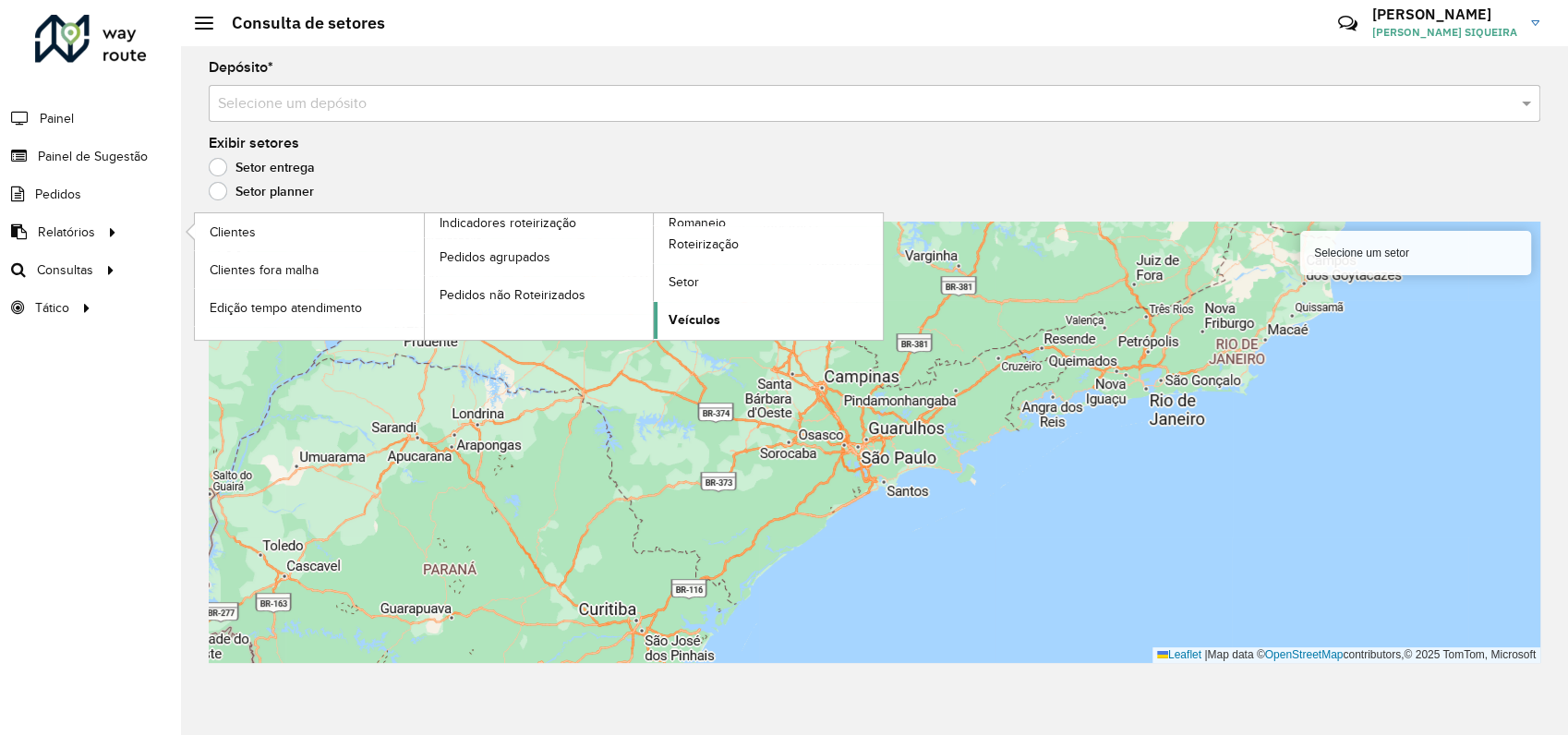
click at [701, 322] on span "Veículos" at bounding box center [695, 319] width 52 height 19
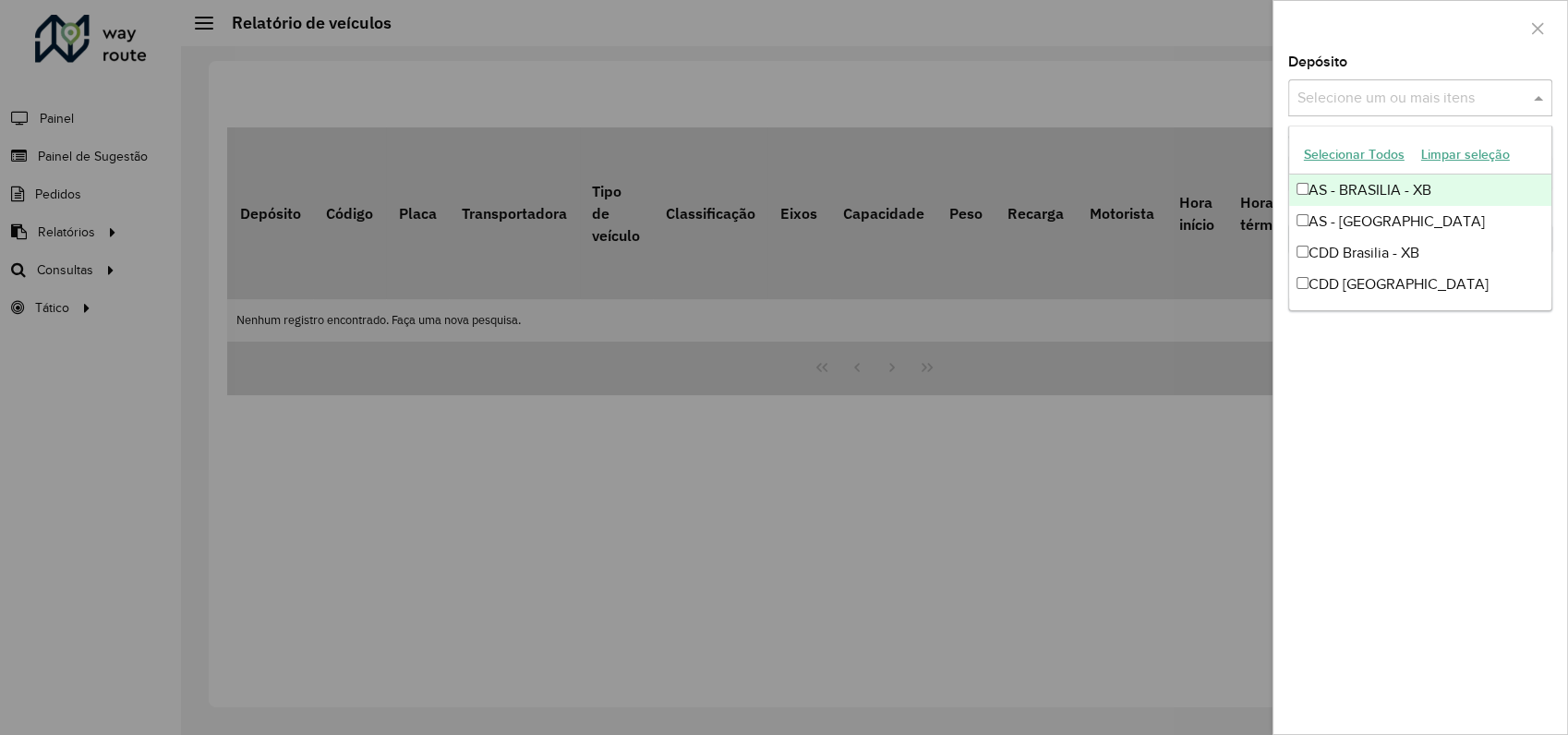
drag, startPoint x: 1398, startPoint y: 95, endPoint x: 1387, endPoint y: 104, distance: 14.2
click at [1398, 93] on input "text" at bounding box center [1411, 99] width 236 height 22
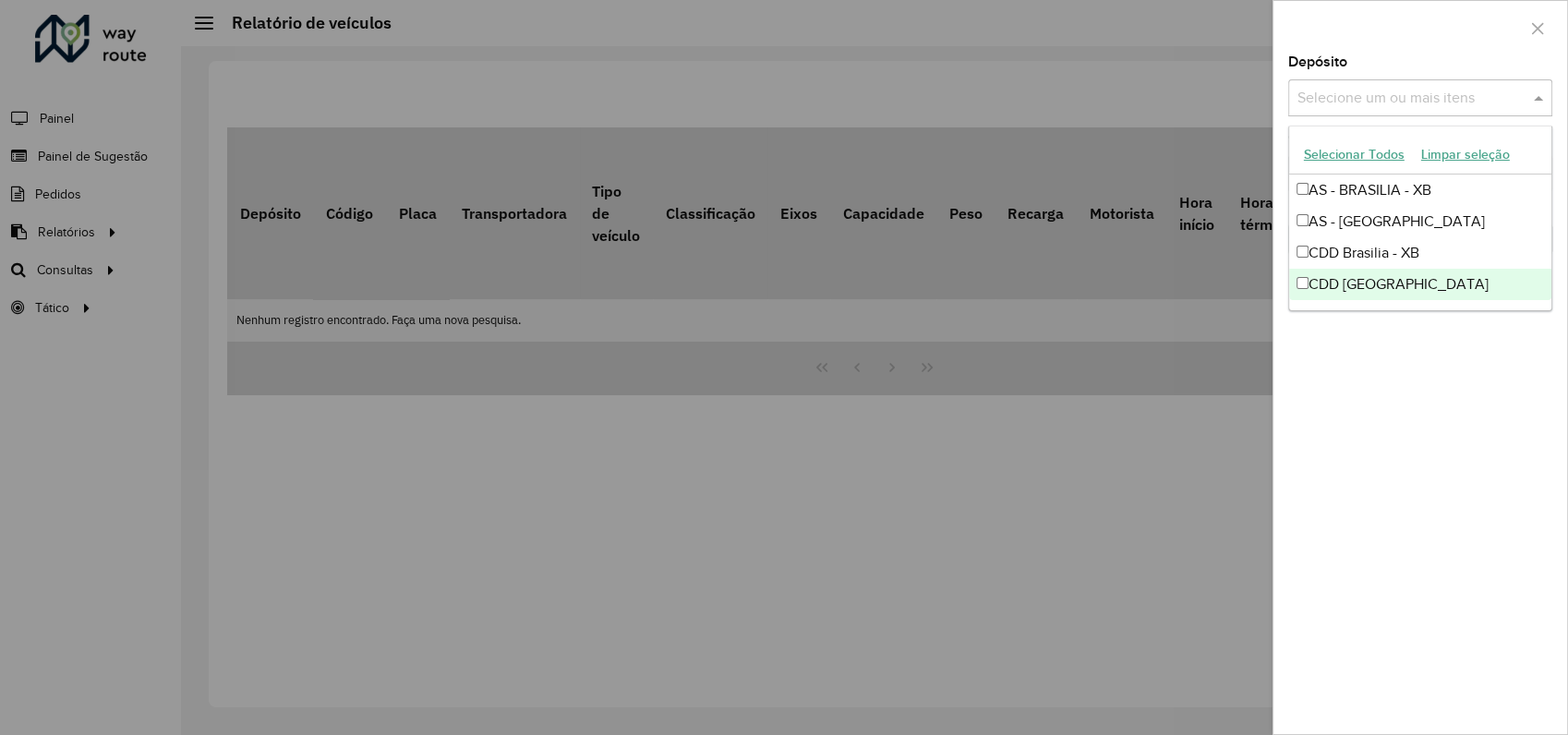
click at [1338, 285] on div "CDD [GEOGRAPHIC_DATA]" at bounding box center [1420, 284] width 262 height 31
click at [1447, 368] on div "Depósito Selecione um ou mais itens CDD Rondonópolis × × Grupo de Depósito Sele…" at bounding box center [1420, 394] width 294 height 679
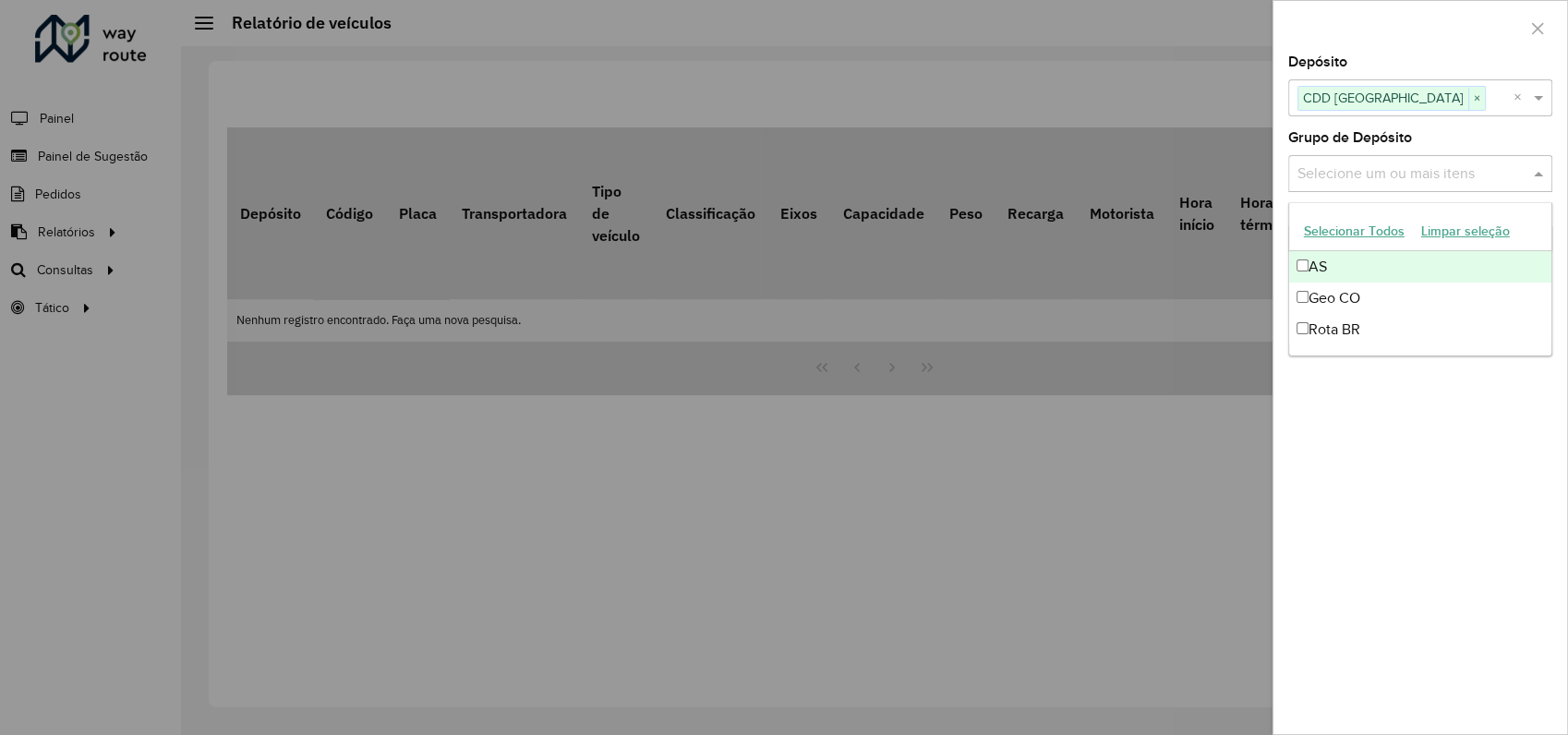
click at [1447, 159] on div "Selecione um ou mais itens" at bounding box center [1420, 174] width 264 height 37
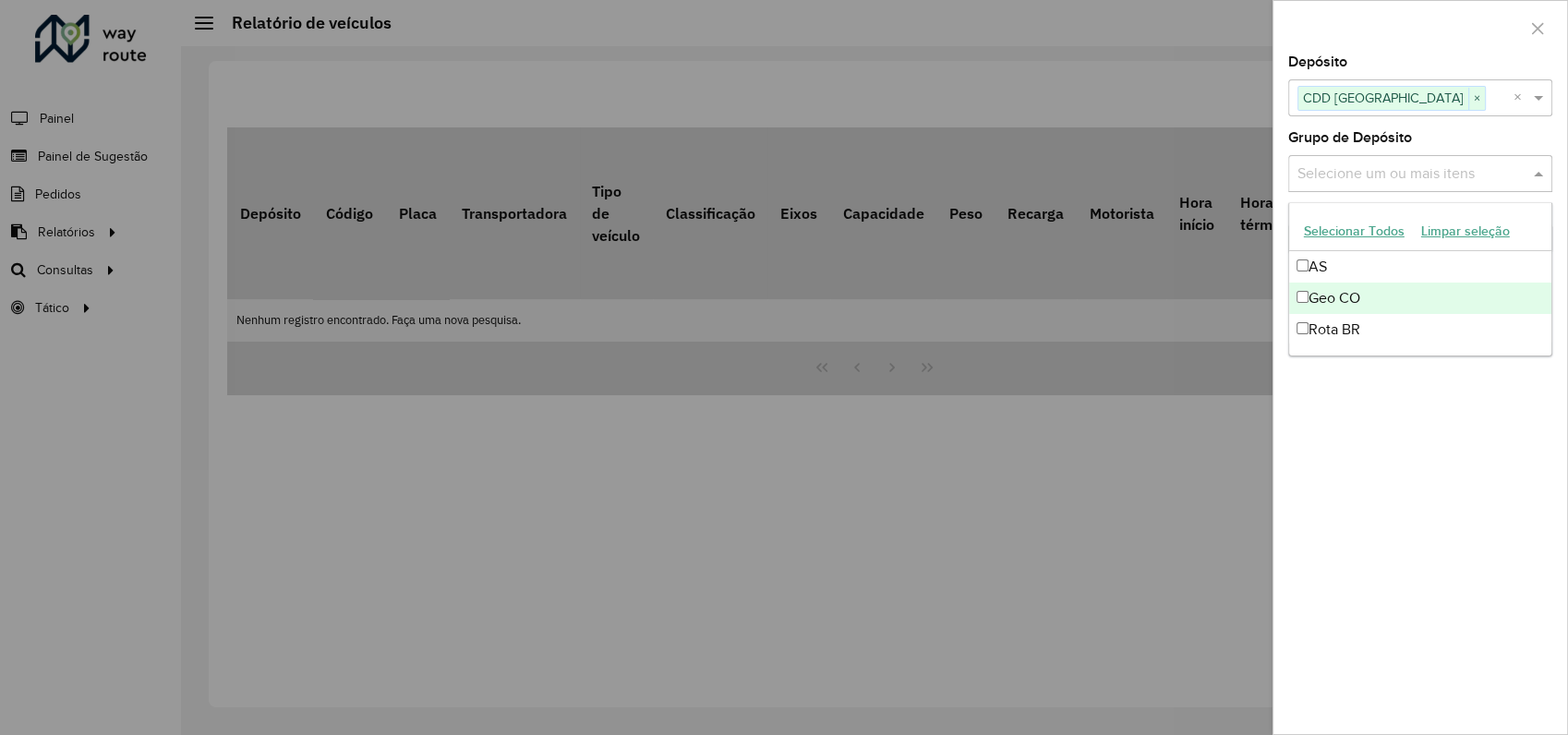
click at [1367, 456] on div "Depósito Selecione um ou mais itens CDD Rondonópolis × × Grupo de Depósito Sele…" at bounding box center [1420, 394] width 294 height 679
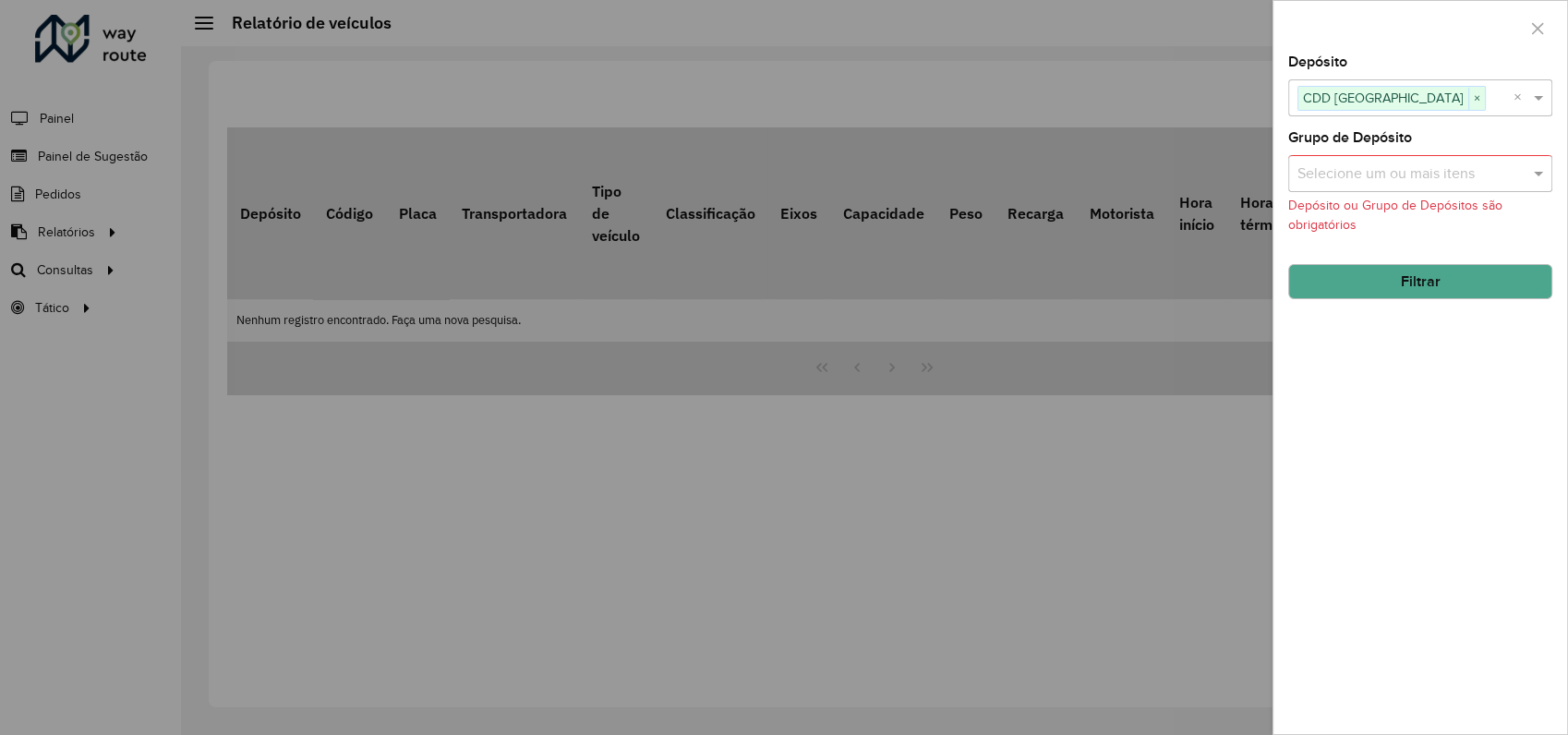
click at [1433, 274] on button "Filtrar" at bounding box center [1420, 281] width 264 height 35
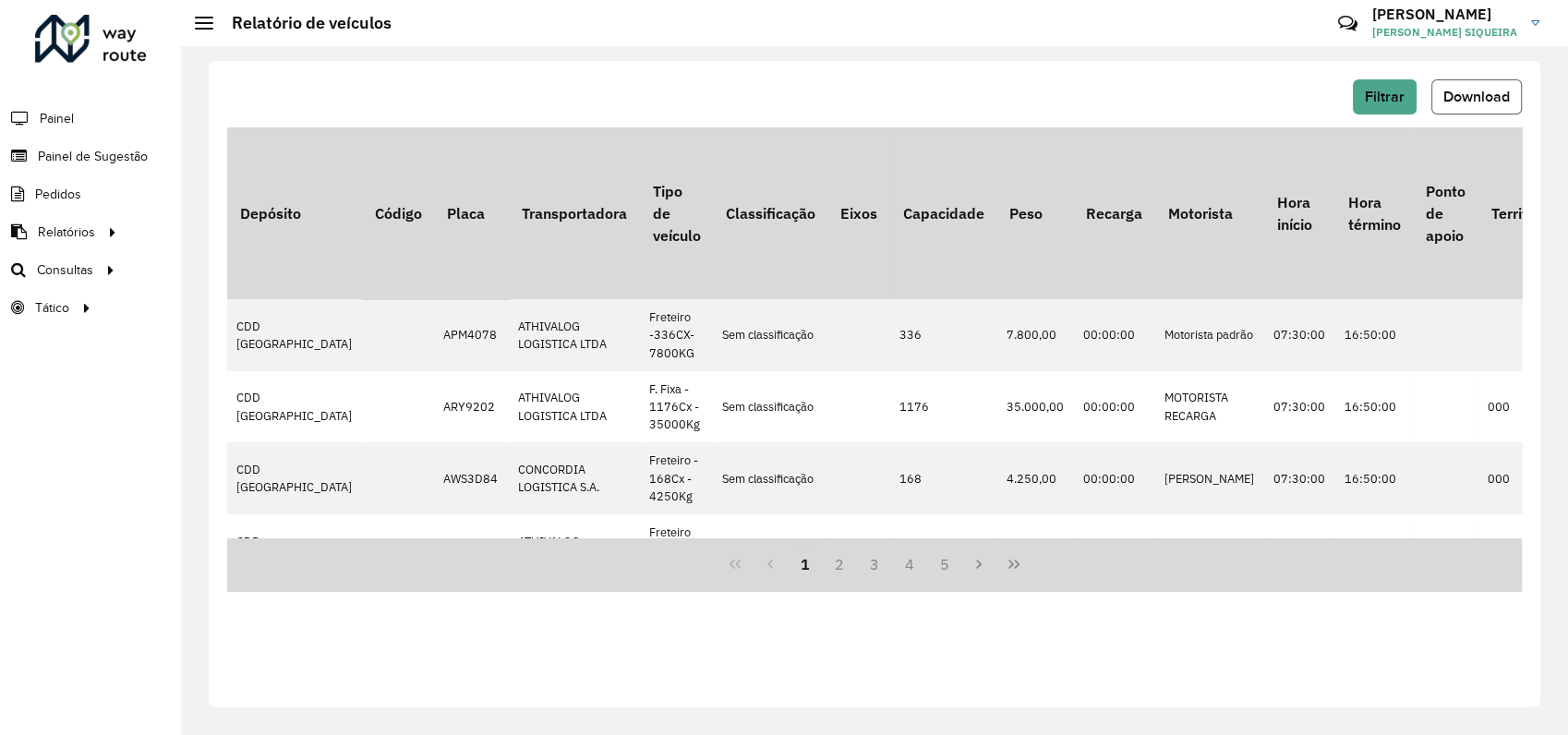
click at [1471, 95] on span "Download" at bounding box center [1477, 96] width 67 height 16
